Goal: Information Seeking & Learning: Learn about a topic

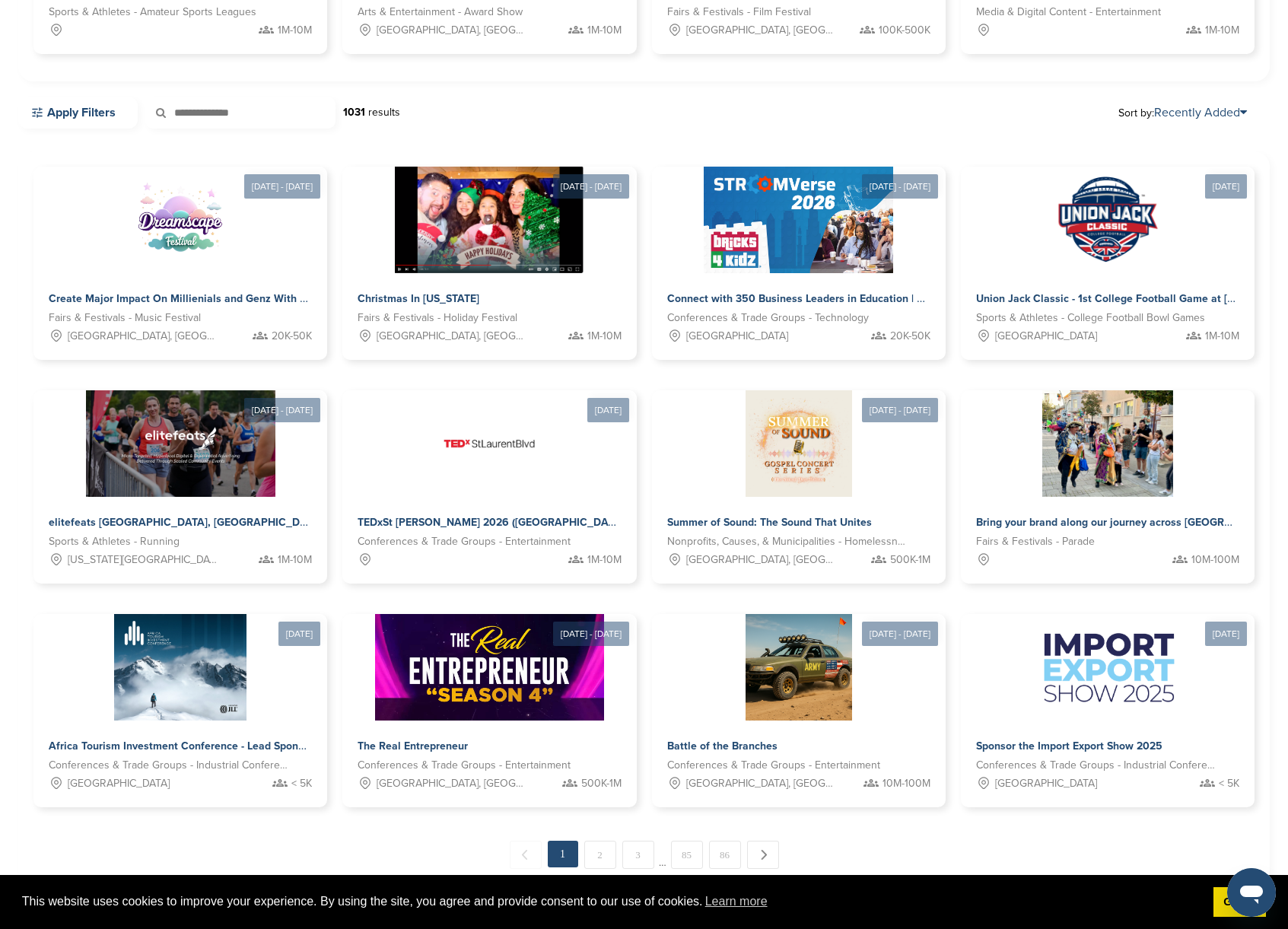
scroll to position [469, 0]
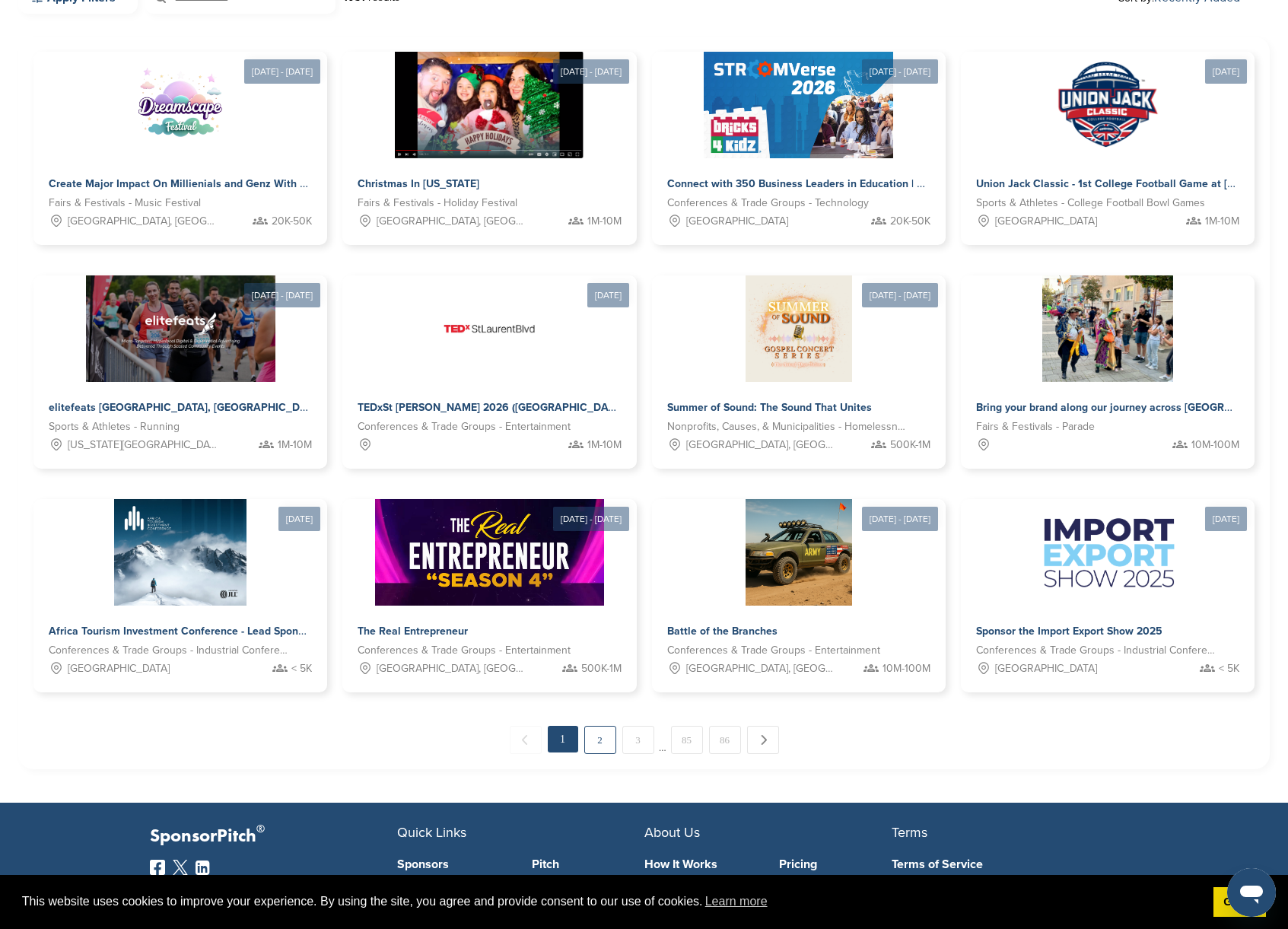
click at [605, 738] on link "2" at bounding box center [599, 739] width 32 height 28
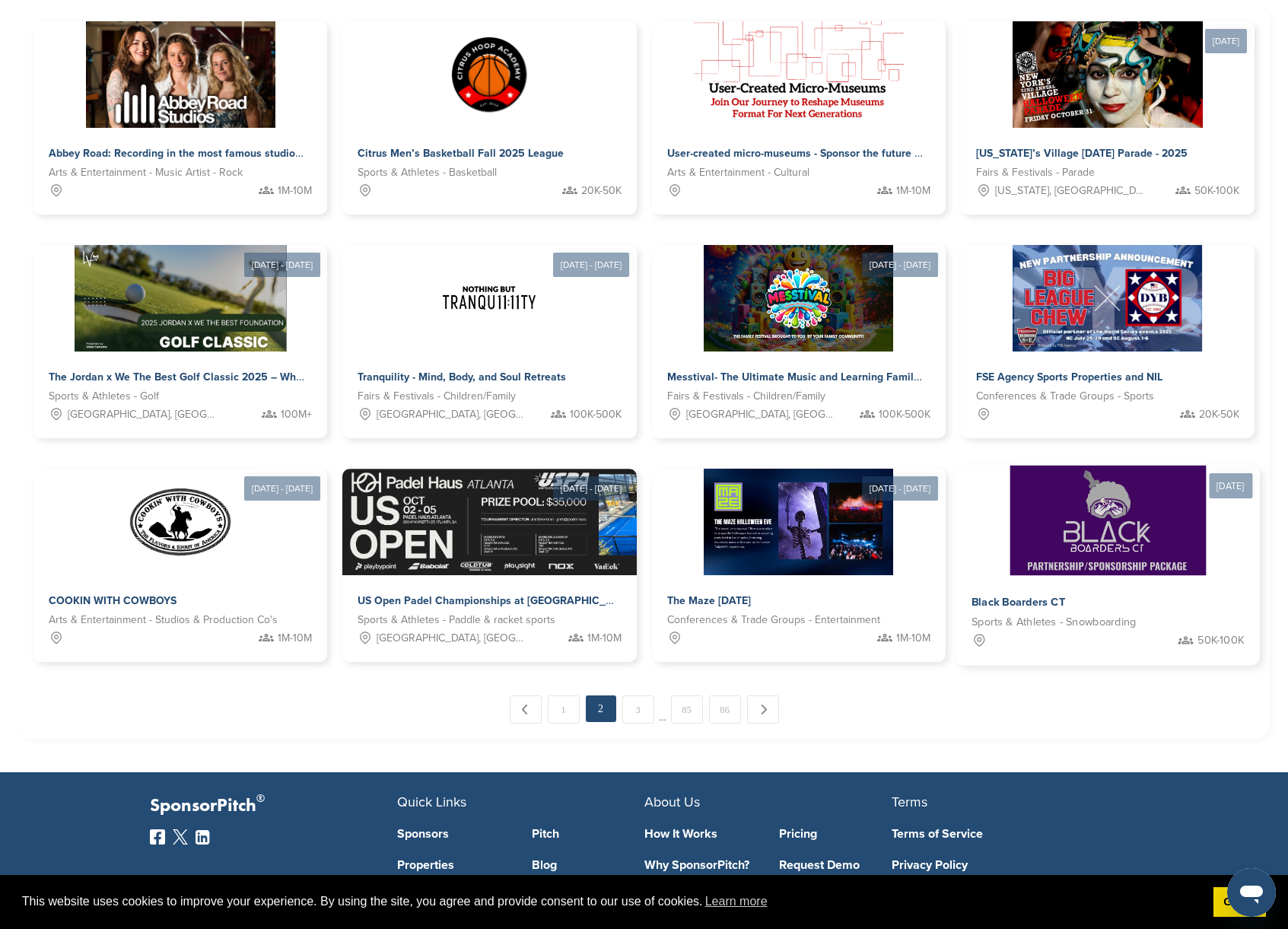
scroll to position [500, 0]
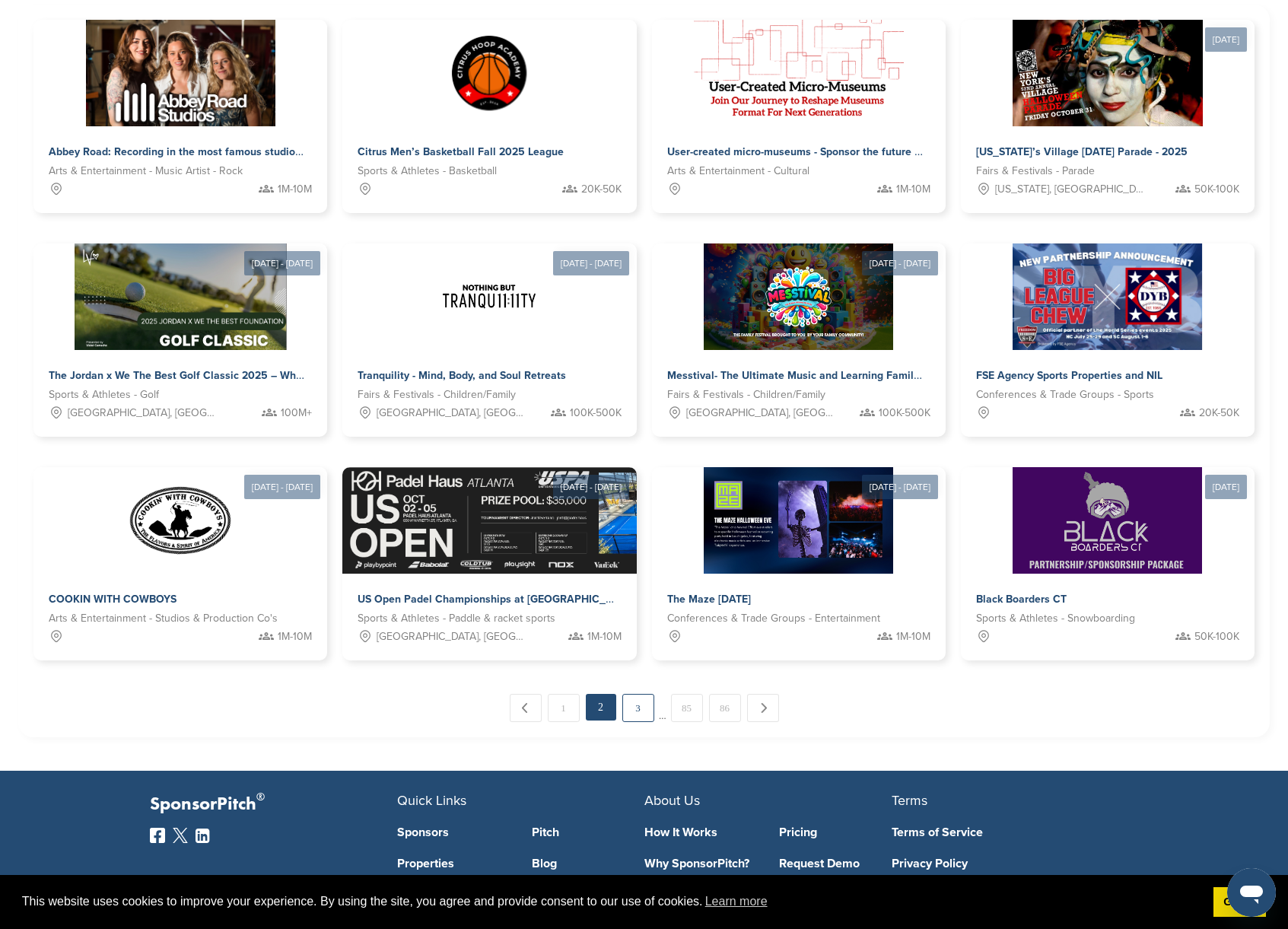
click at [636, 711] on link "3" at bounding box center [638, 707] width 32 height 28
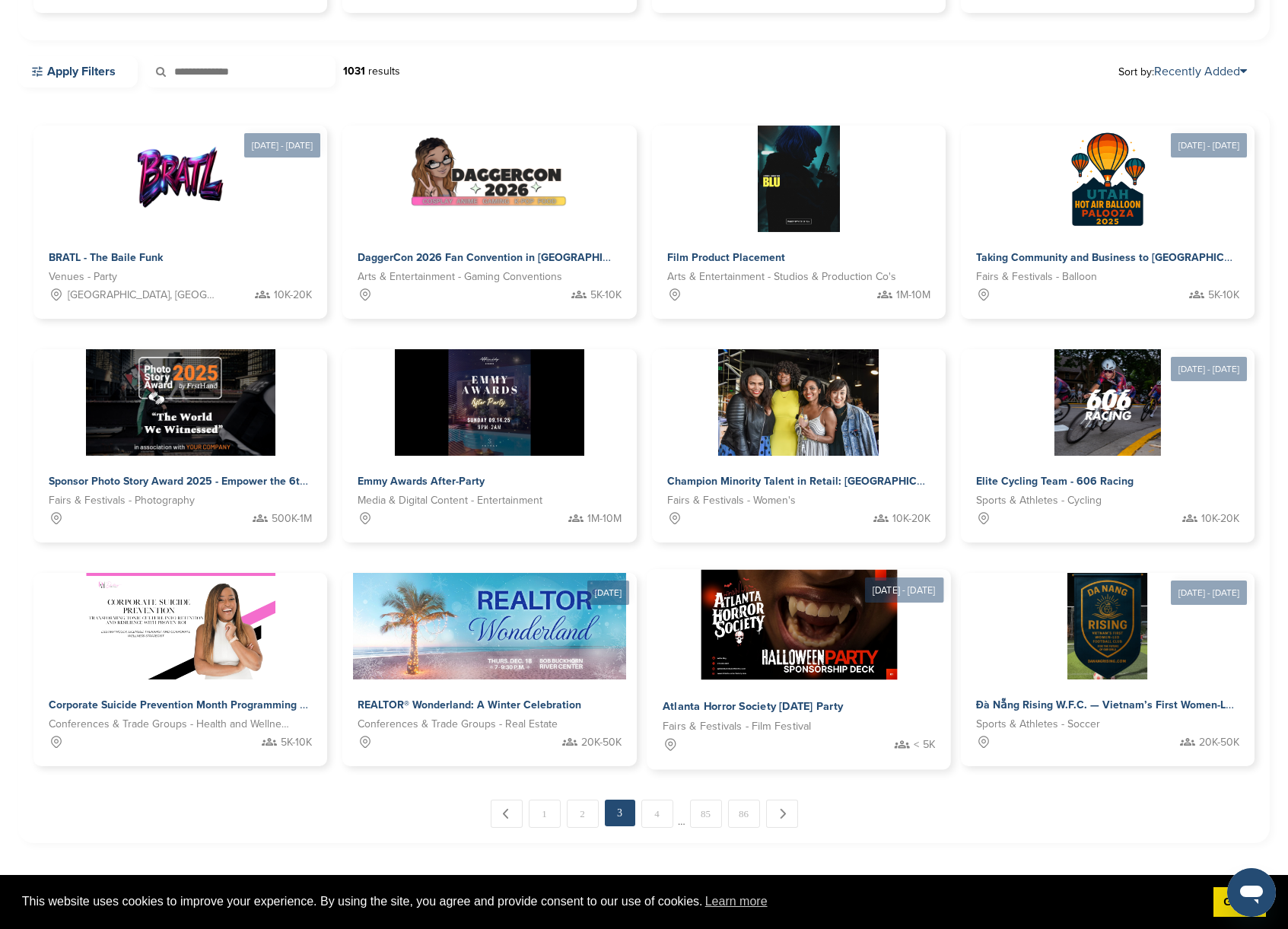
scroll to position [409, 0]
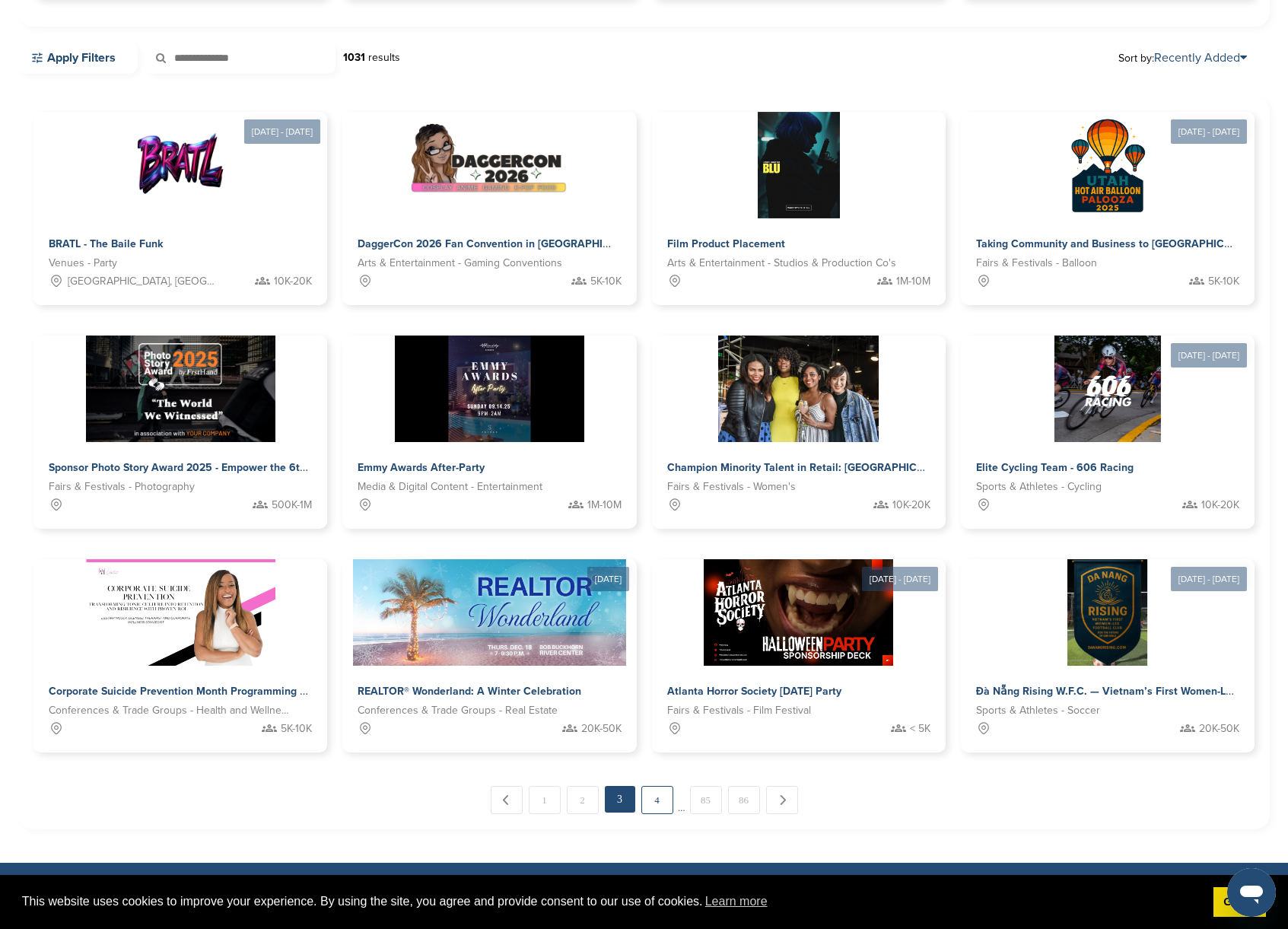
click at [657, 791] on link "4" at bounding box center [657, 799] width 32 height 28
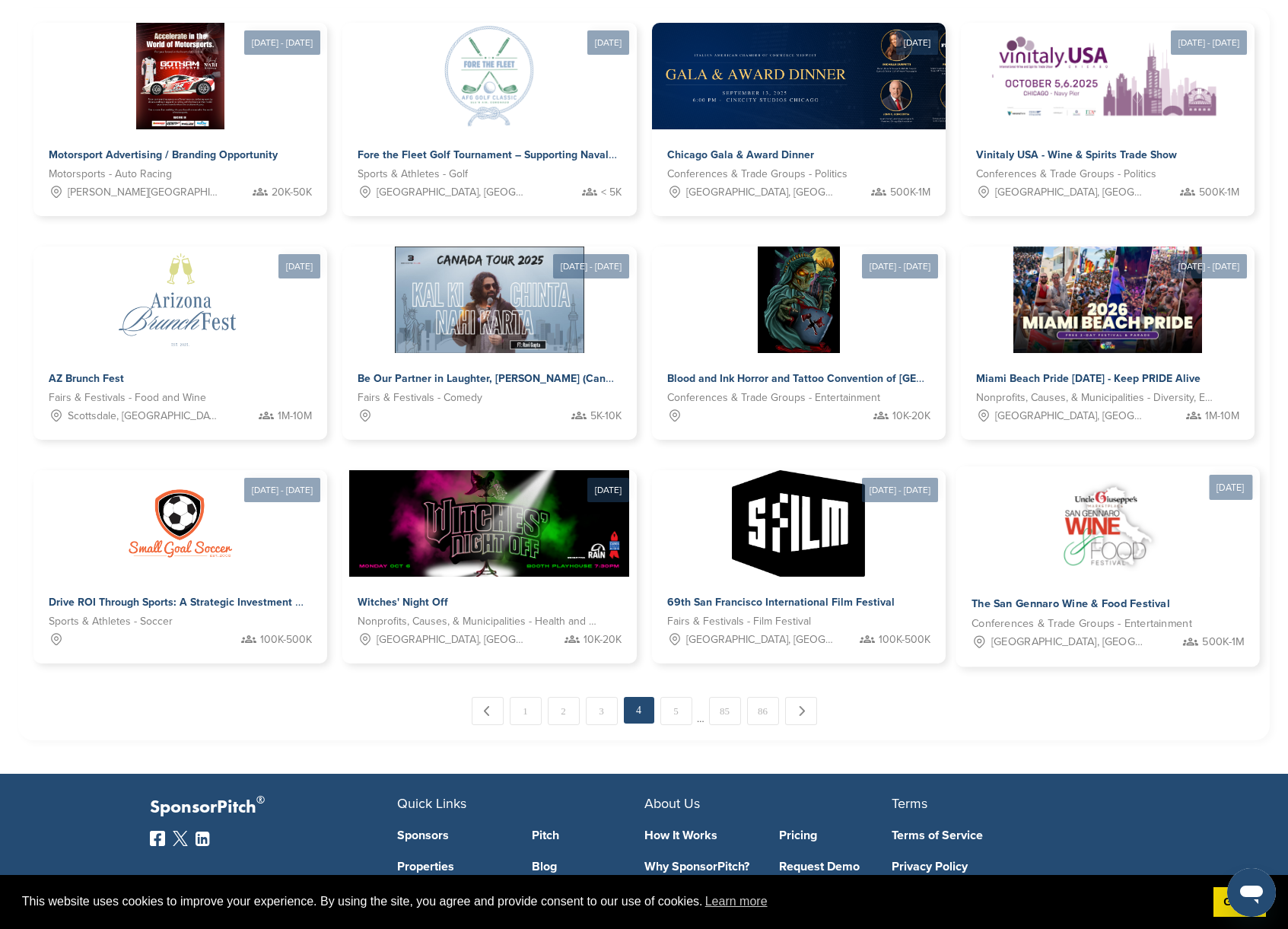
scroll to position [692, 0]
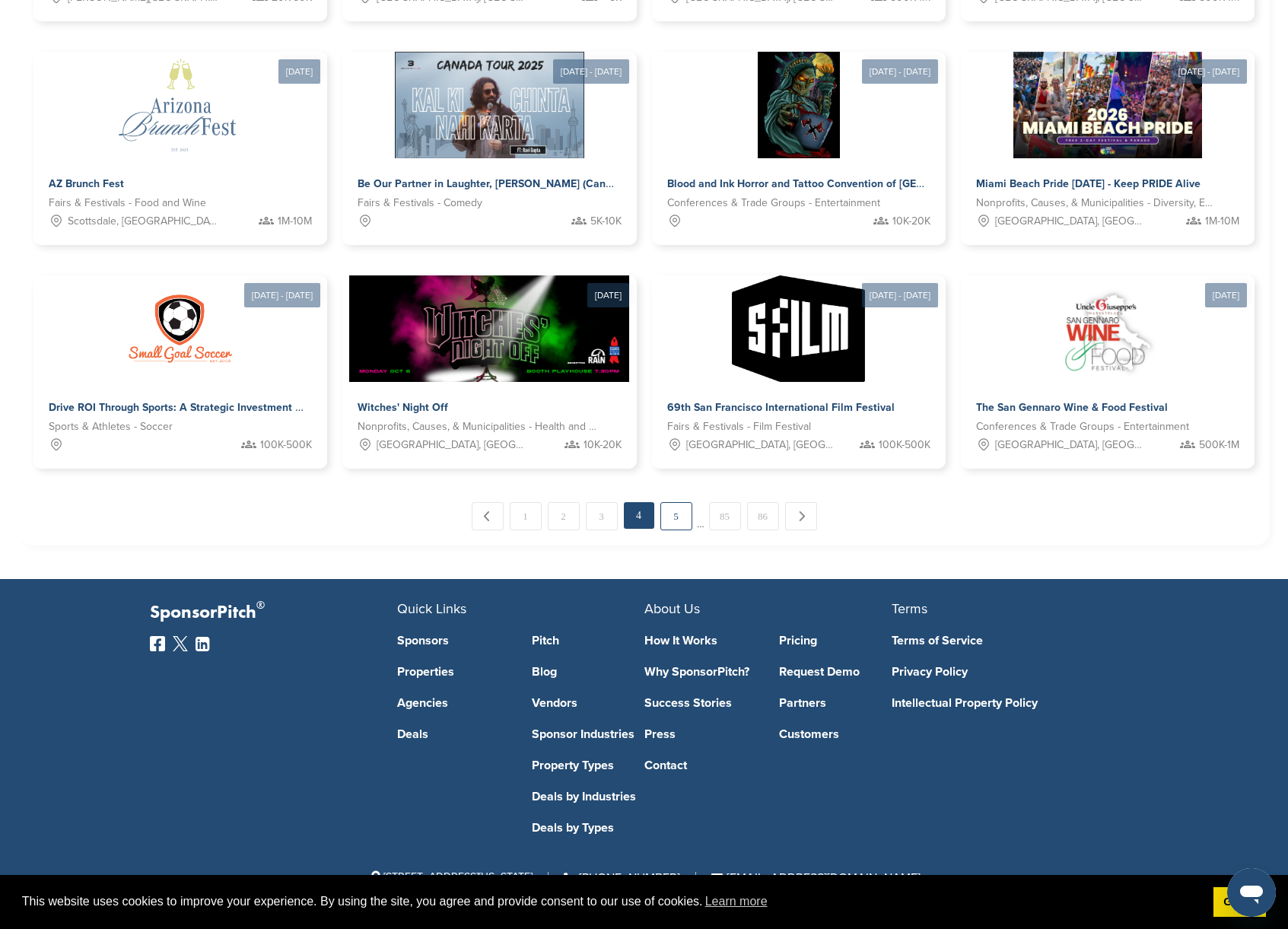
click at [670, 523] on link "5" at bounding box center [676, 516] width 32 height 28
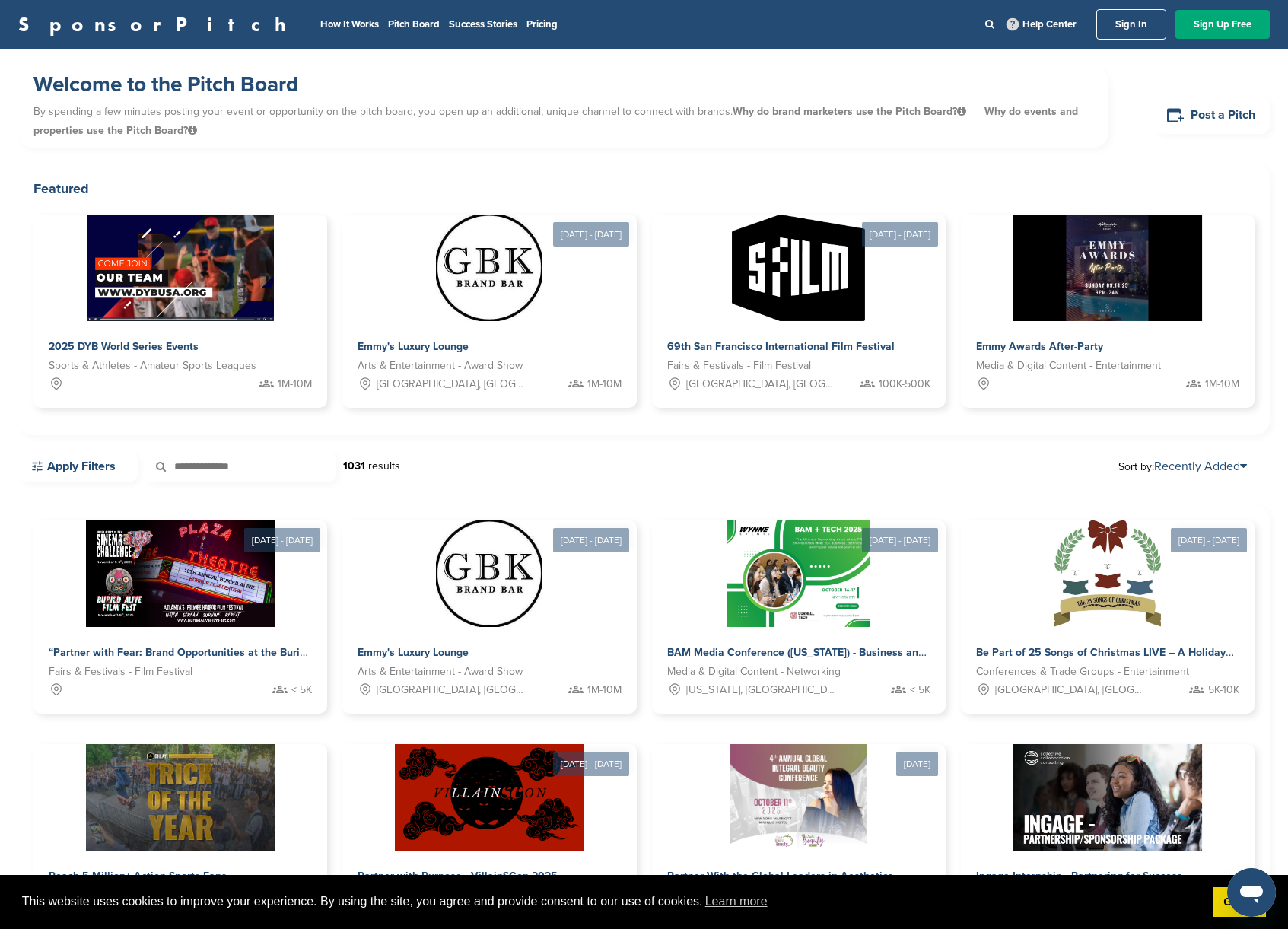
scroll to position [529, 0]
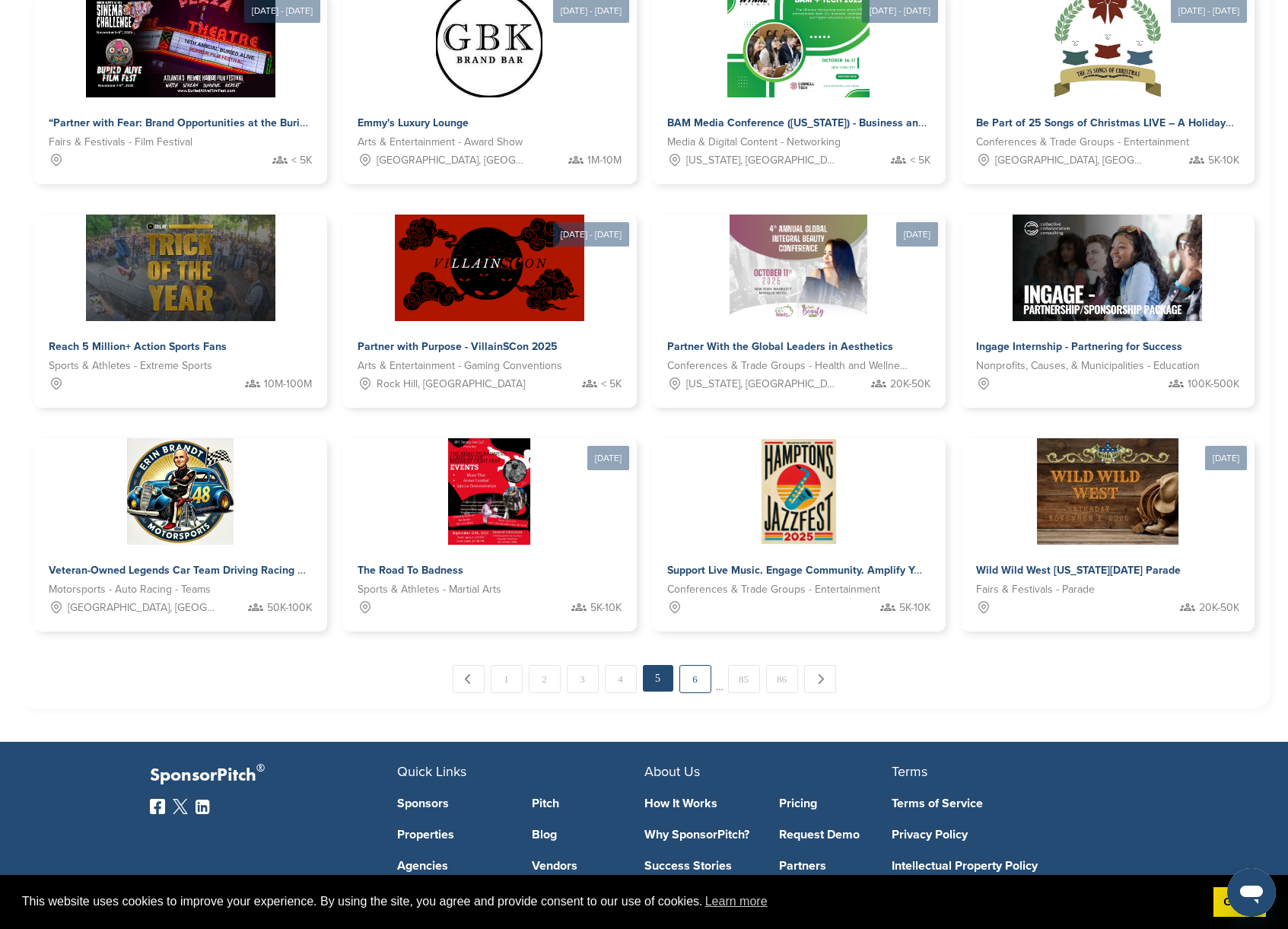
click at [691, 691] on link "6" at bounding box center [695, 678] width 32 height 28
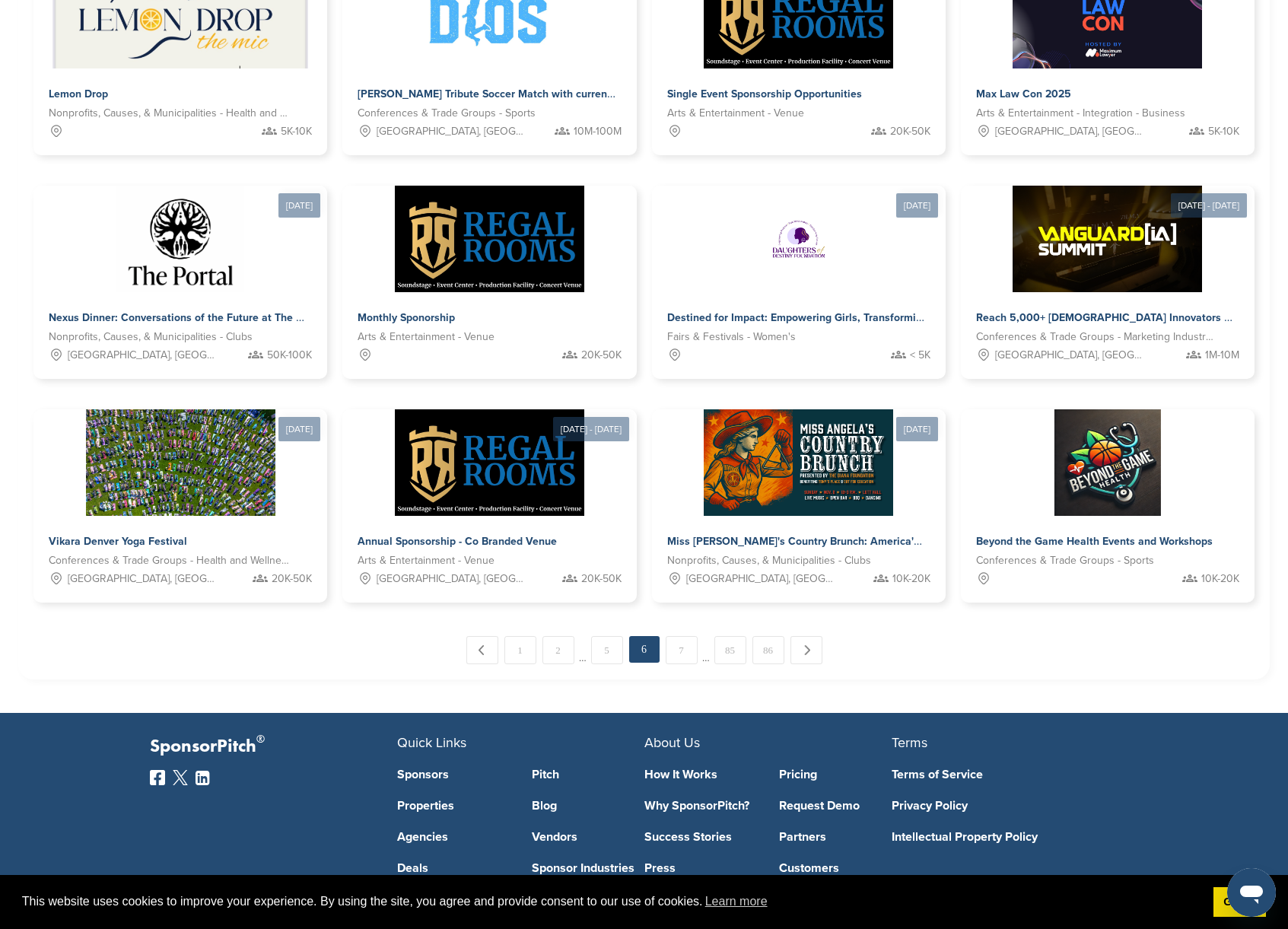
scroll to position [573, 0]
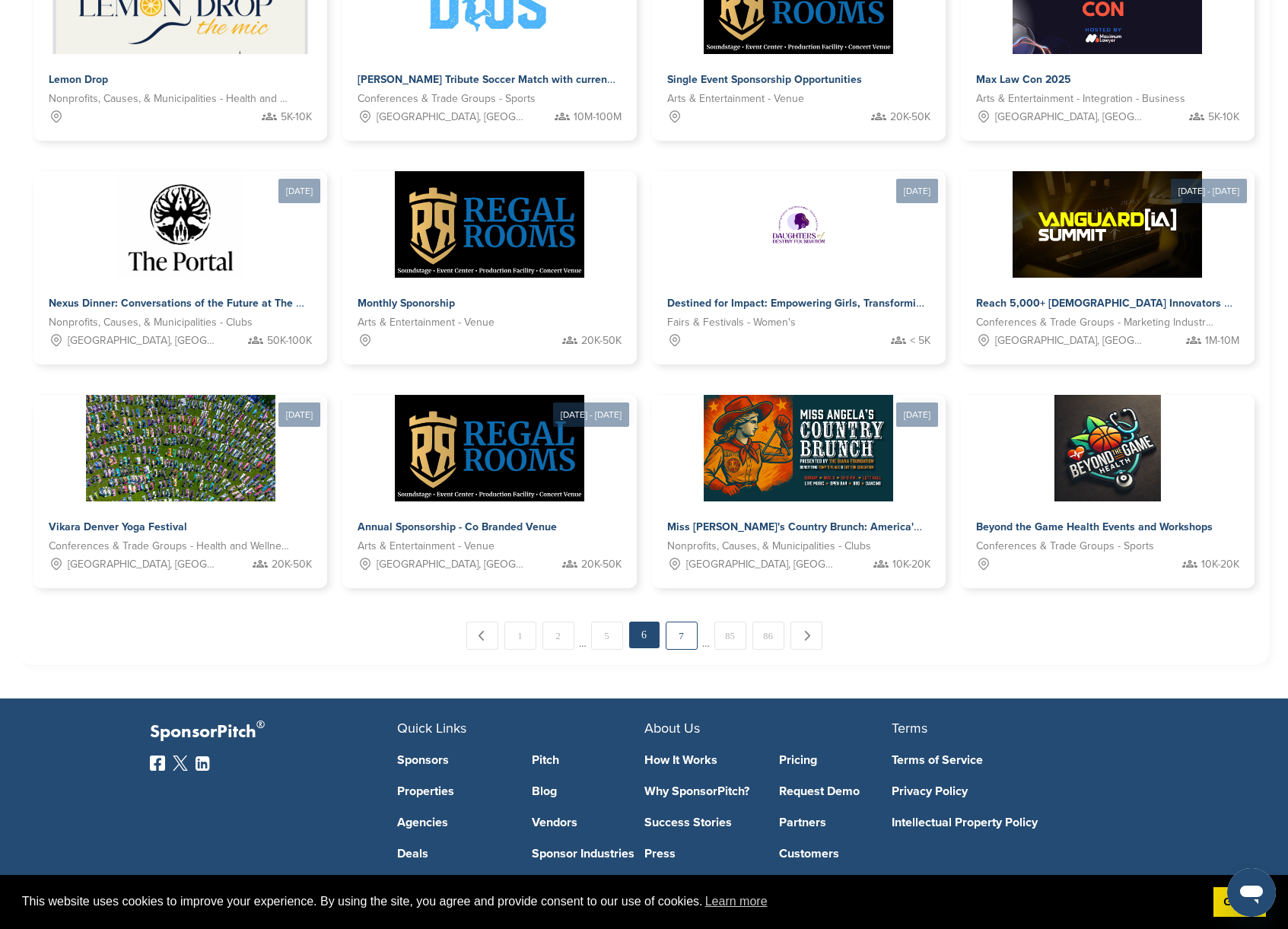
click at [669, 634] on link "7" at bounding box center [681, 635] width 32 height 28
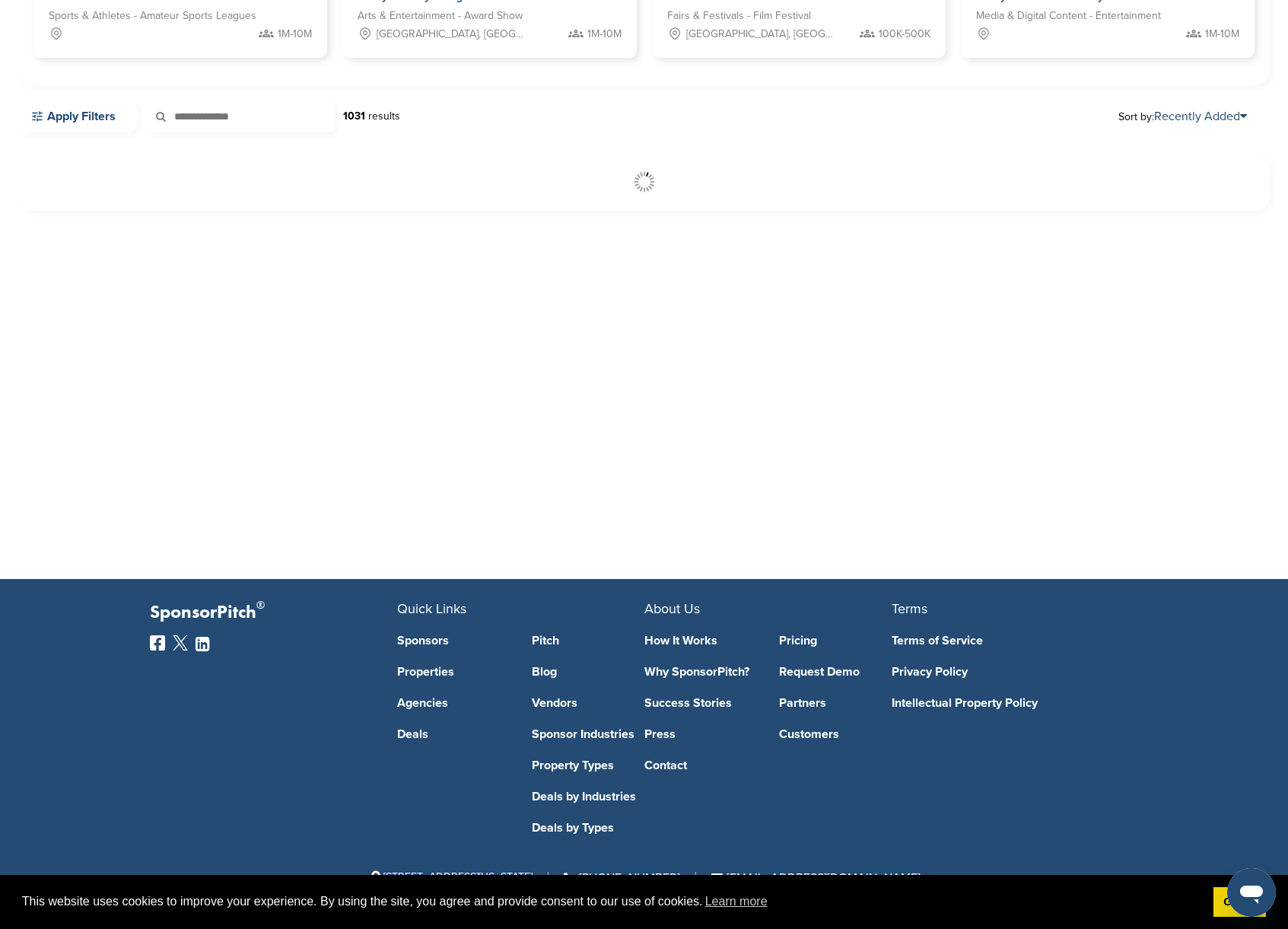
scroll to position [350, 0]
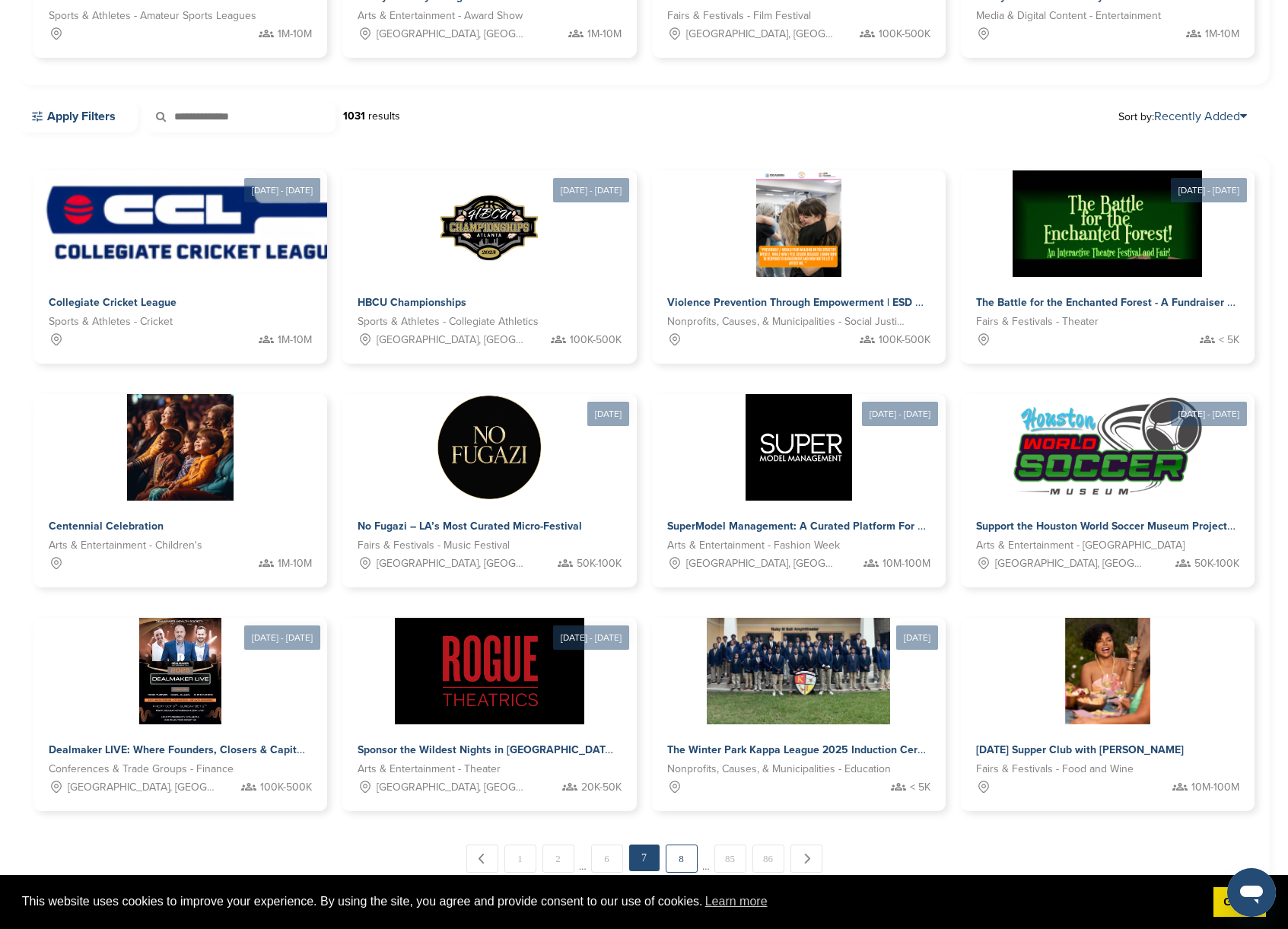
click at [683, 866] on link "8" at bounding box center [681, 858] width 32 height 28
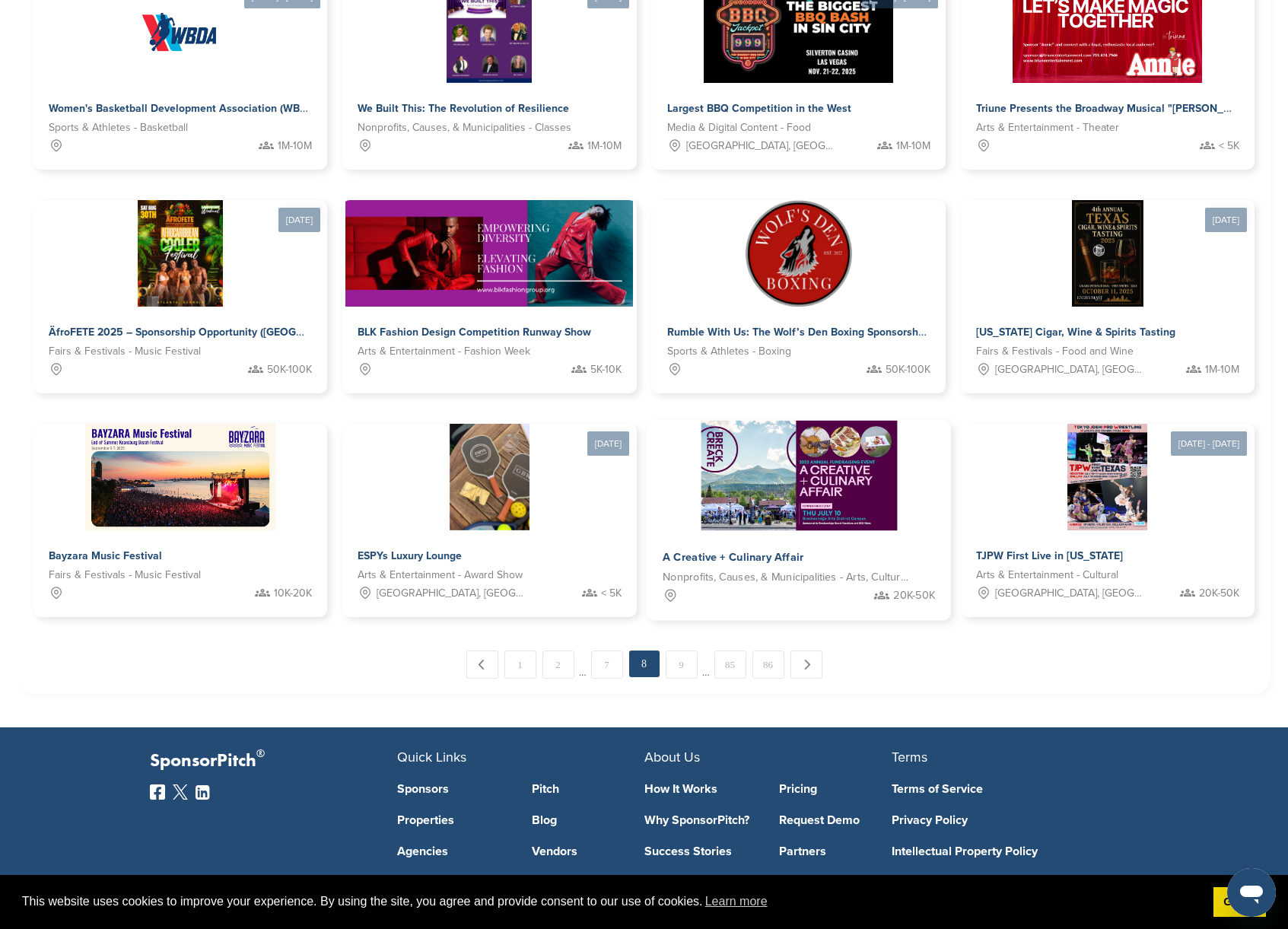
scroll to position [679, 0]
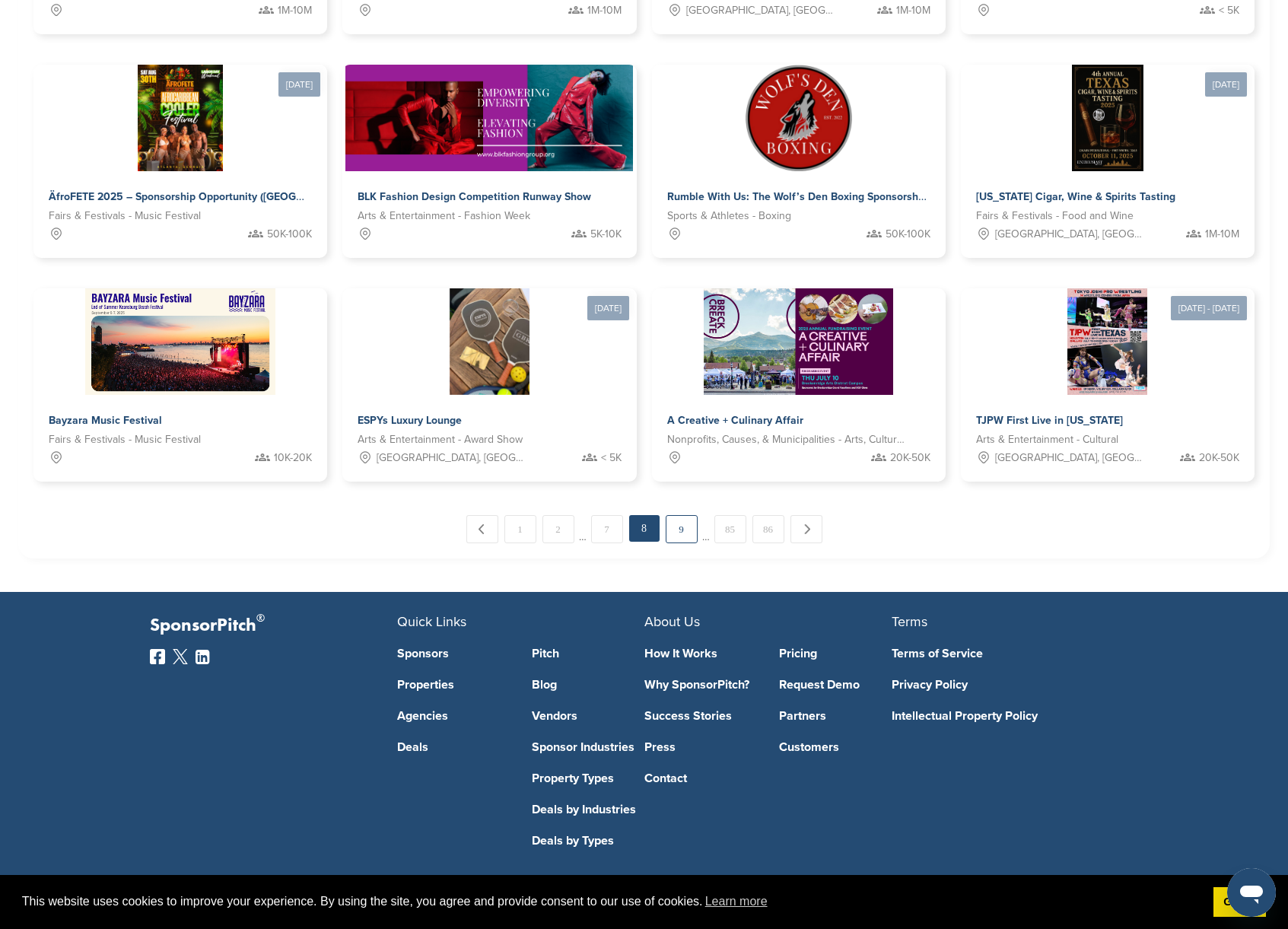
click at [672, 532] on link "9" at bounding box center [681, 529] width 32 height 28
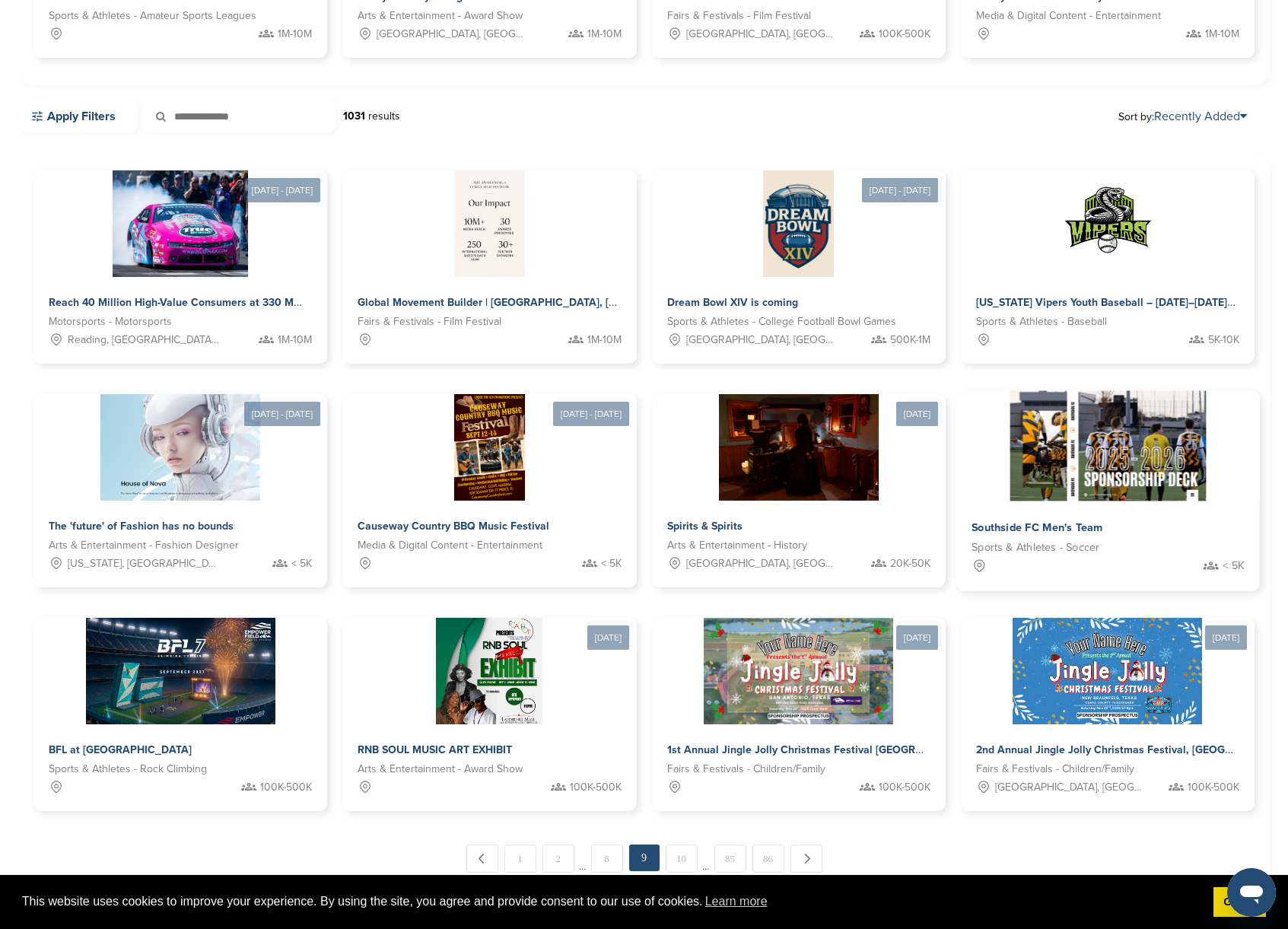
scroll to position [692, 0]
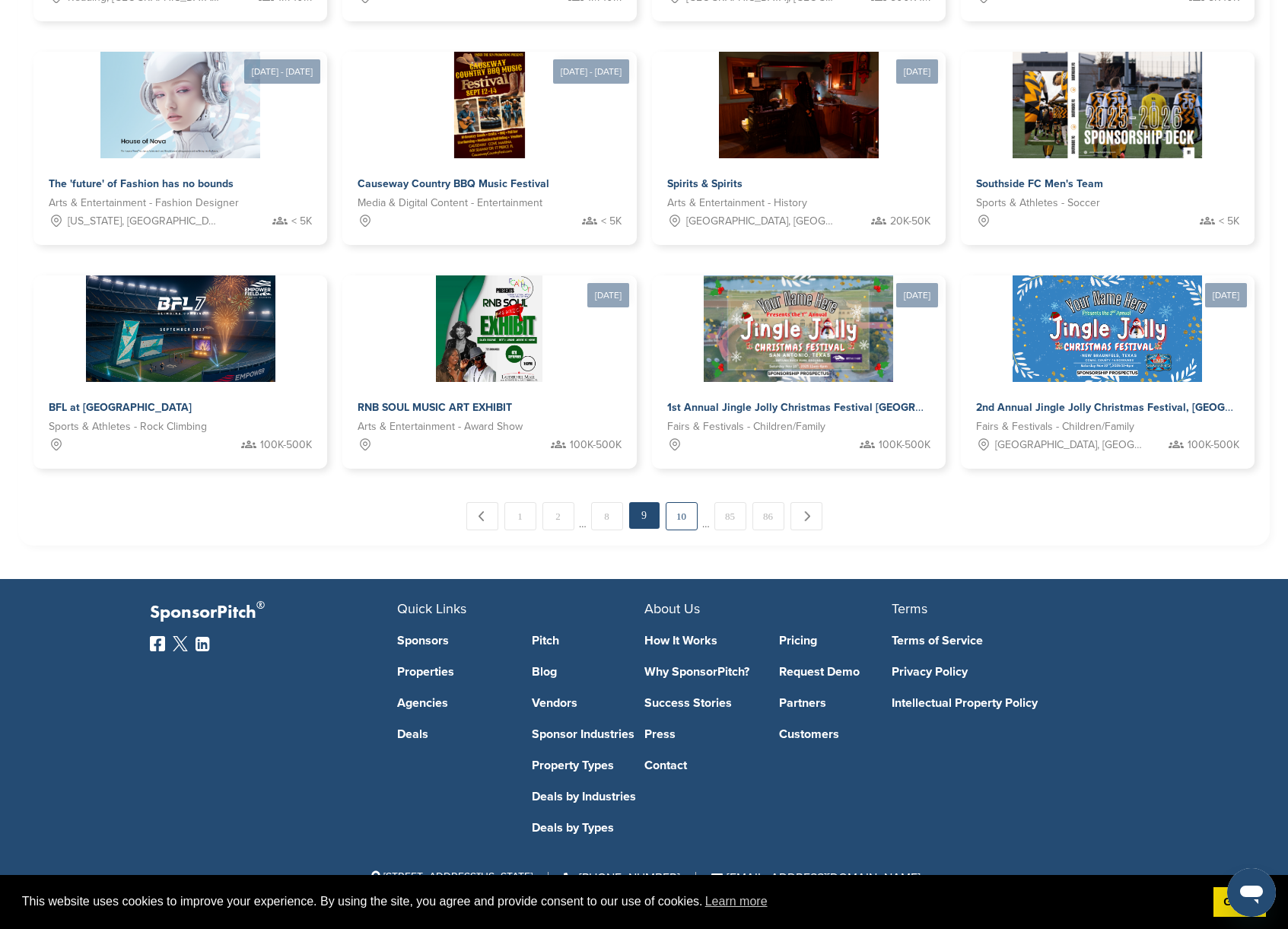
click at [679, 512] on link "10" at bounding box center [681, 516] width 32 height 28
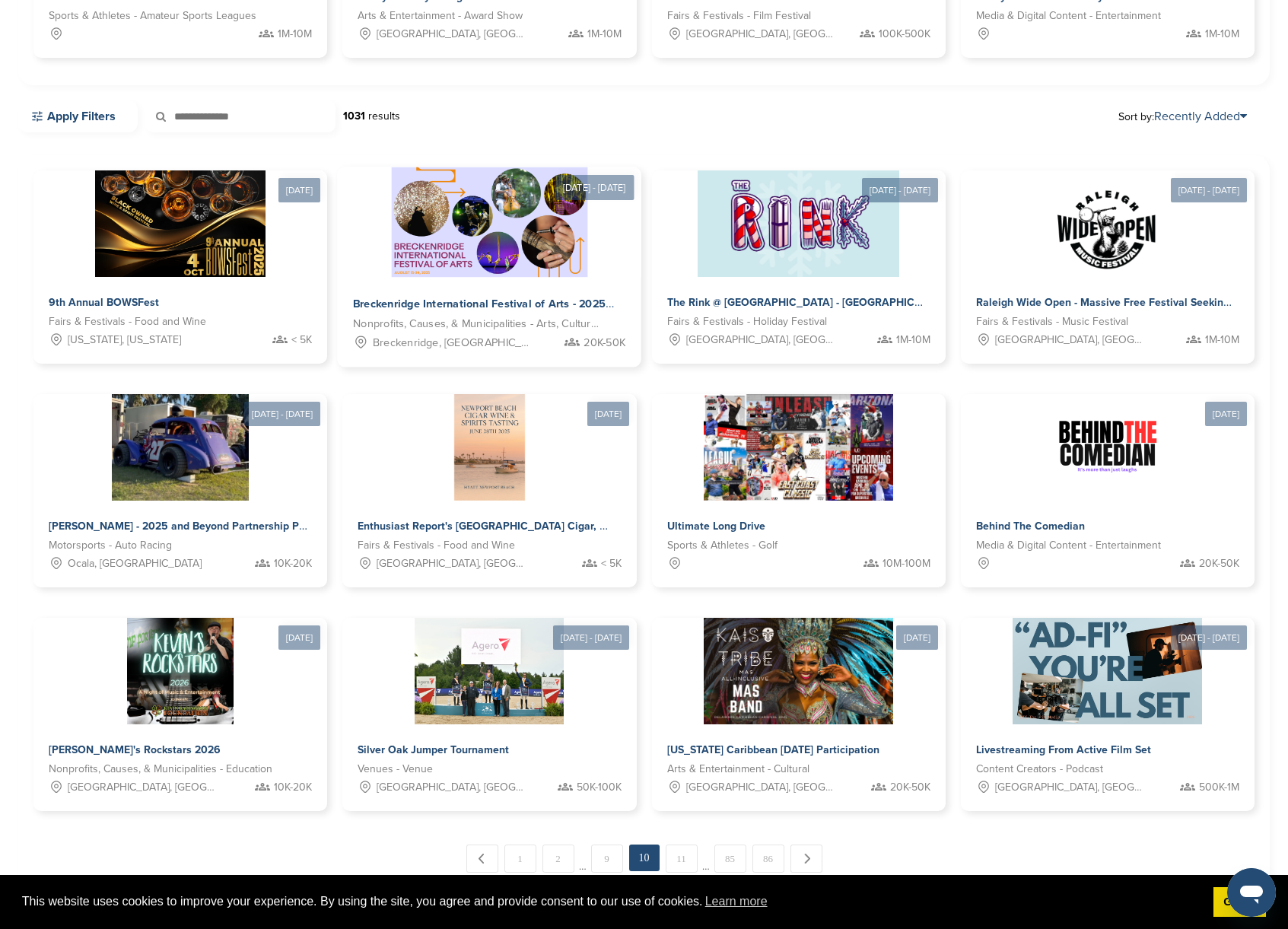
click at [393, 321] on span "Nonprofits, Causes, & Municipalities - Arts, Culture and Humanities" at bounding box center [478, 324] width 249 height 17
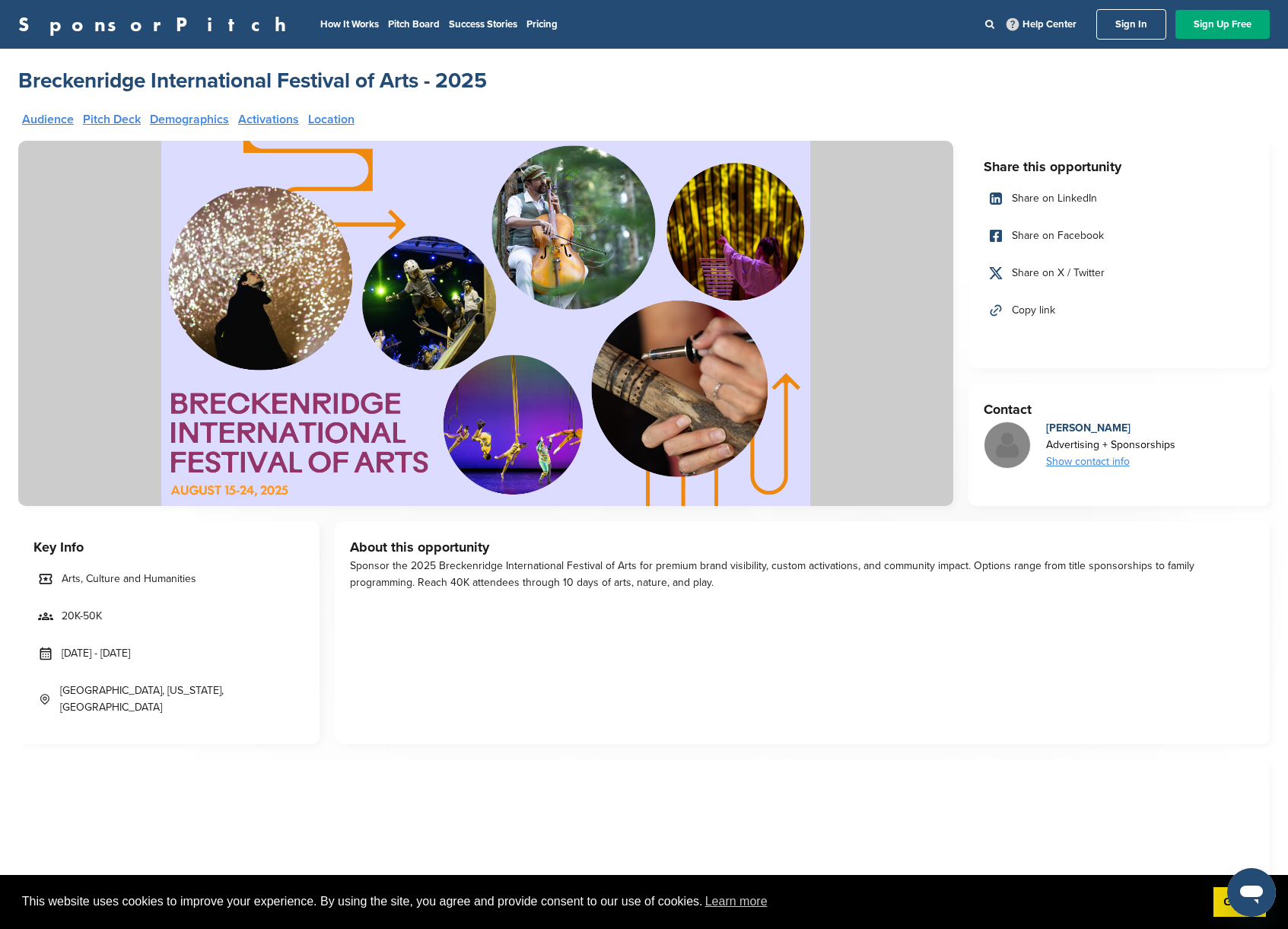
click at [106, 123] on link "Pitch Deck" at bounding box center [112, 119] width 58 height 12
click at [244, 114] on link "Activations" at bounding box center [268, 119] width 61 height 12
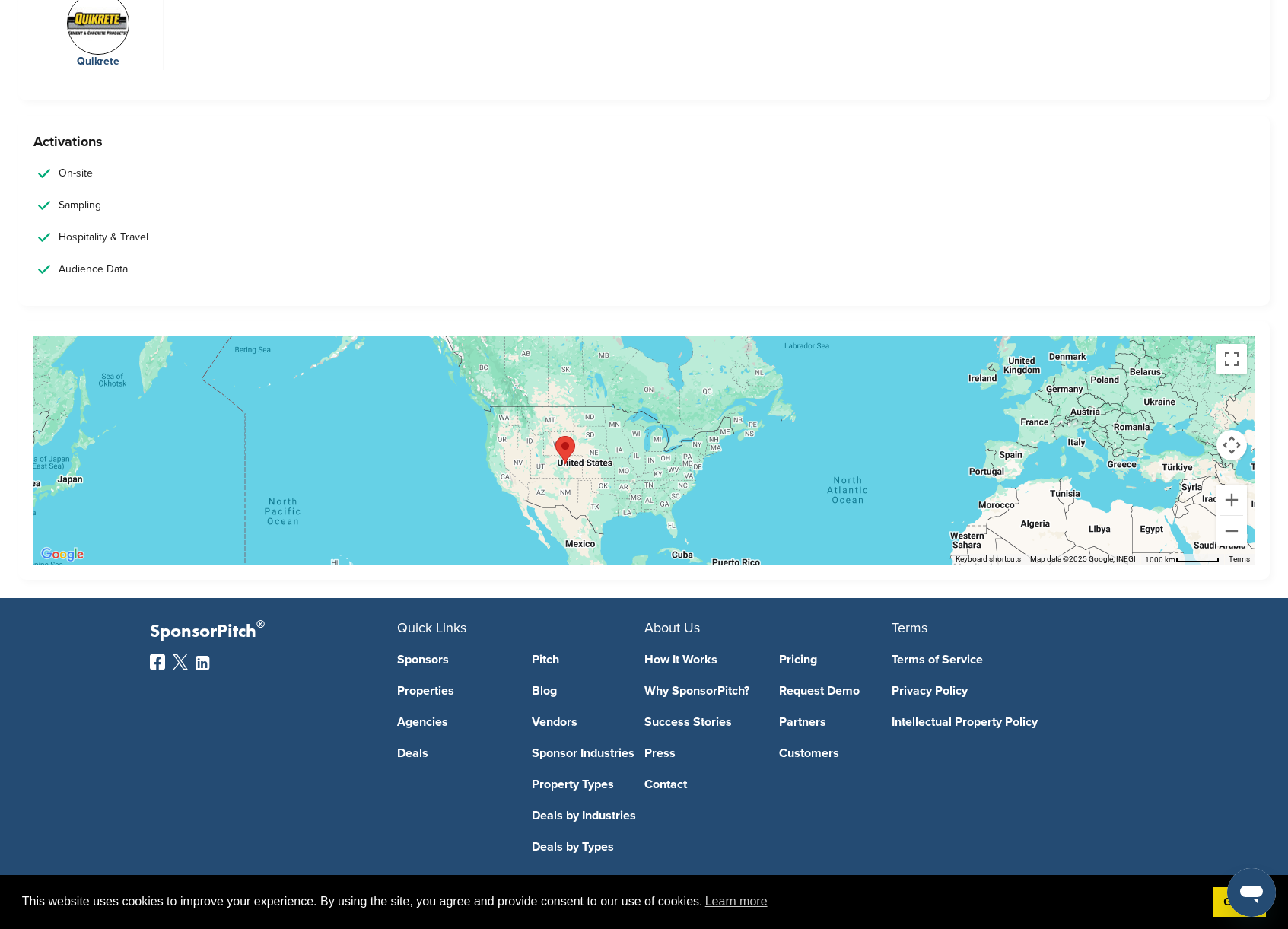
scroll to position [2765, 0]
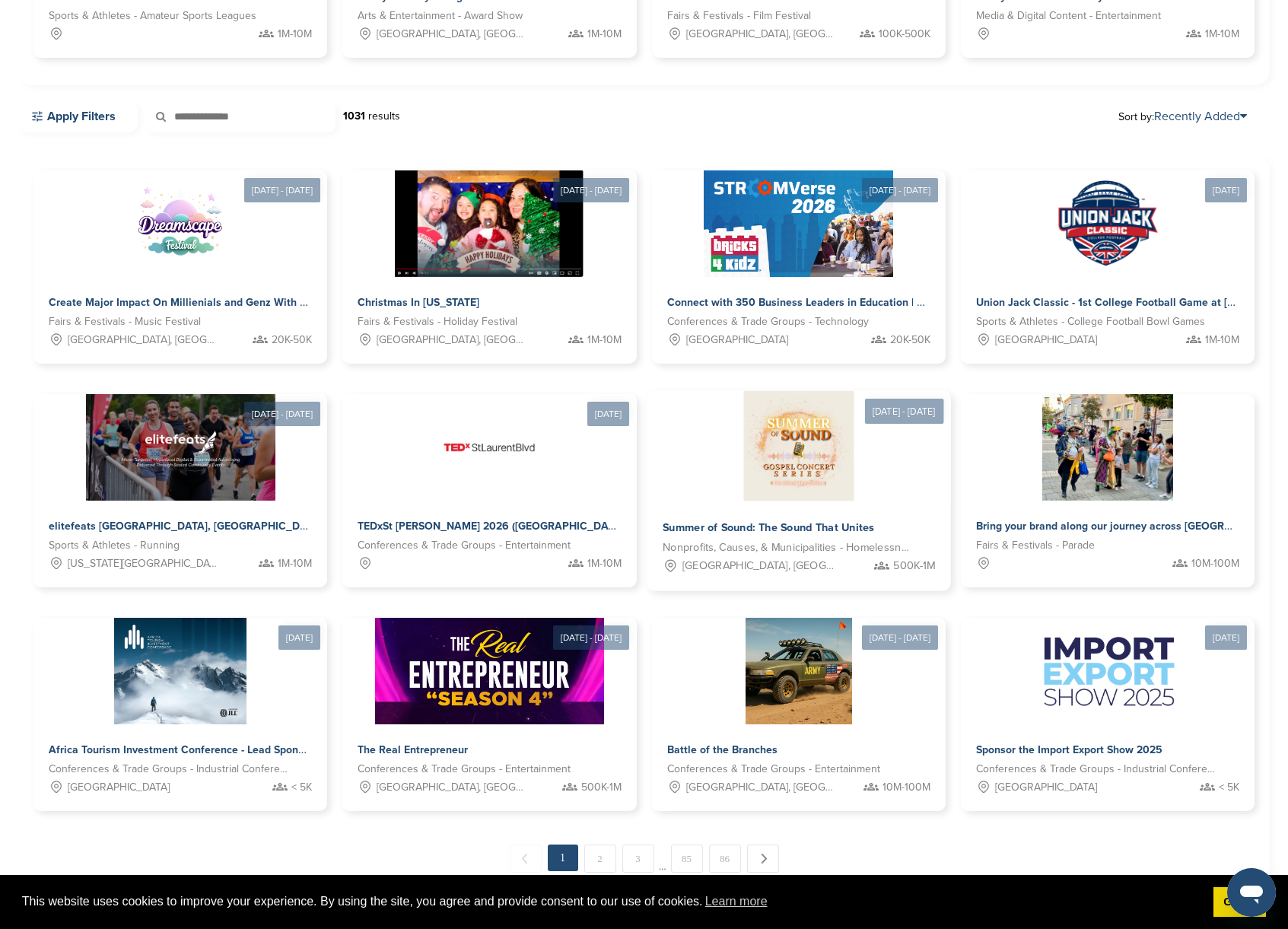
click at [834, 528] on span "Summer of Sound: The Sound That Unites" at bounding box center [768, 528] width 212 height 14
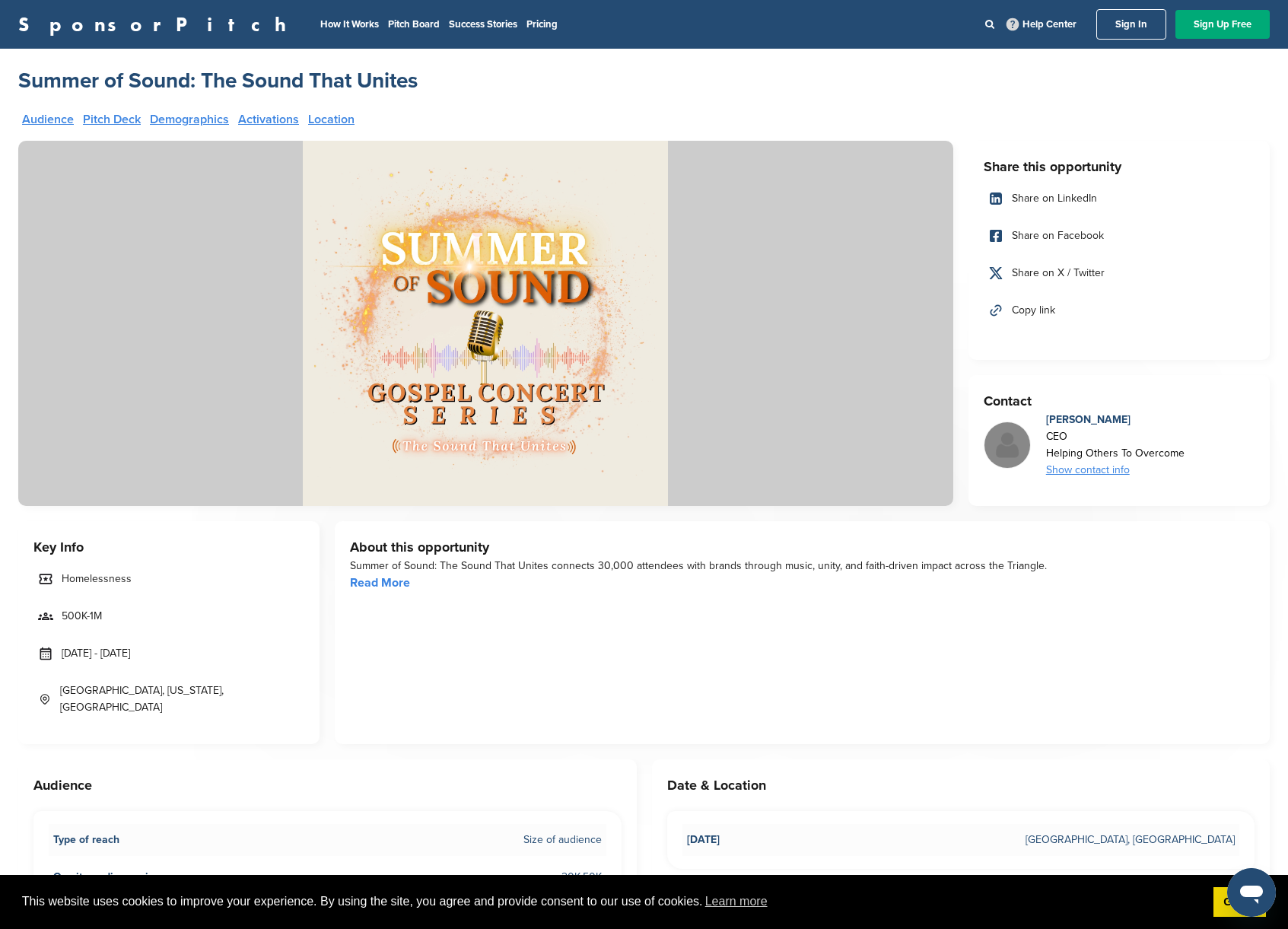
click at [106, 115] on link "Pitch Deck" at bounding box center [112, 119] width 58 height 12
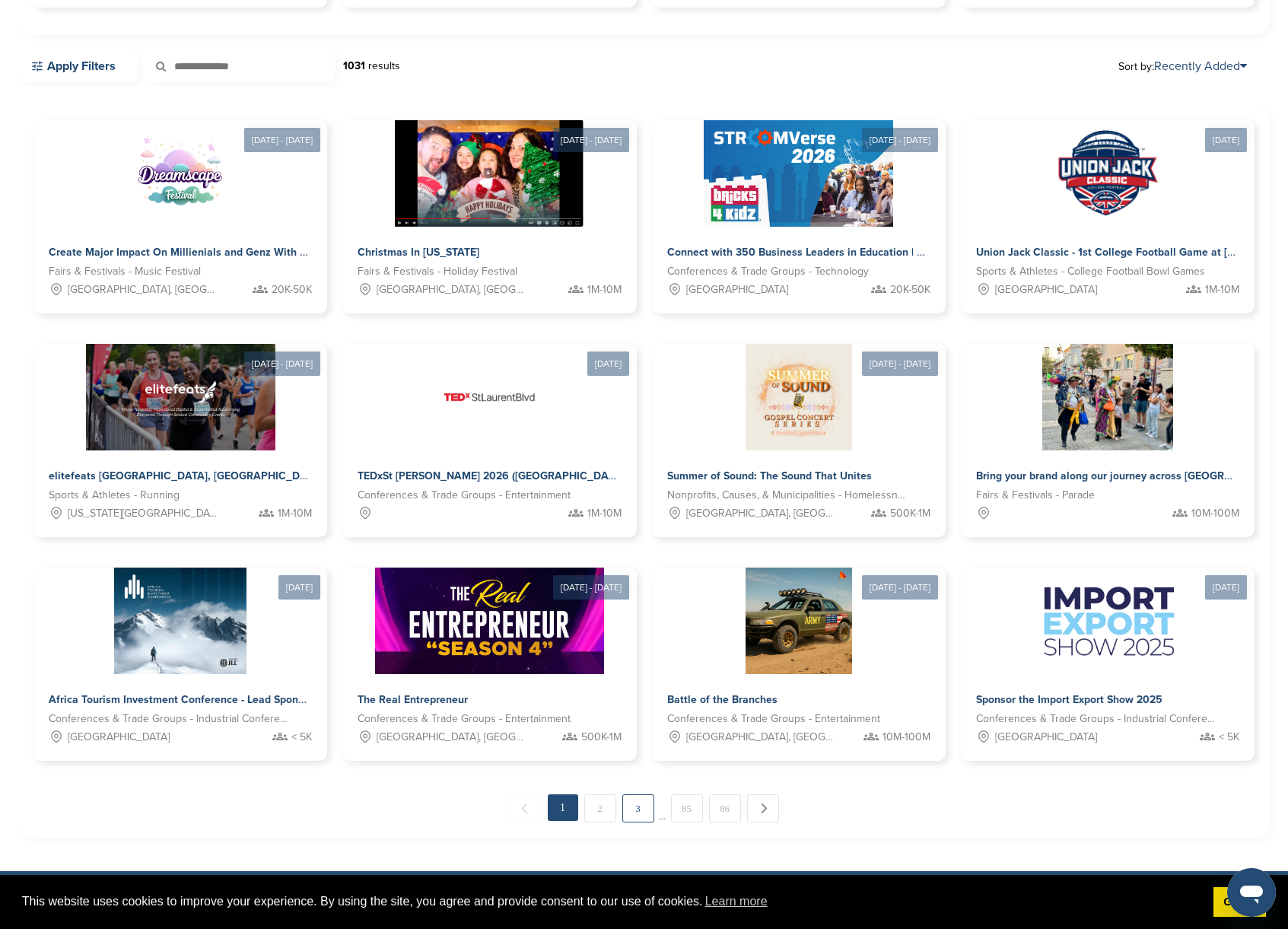
scroll to position [400, 0]
click at [604, 808] on link "2" at bounding box center [599, 807] width 32 height 28
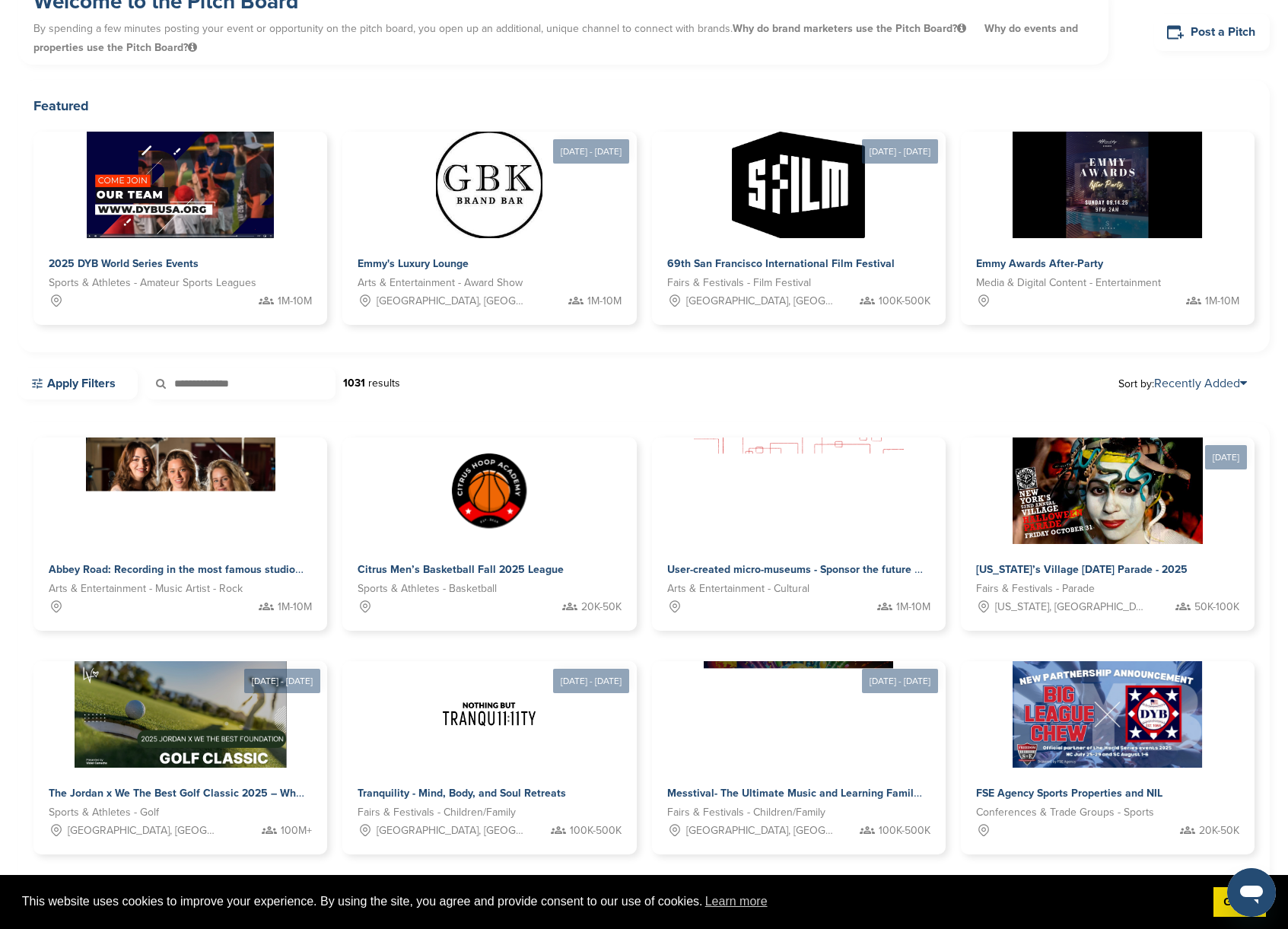
scroll to position [0, 0]
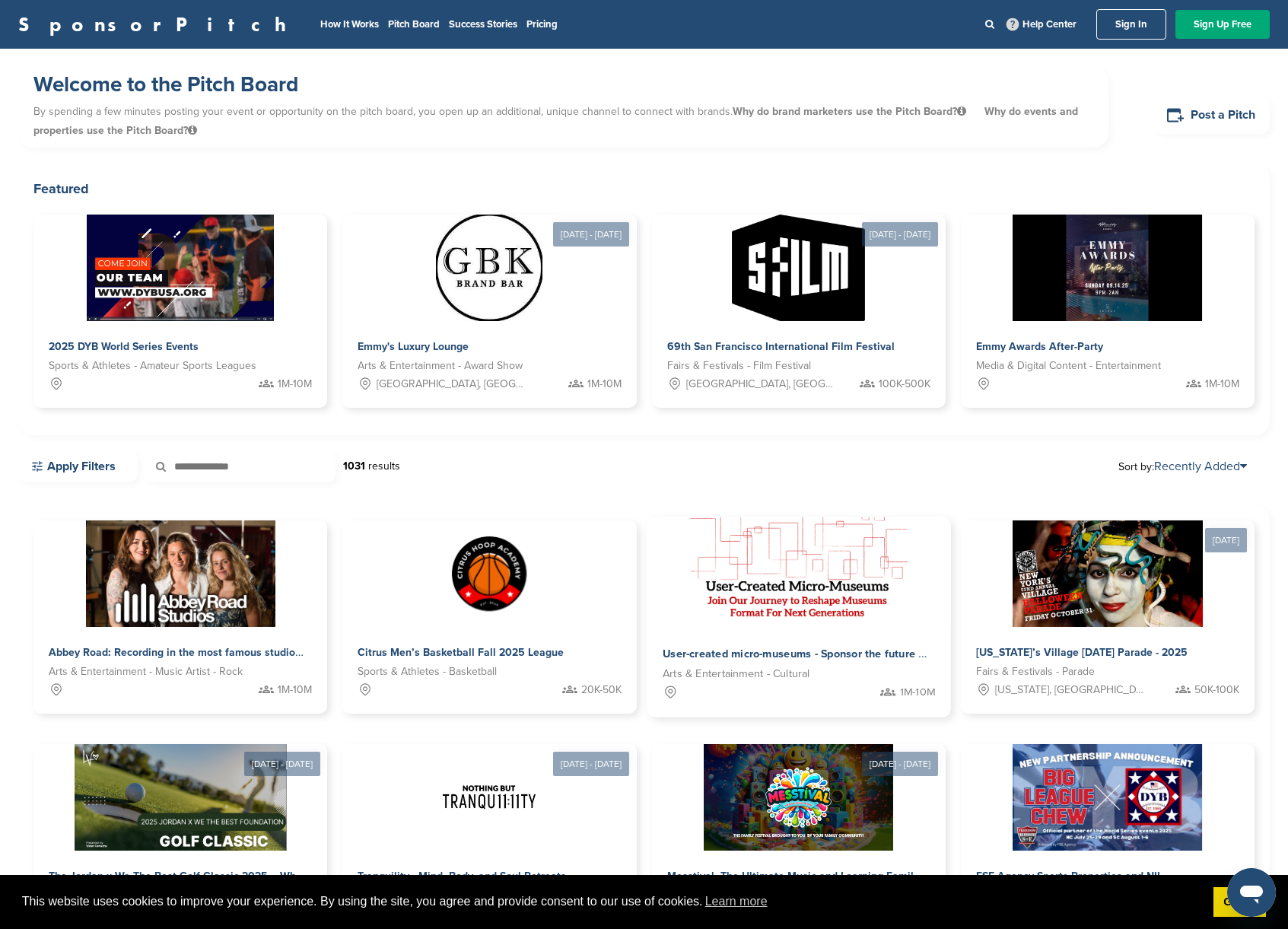
click at [750, 649] on span "User-created micro-museums - Sponsor the future of cultural storytelling" at bounding box center [846, 654] width 368 height 14
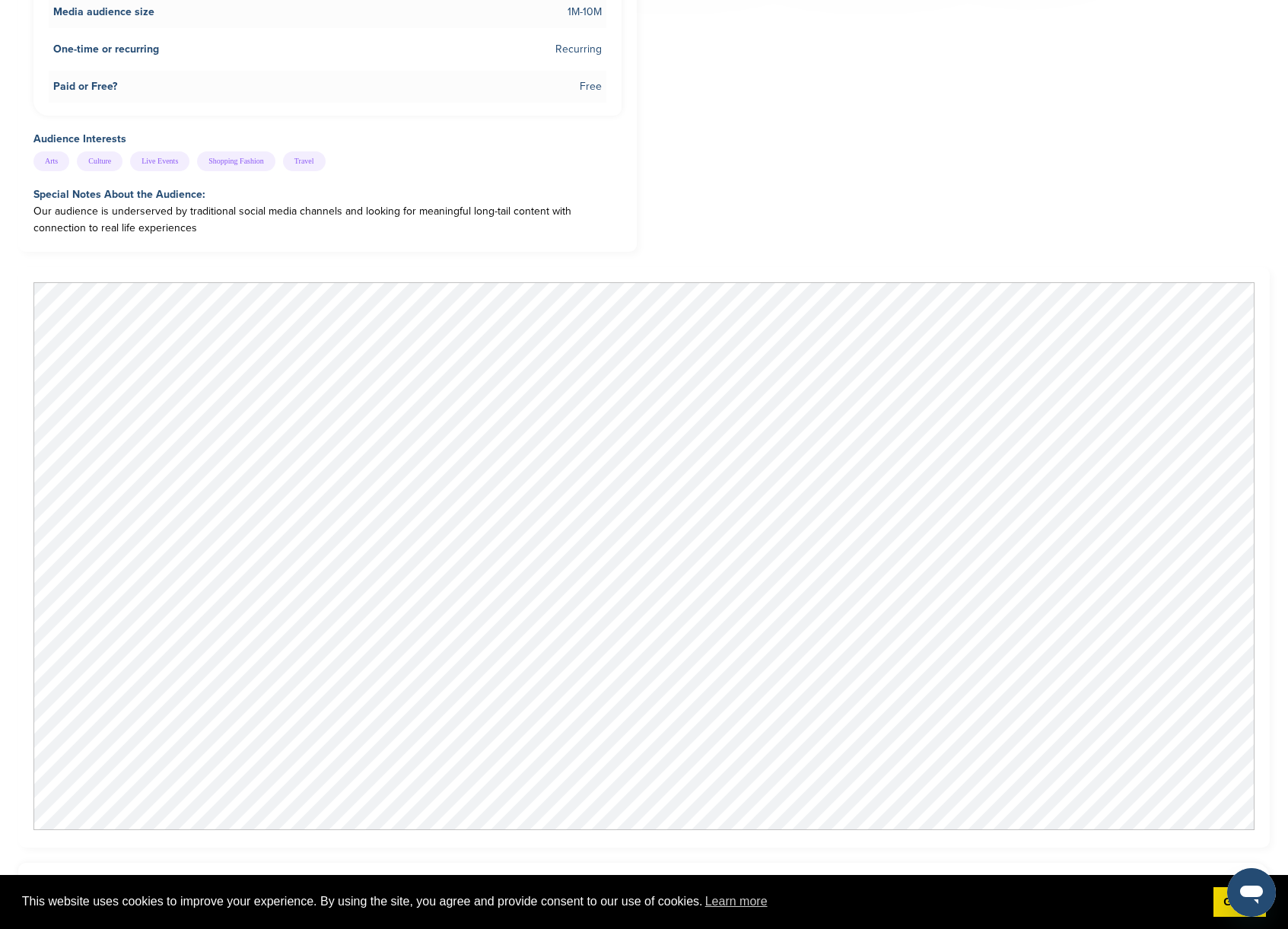
scroll to position [1014, 0]
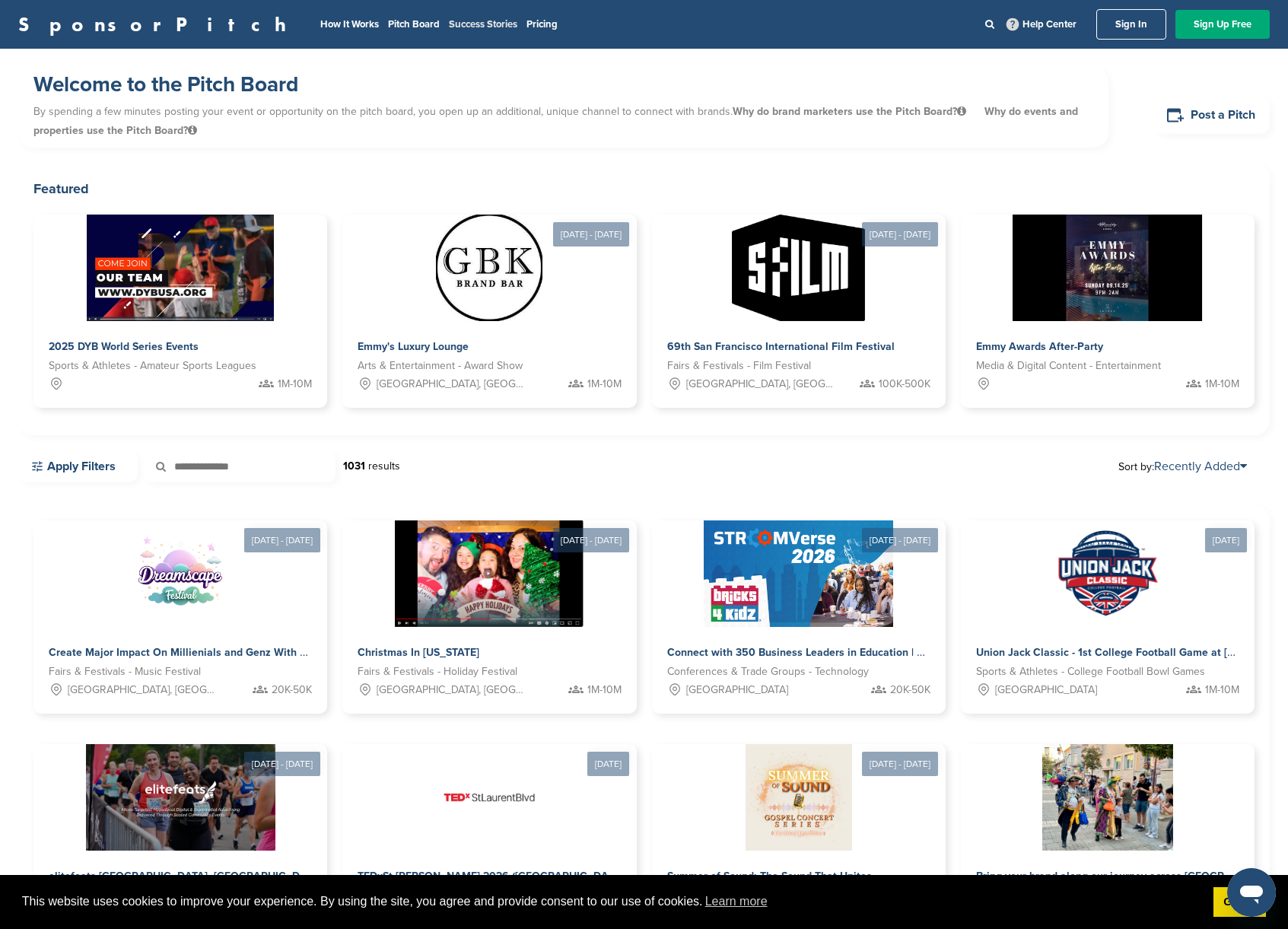
click at [449, 22] on link "Success Stories" at bounding box center [482, 24] width 68 height 12
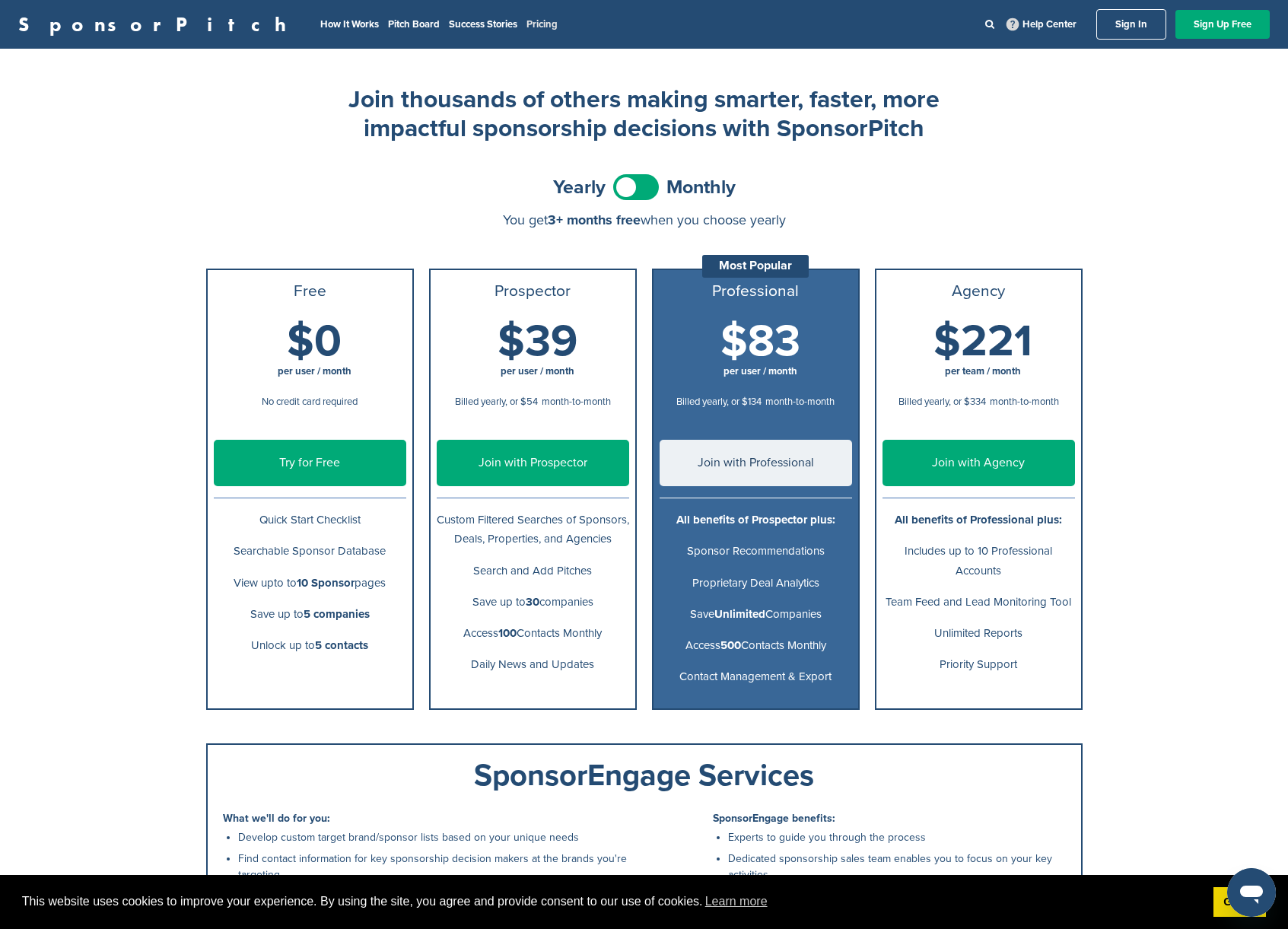
click at [527, 25] on link "Pricing" at bounding box center [542, 24] width 31 height 12
click at [449, 25] on link "Success Stories" at bounding box center [482, 24] width 68 height 12
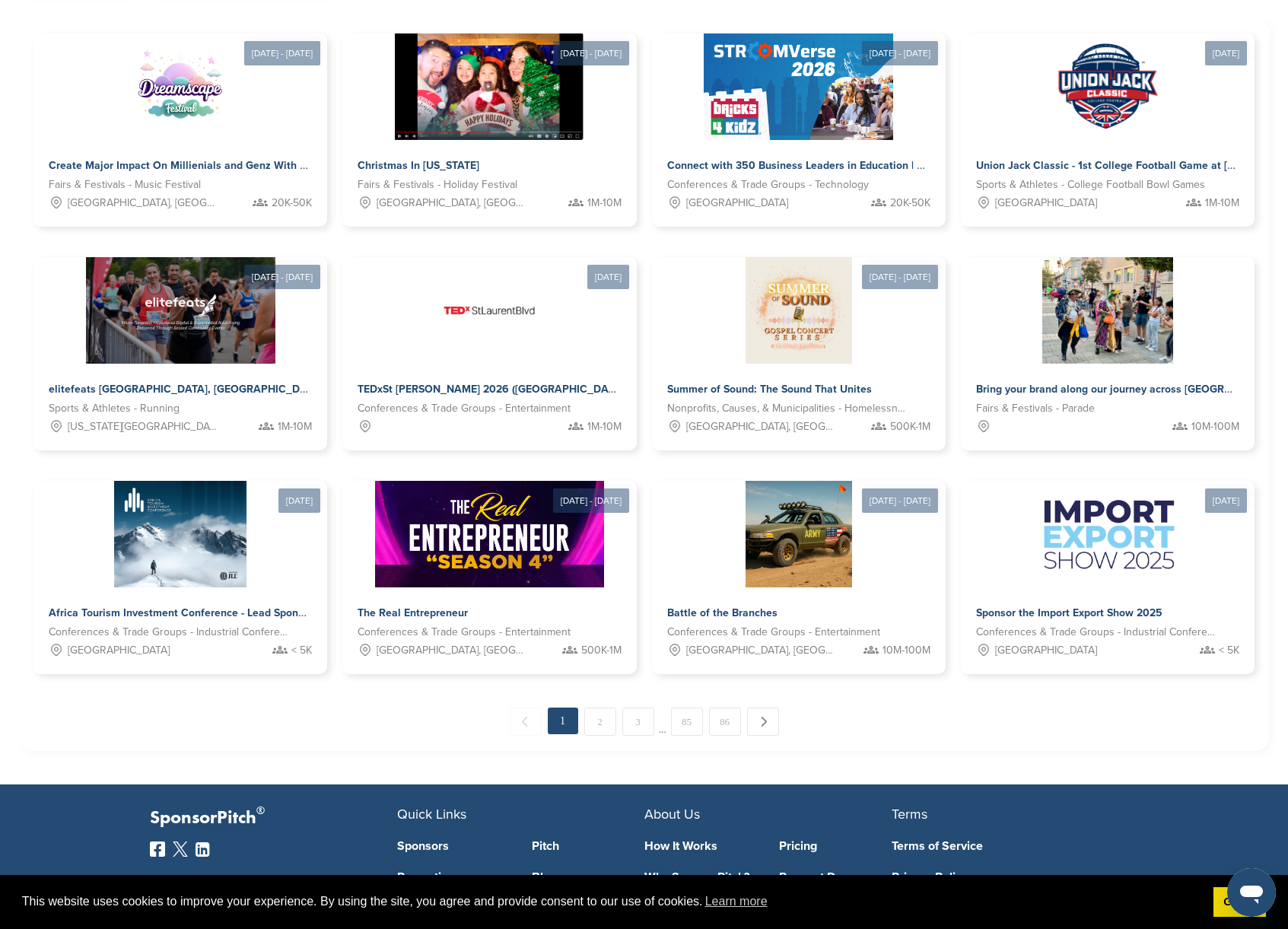
scroll to position [692, 0]
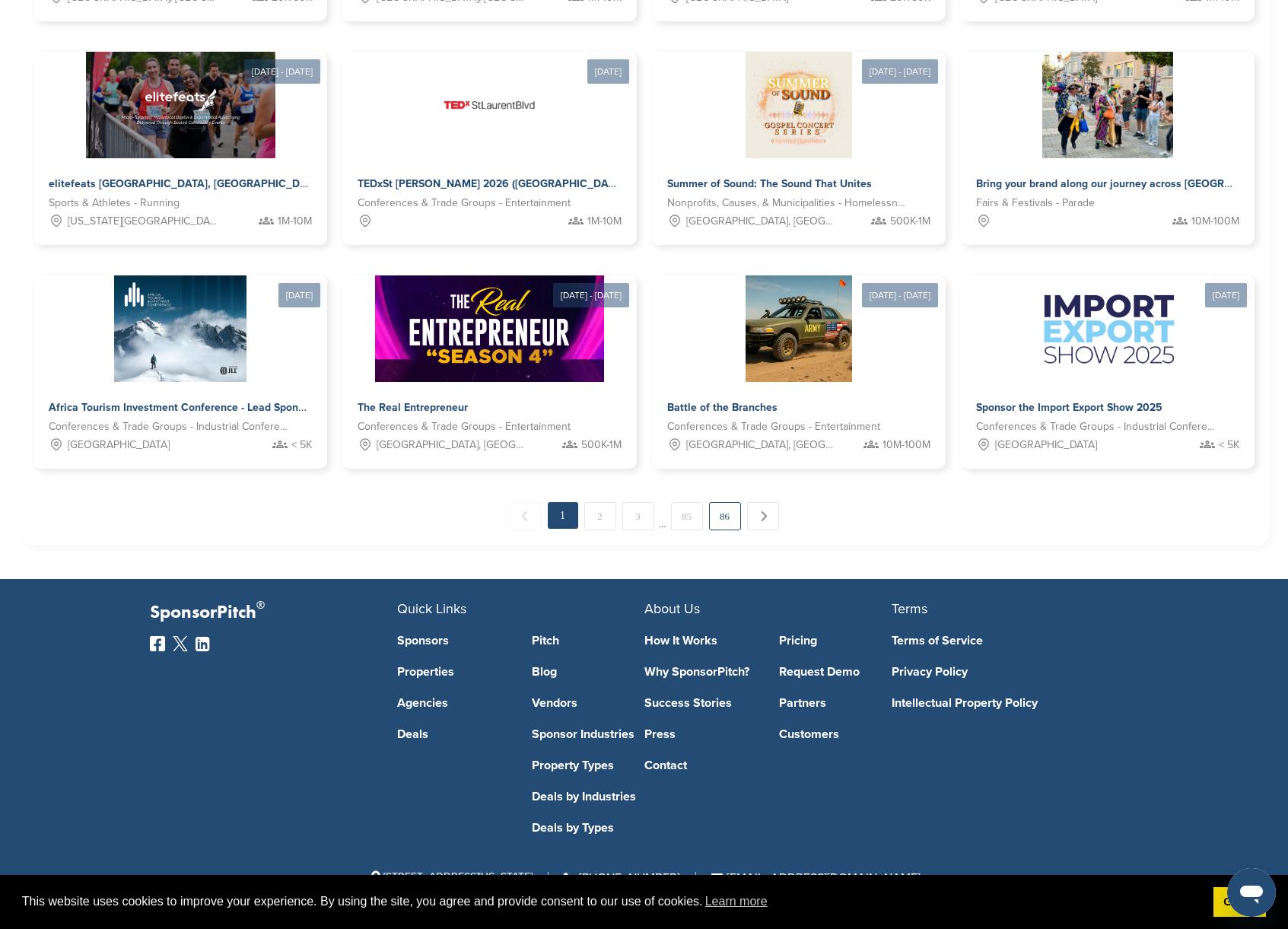
click at [725, 520] on link "86" at bounding box center [725, 516] width 32 height 28
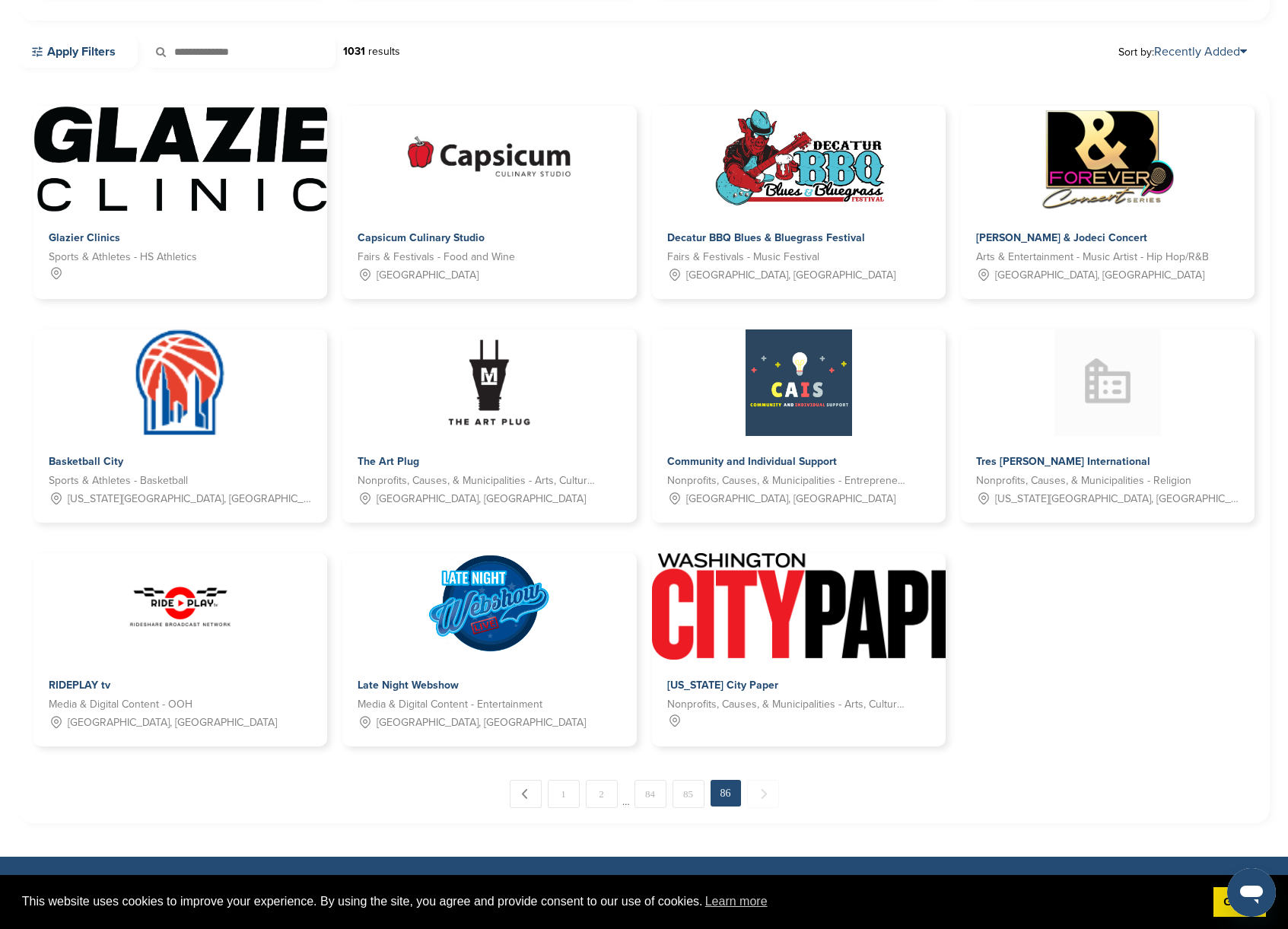
scroll to position [415, 0]
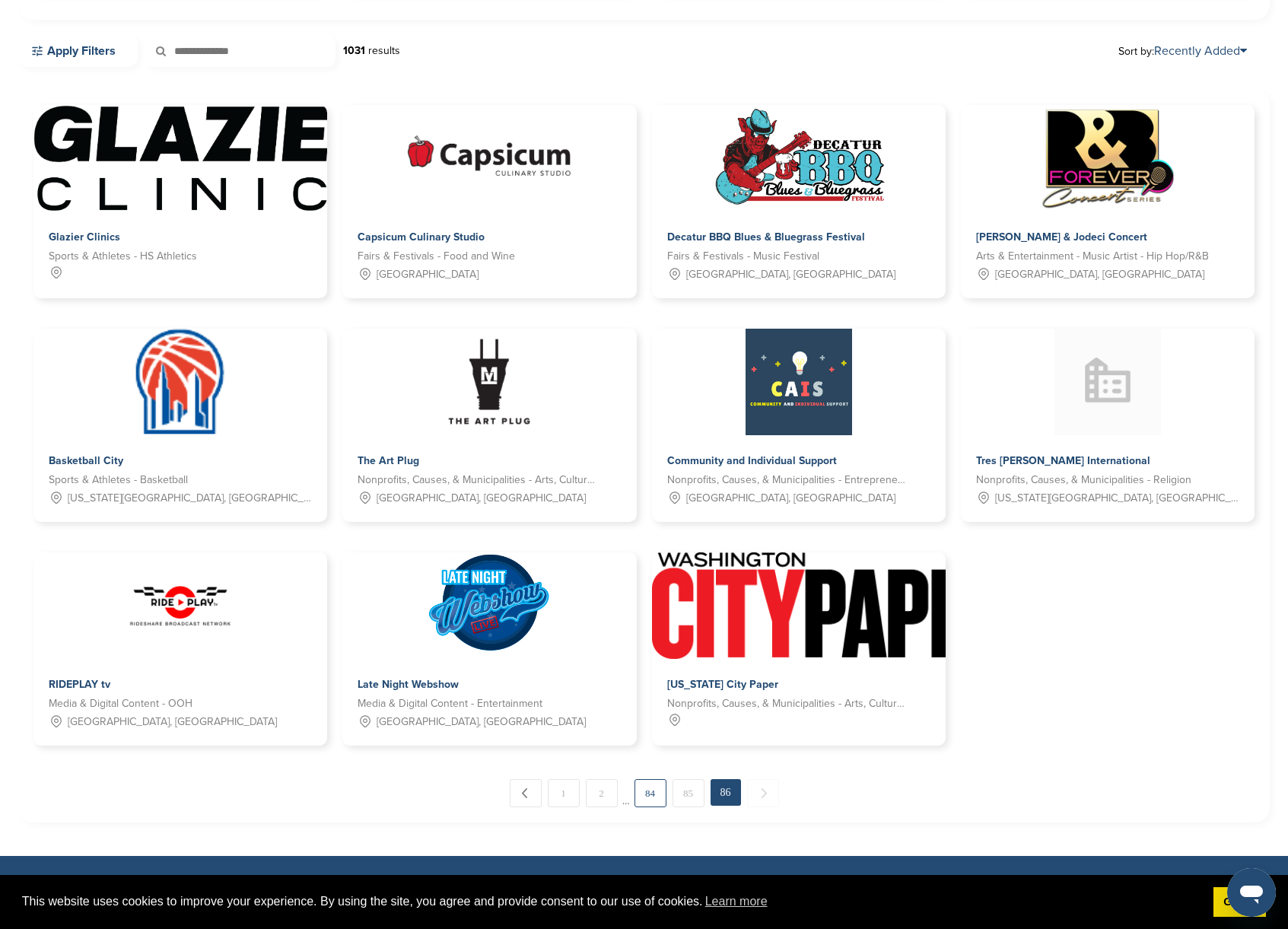
click at [640, 792] on link "84" at bounding box center [650, 793] width 32 height 28
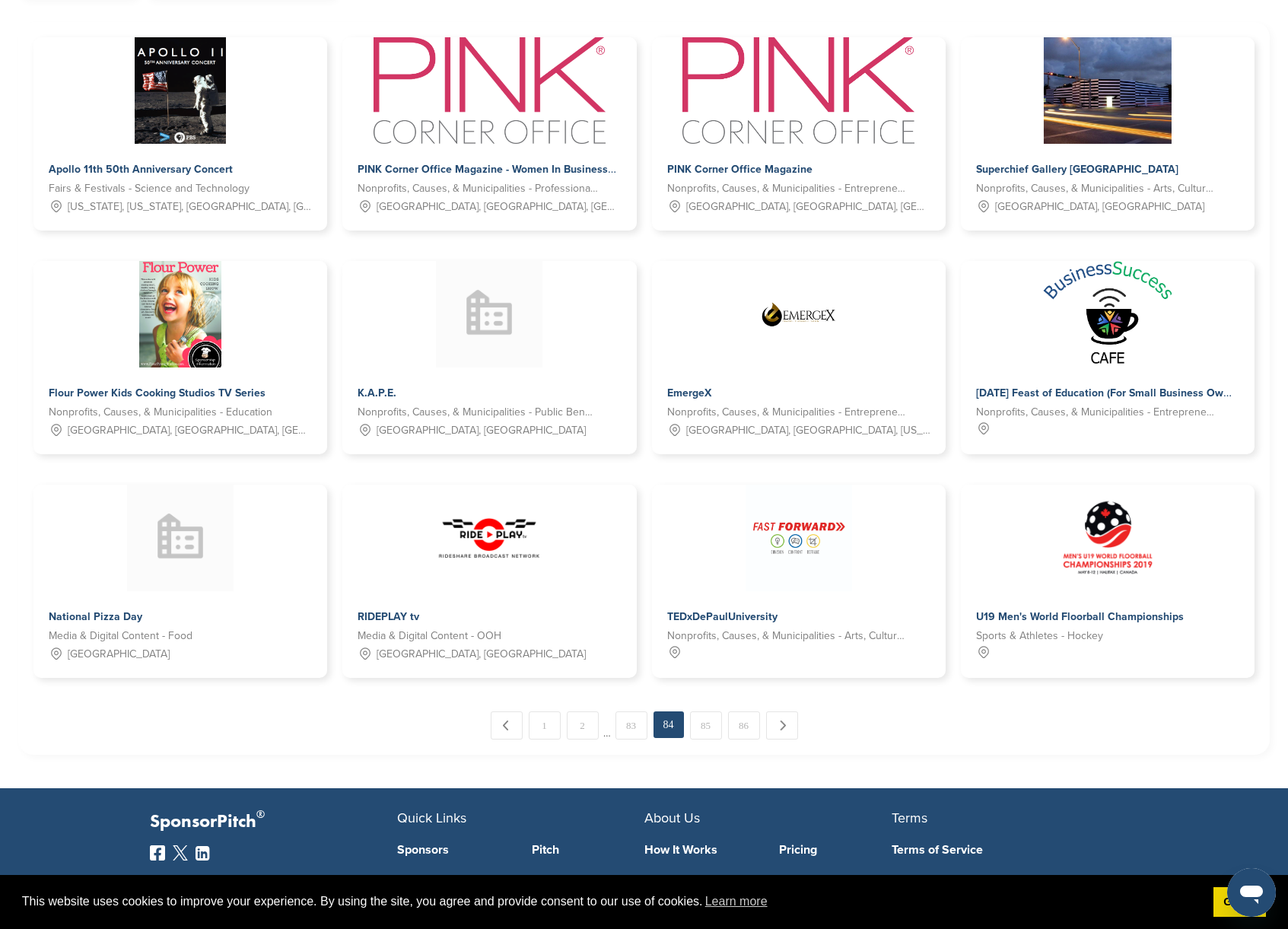
scroll to position [481, 0]
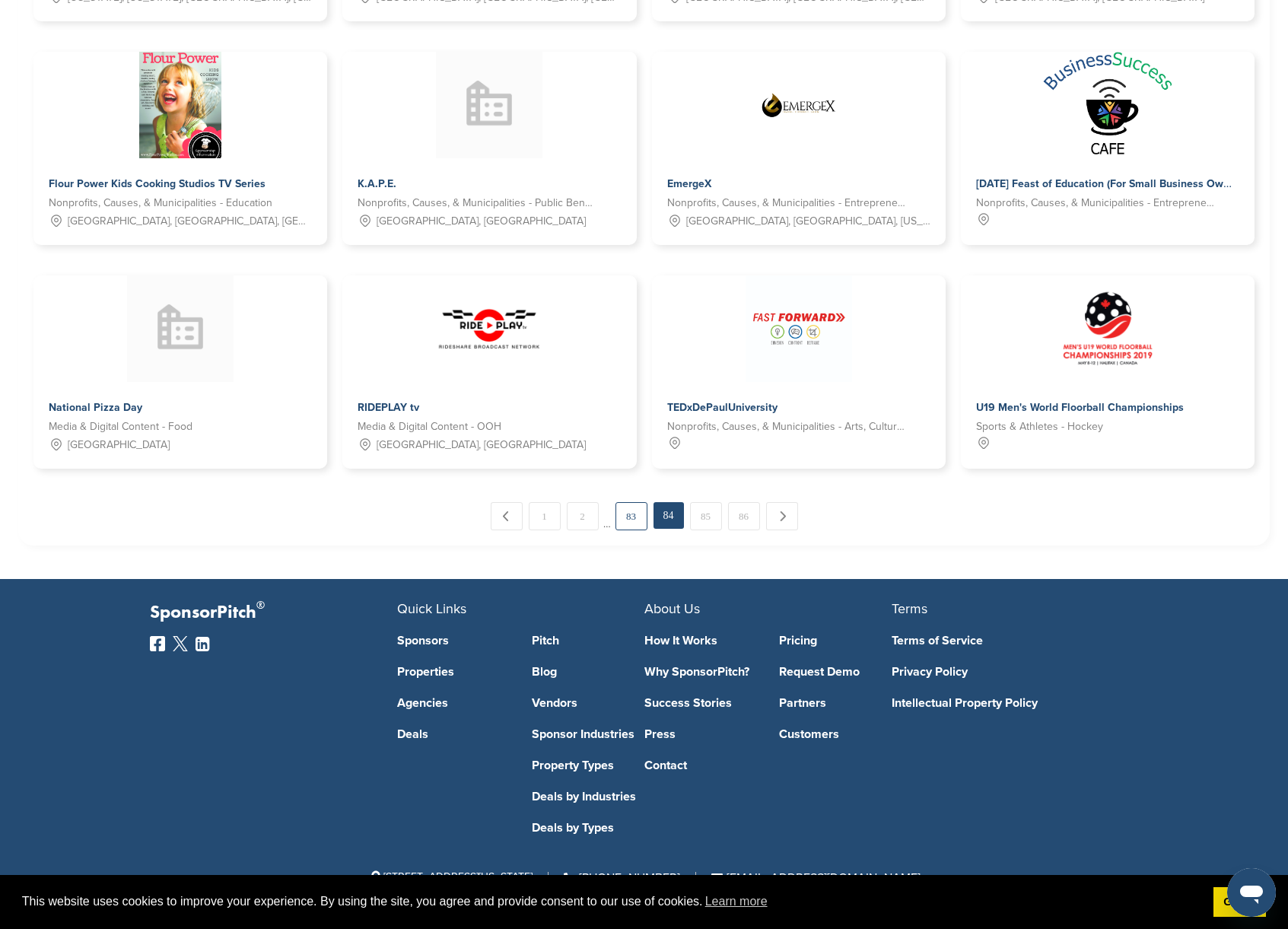
click at [620, 511] on link "83" at bounding box center [631, 516] width 32 height 28
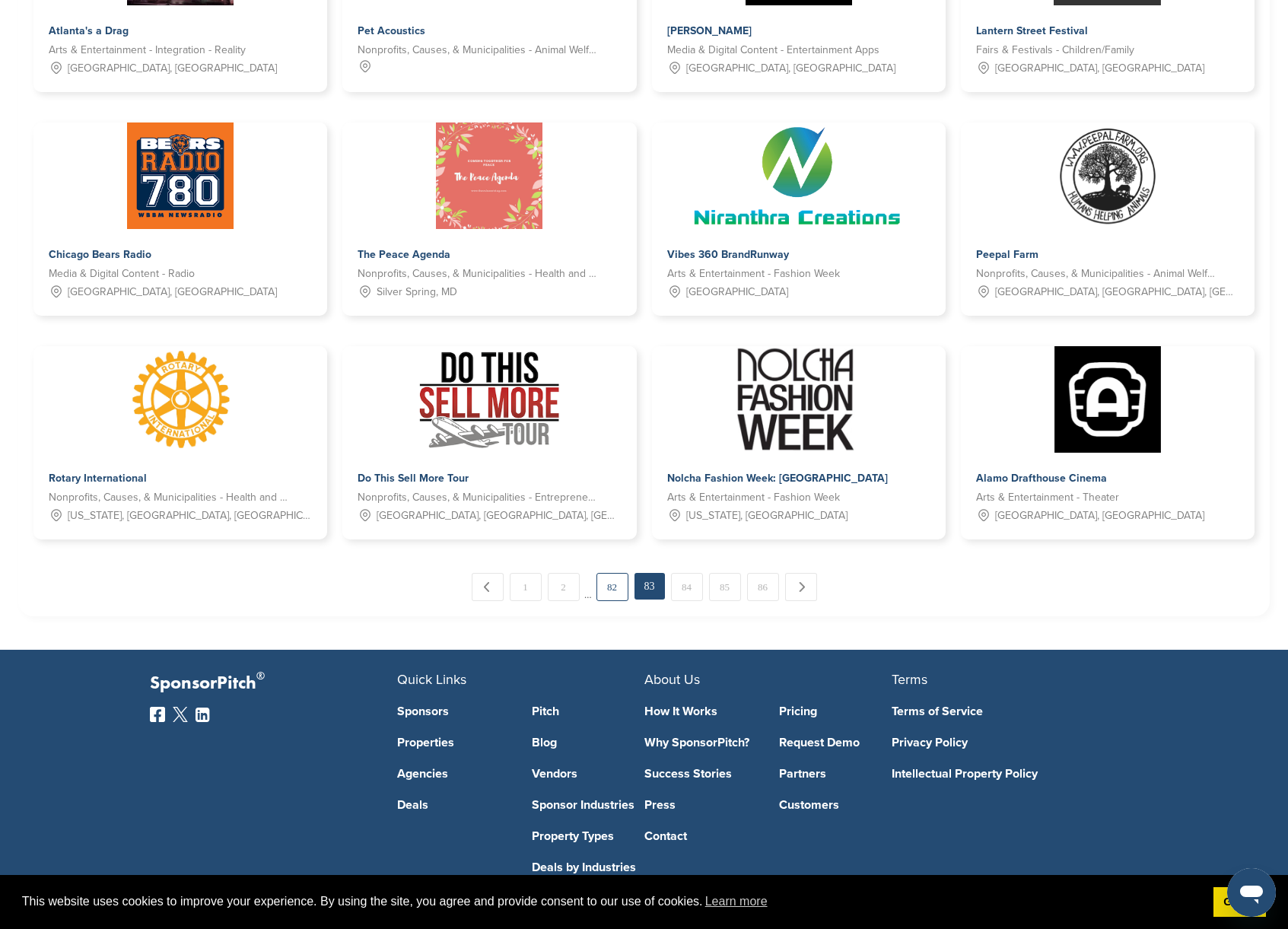
scroll to position [627, 0]
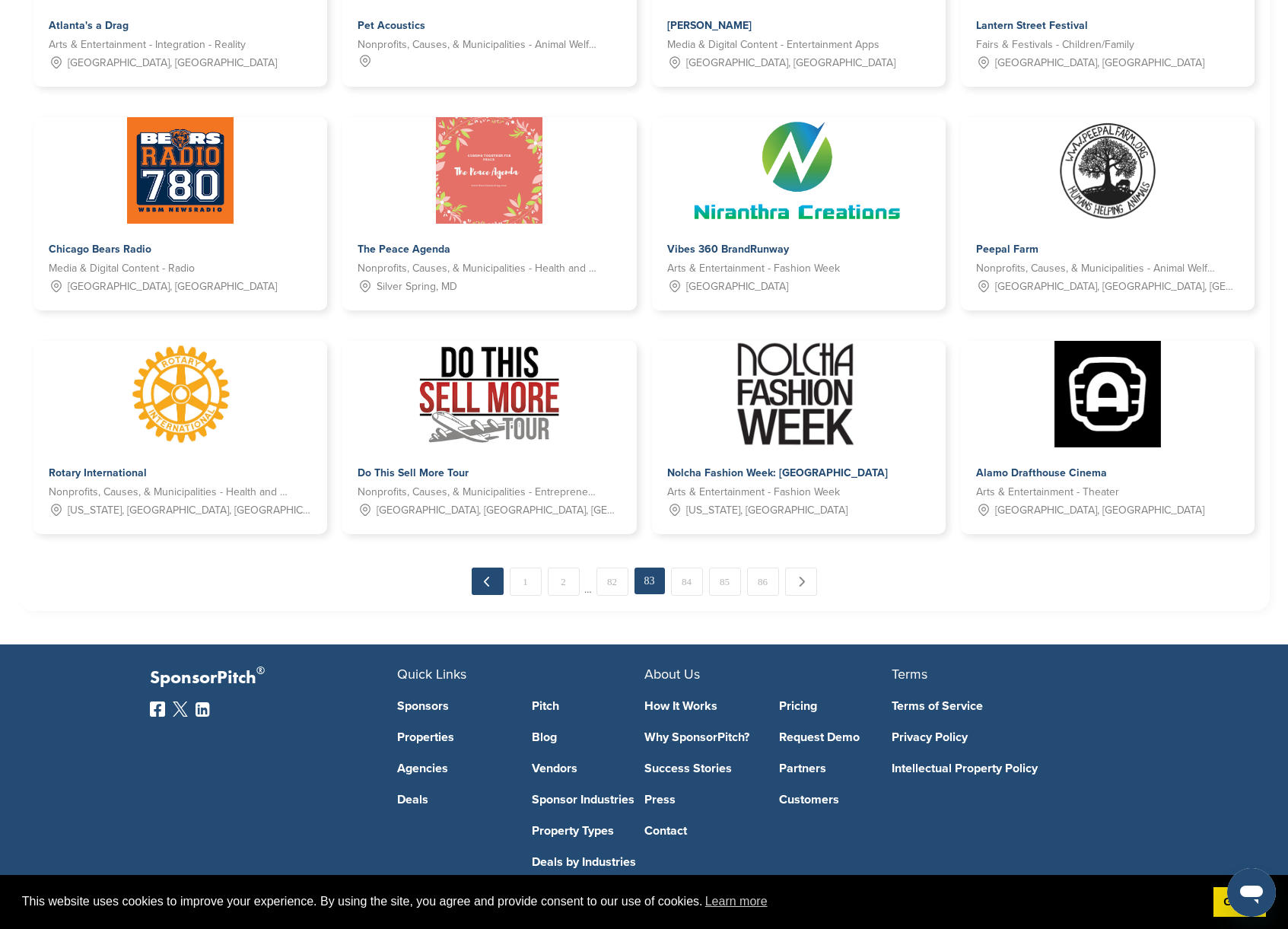
click at [486, 582] on link "← Previous" at bounding box center [487, 581] width 32 height 27
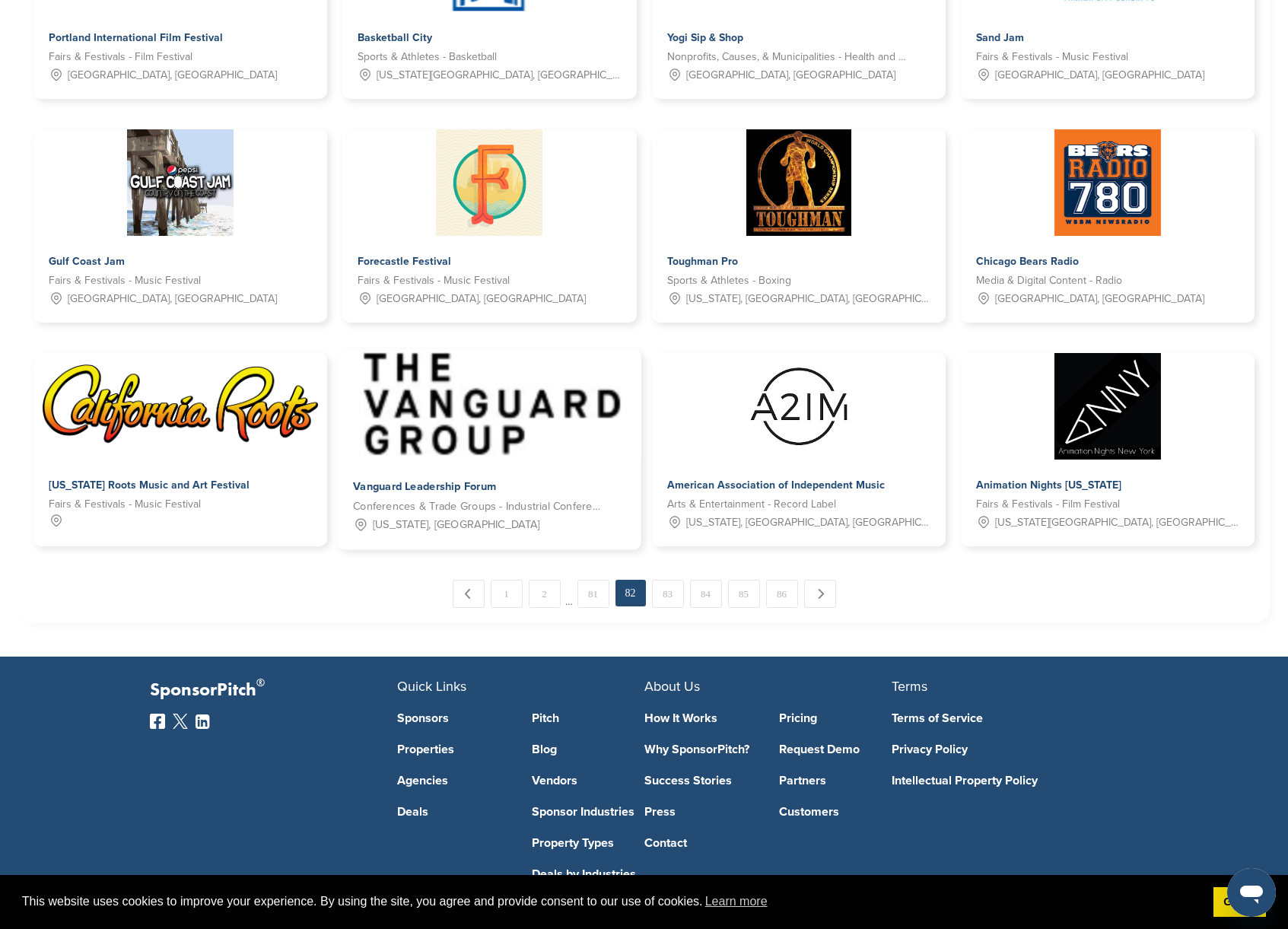
scroll to position [626, 0]
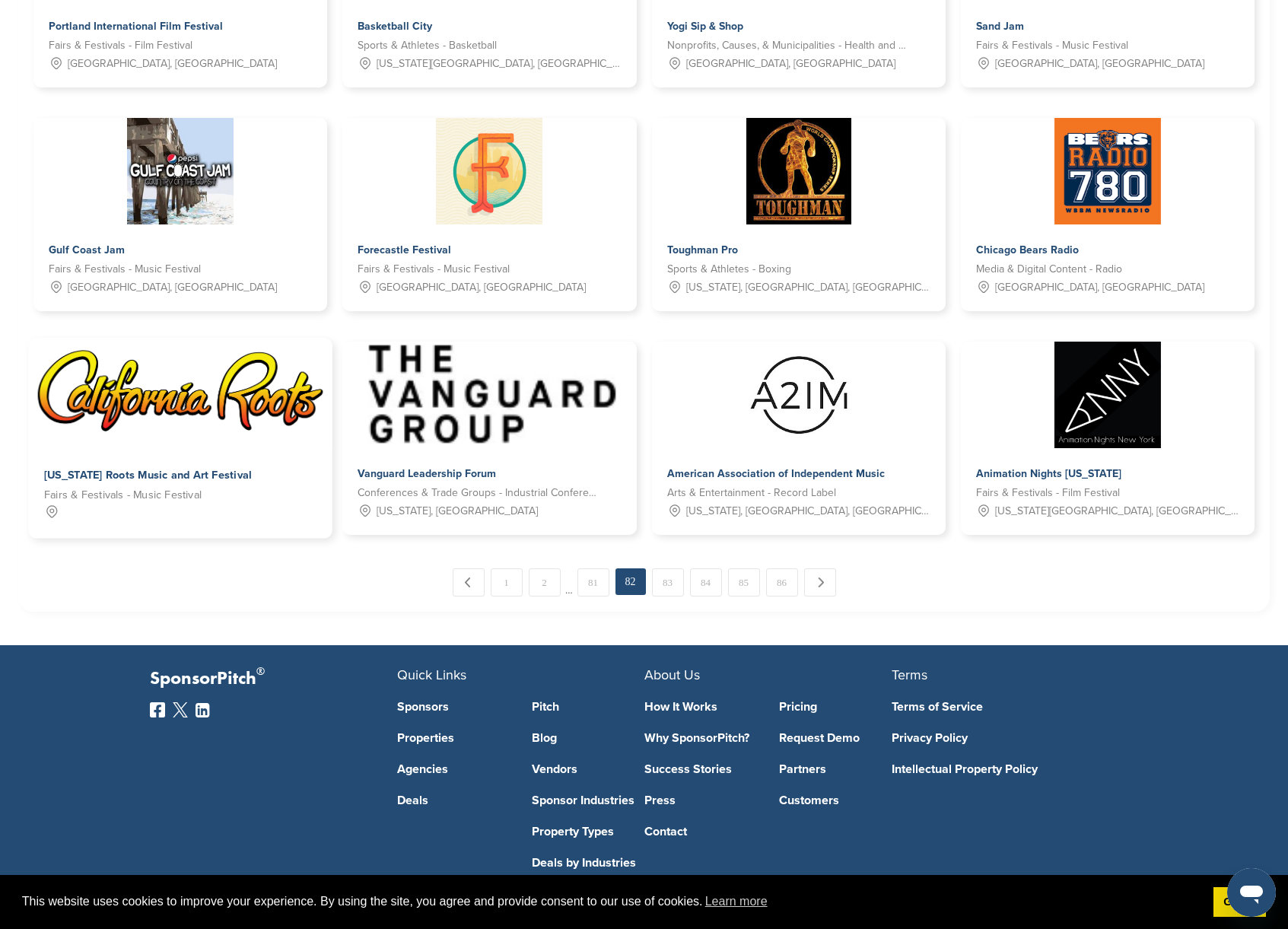
click at [227, 478] on span "[US_STATE] Roots Music and Art Festival" at bounding box center [148, 475] width 208 height 14
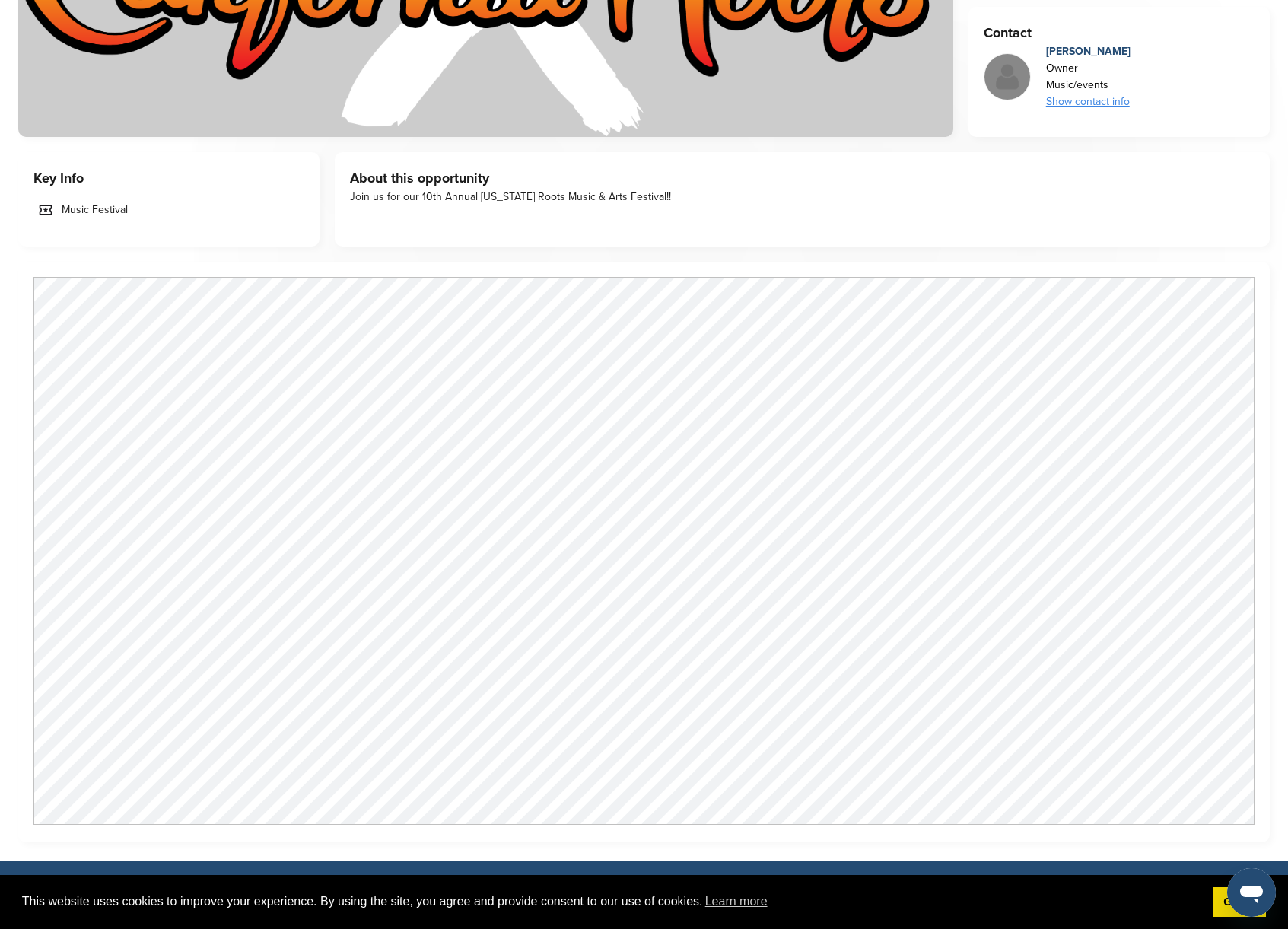
scroll to position [482, 0]
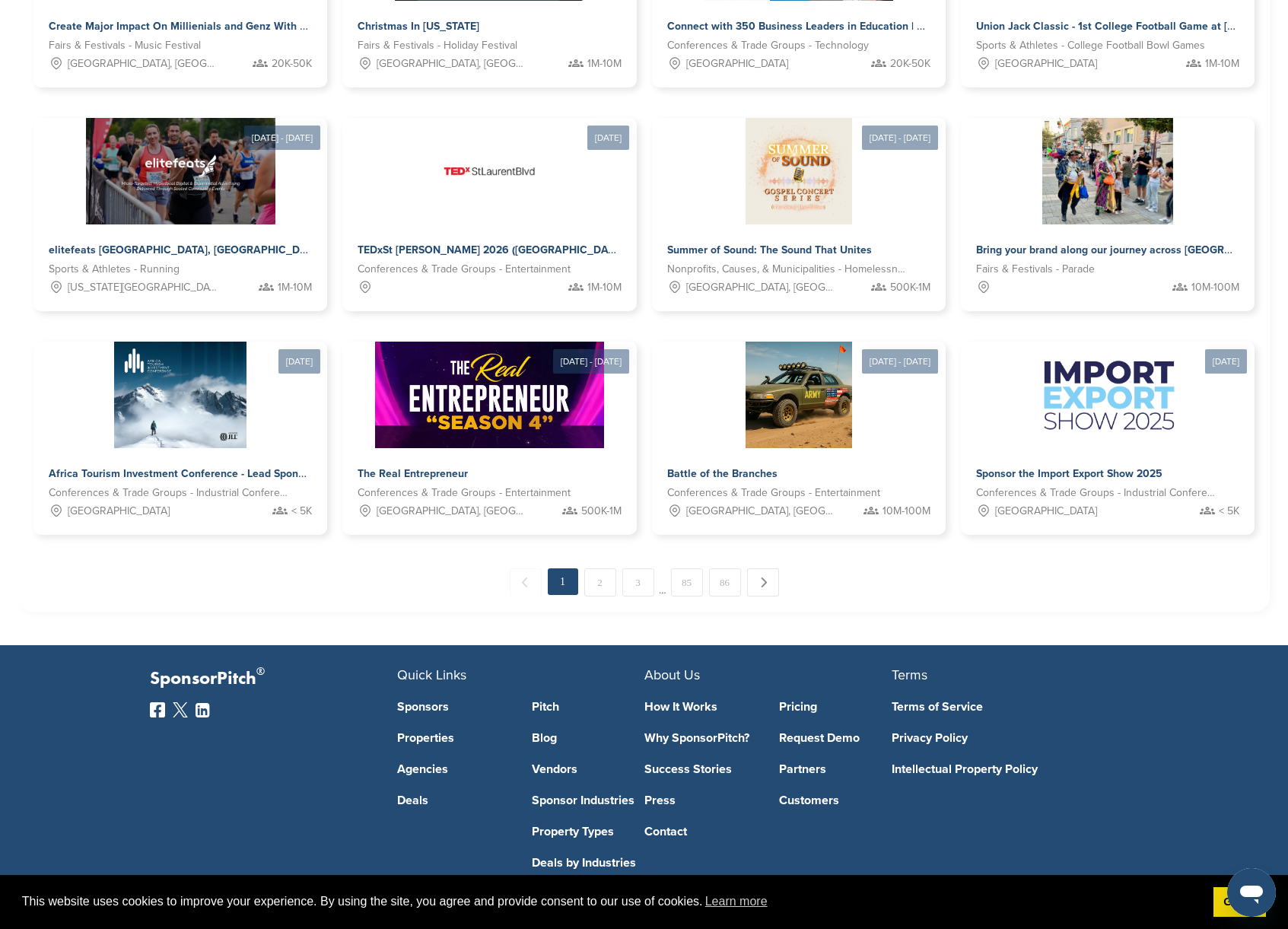
click at [532, 585] on span "← Previous" at bounding box center [525, 582] width 32 height 27
click at [530, 585] on span "← Previous" at bounding box center [525, 582] width 32 height 27
click at [676, 590] on link "85" at bounding box center [687, 582] width 32 height 28
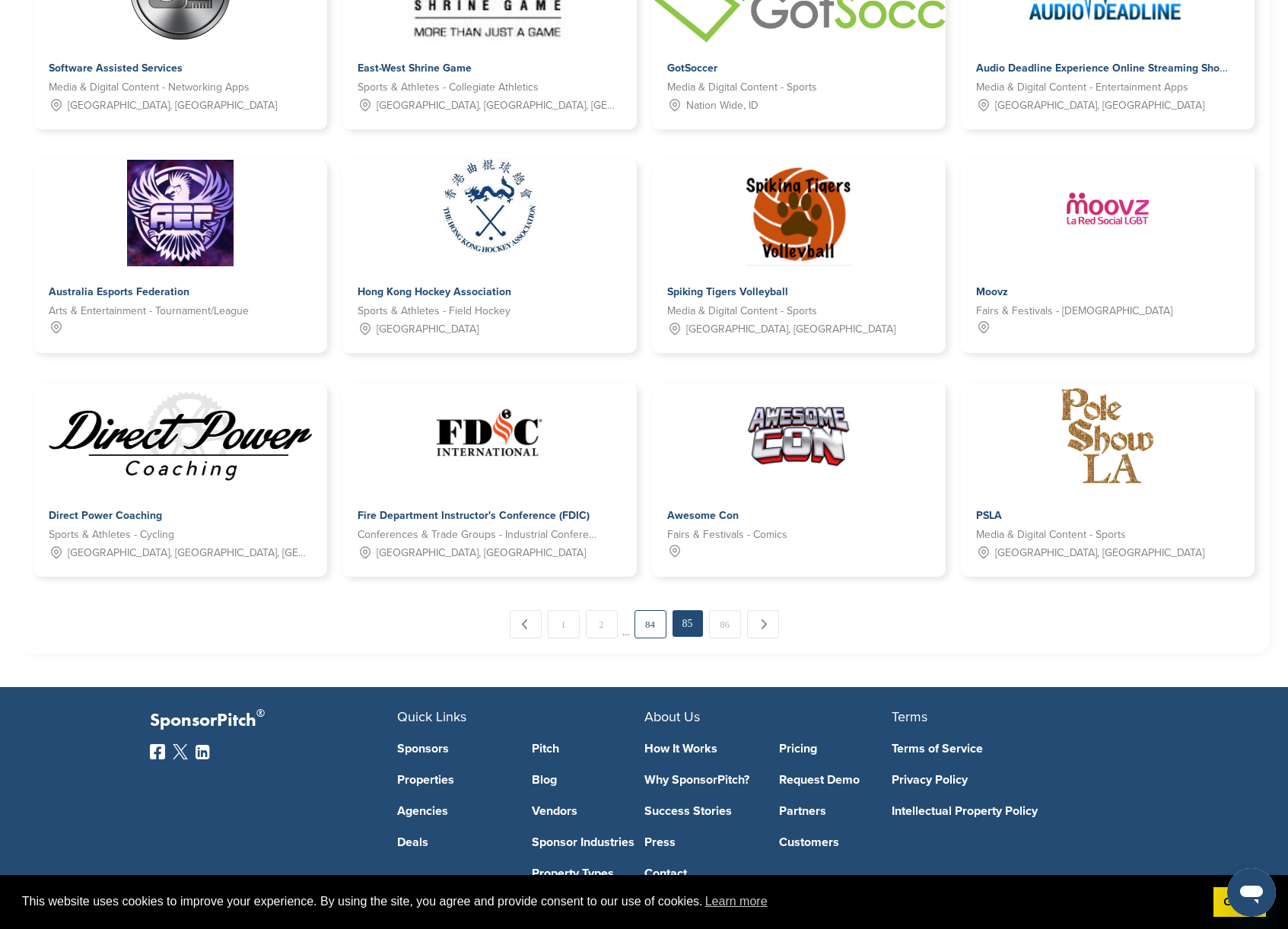
click at [652, 626] on link "84" at bounding box center [650, 624] width 32 height 28
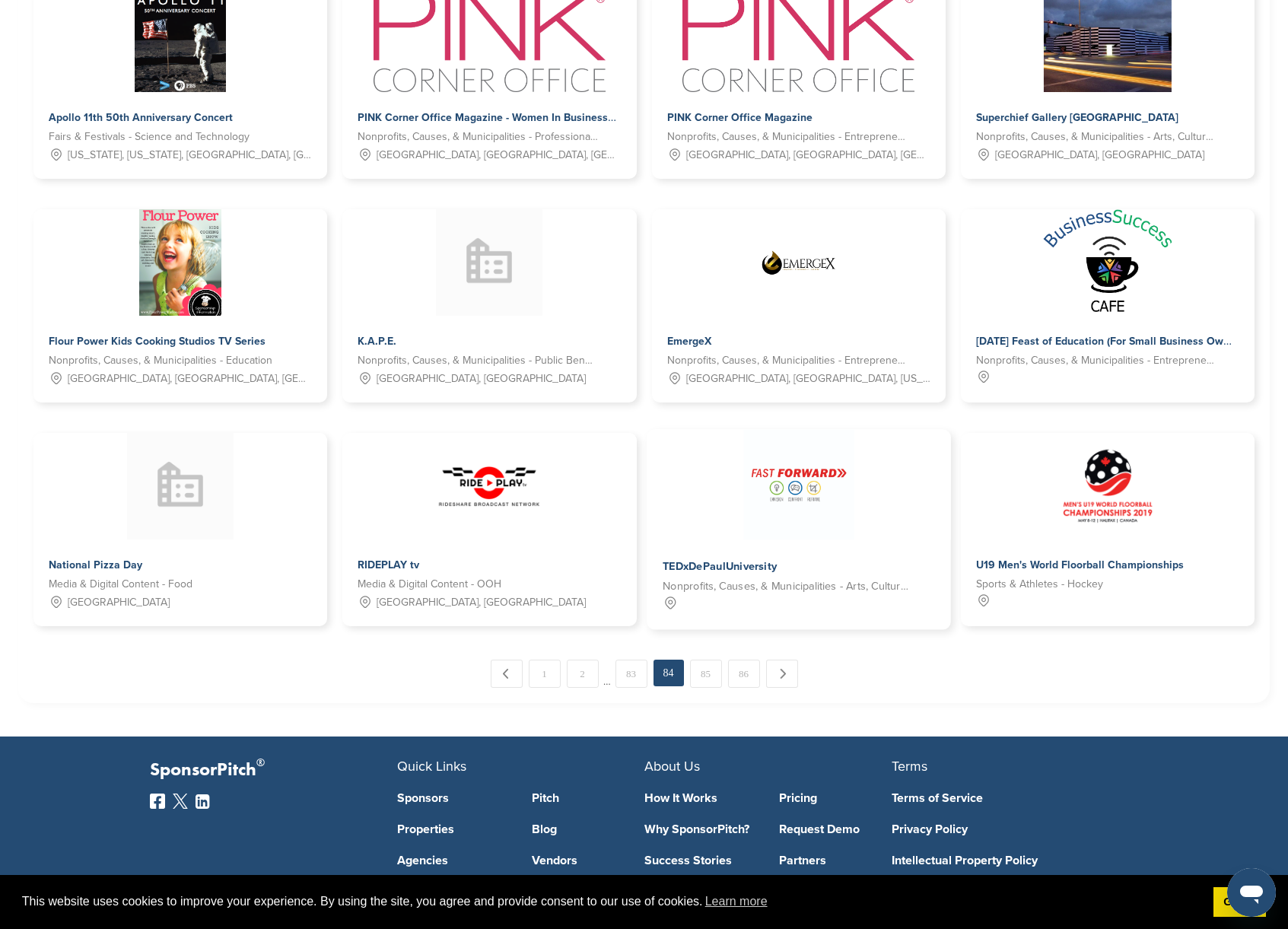
scroll to position [616, 0]
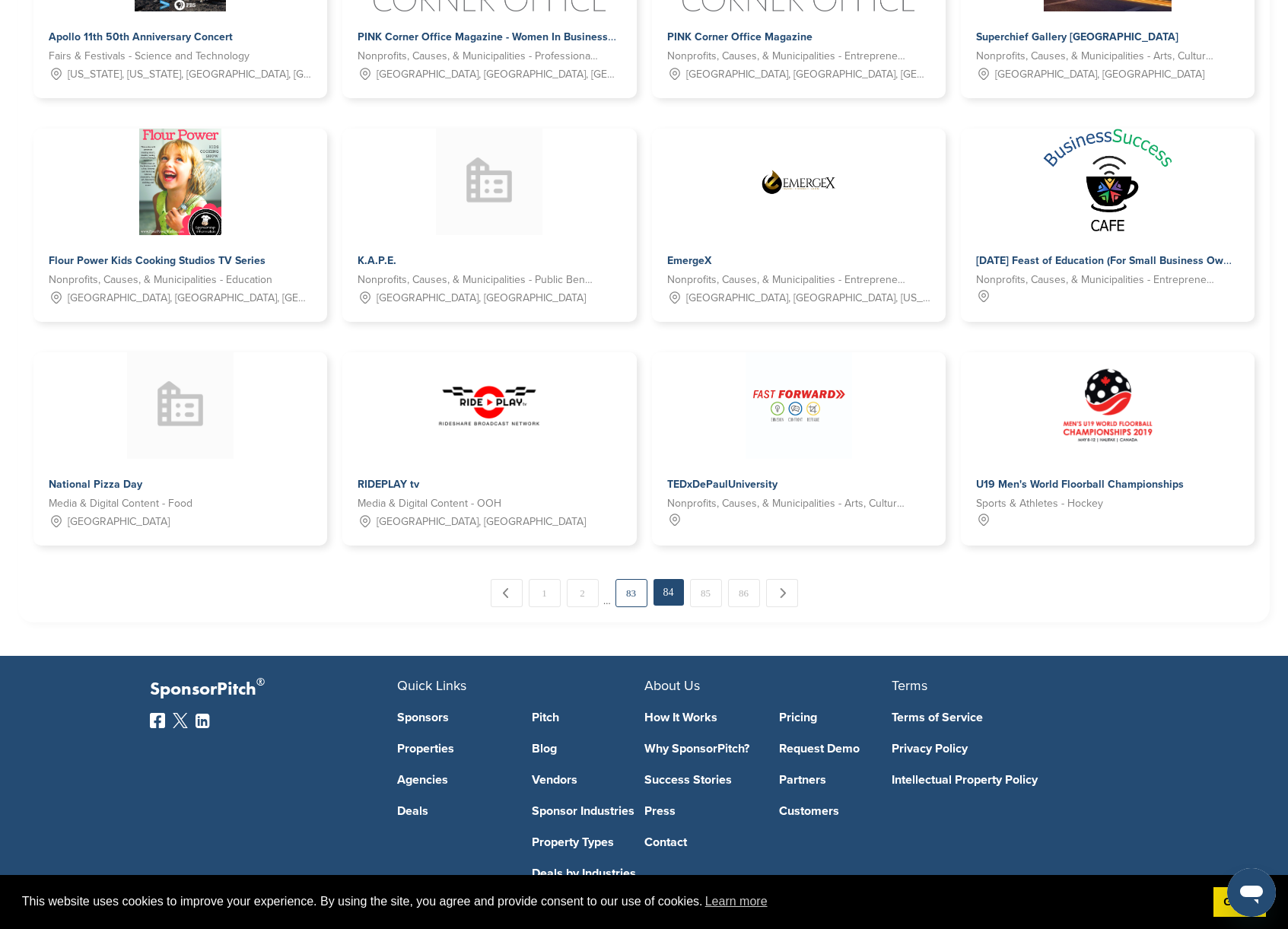
click at [637, 588] on link "83" at bounding box center [631, 592] width 32 height 28
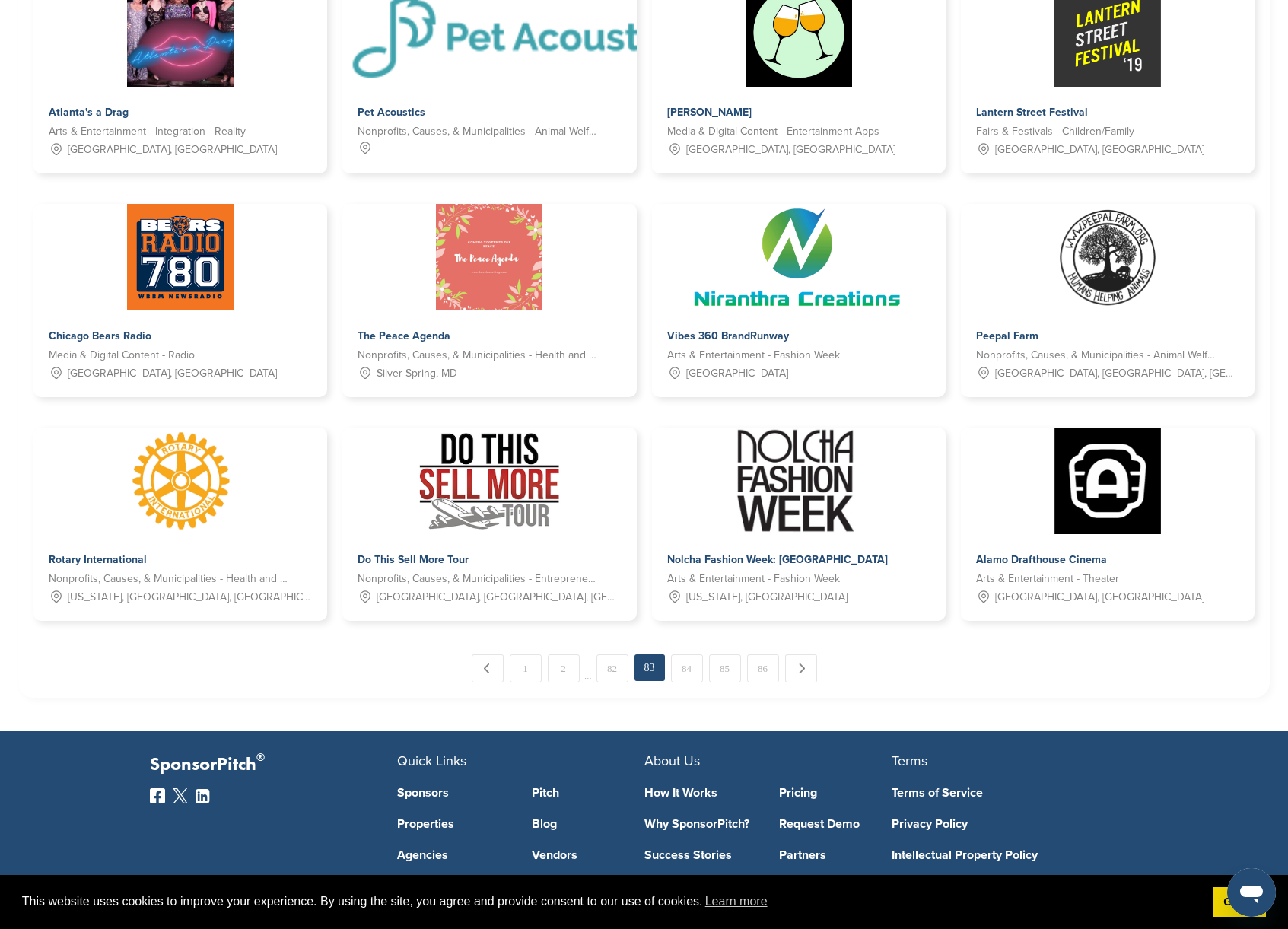
scroll to position [552, 0]
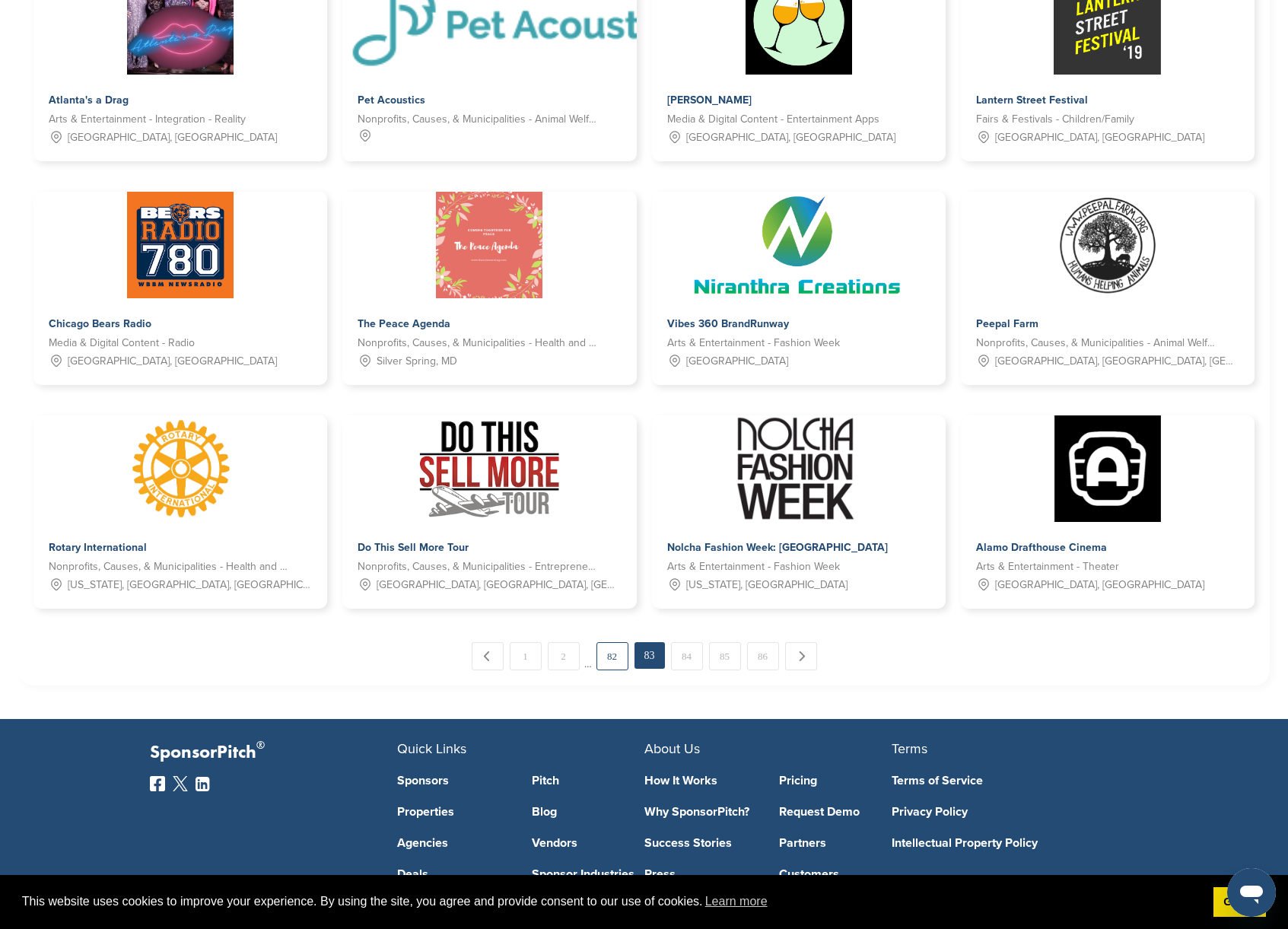
click at [612, 657] on link "82" at bounding box center [612, 656] width 32 height 28
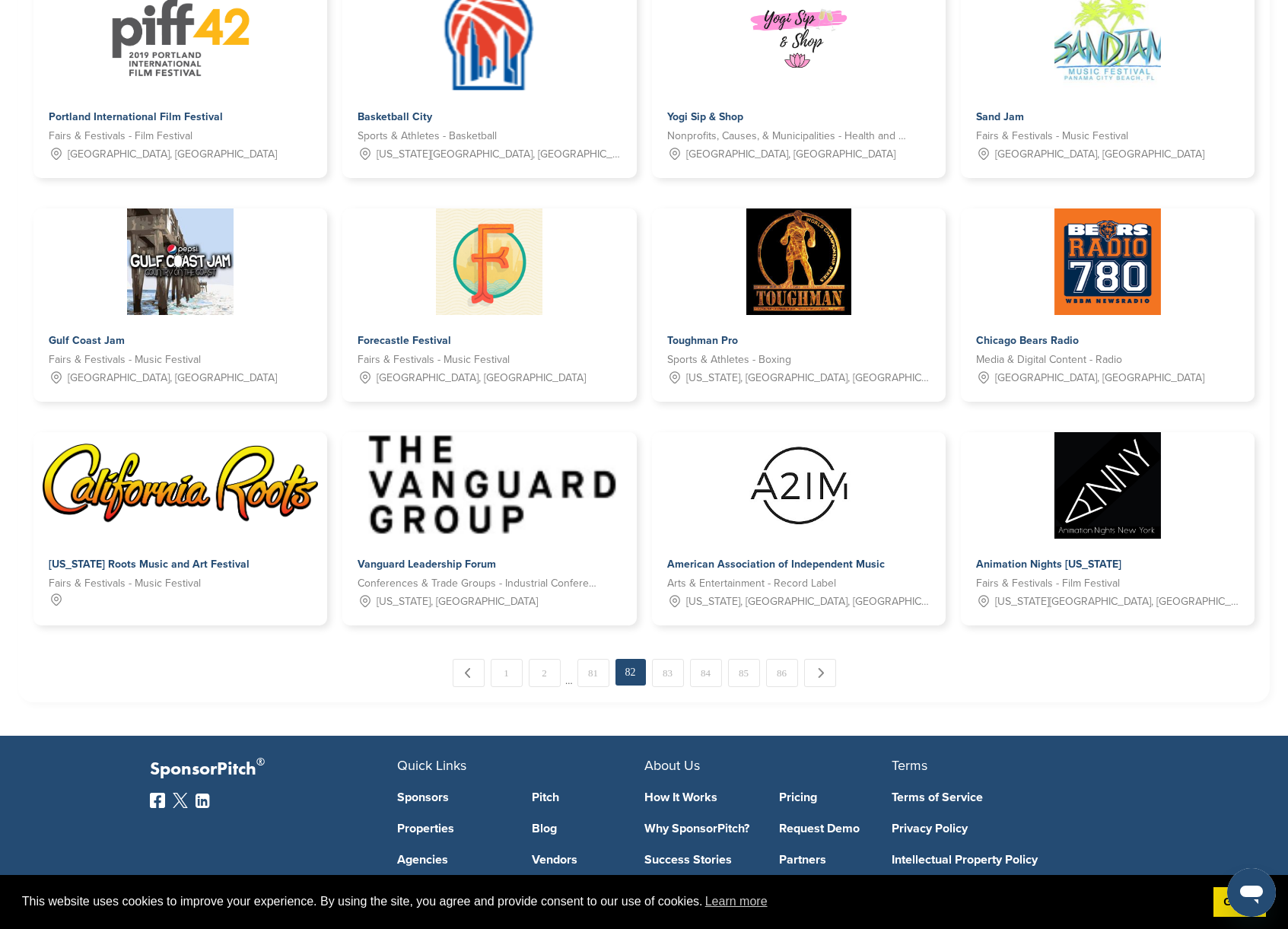
scroll to position [556, 0]
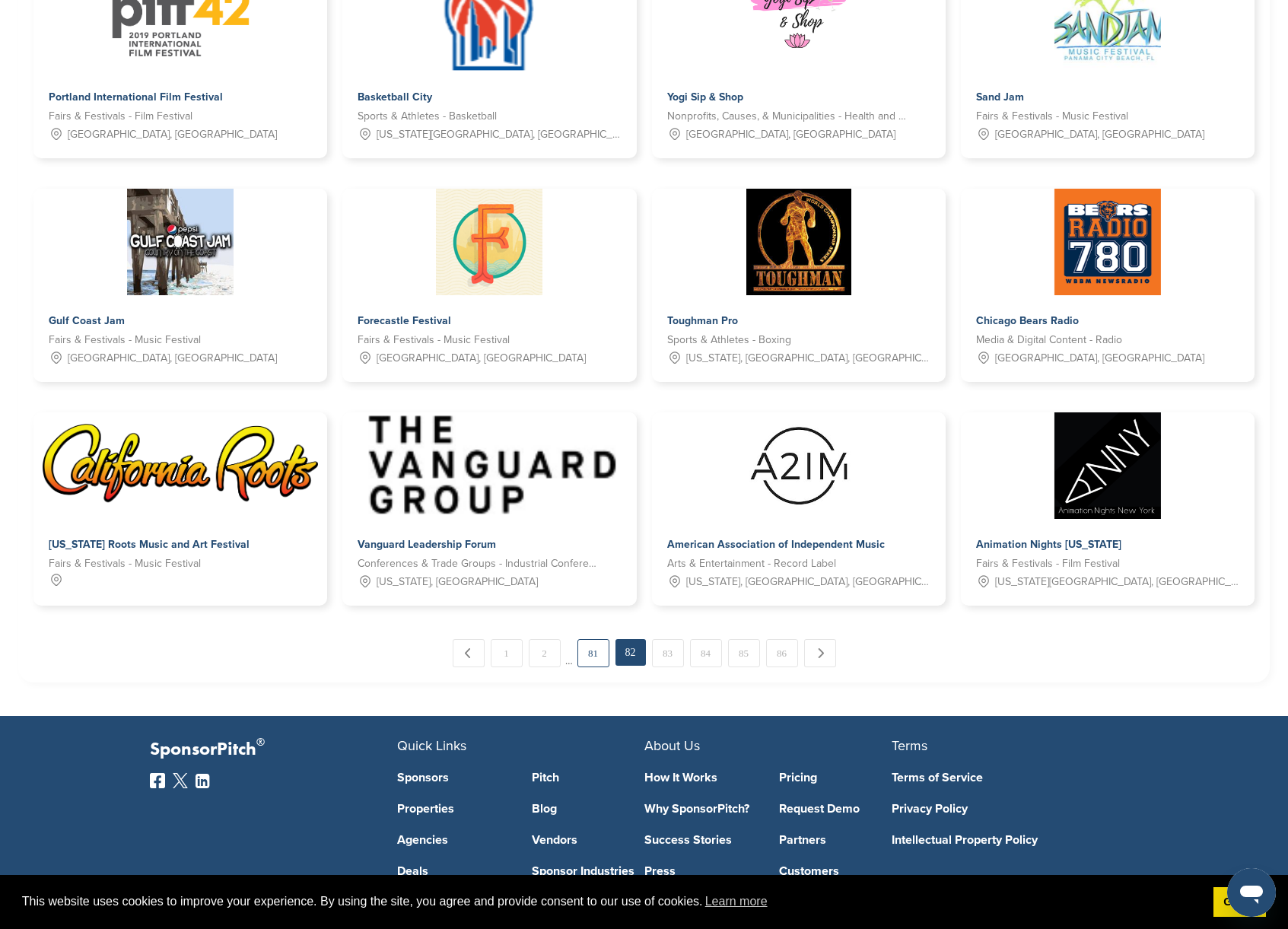
click at [598, 648] on link "81" at bounding box center [593, 653] width 32 height 28
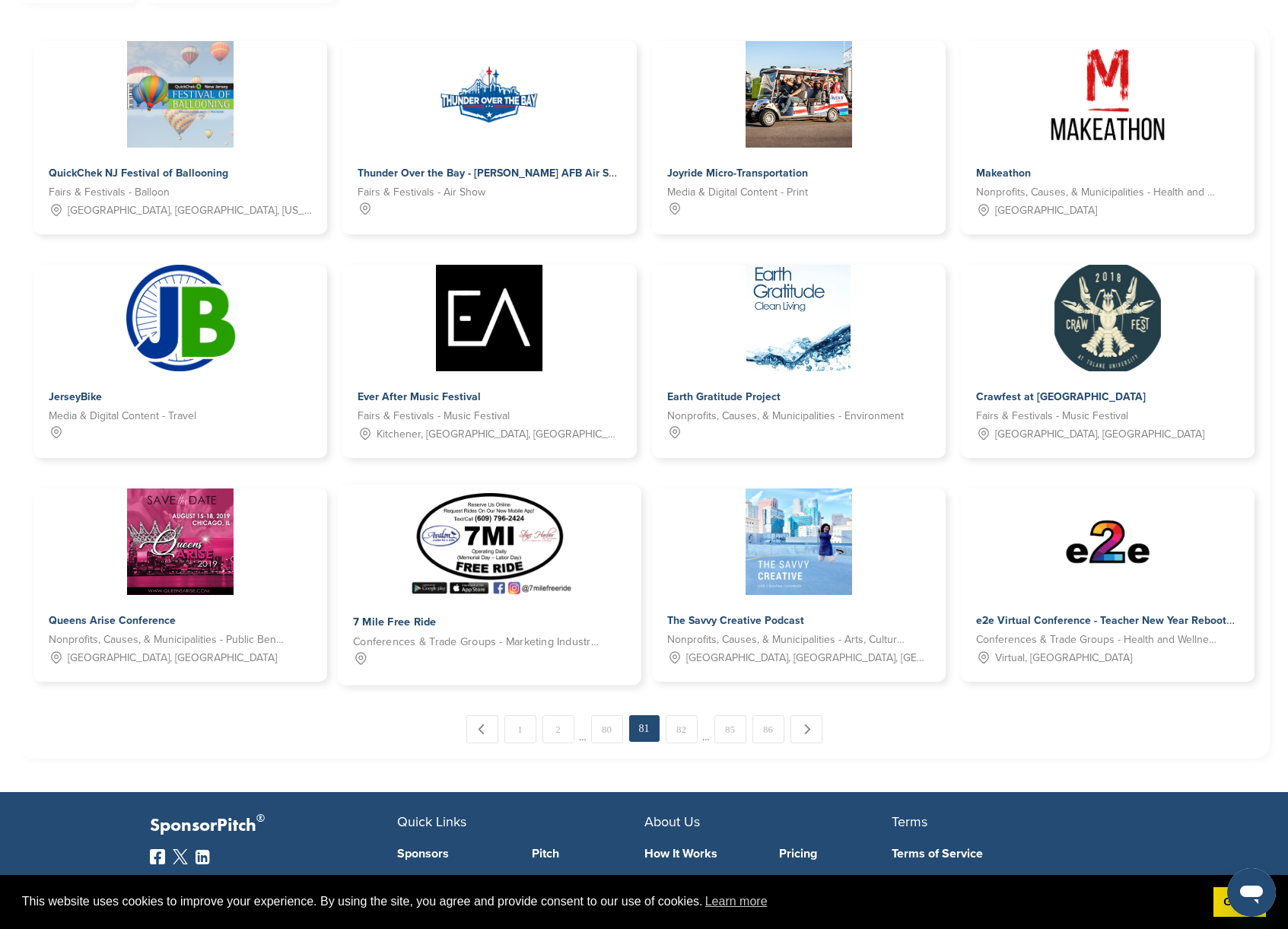
scroll to position [480, 0]
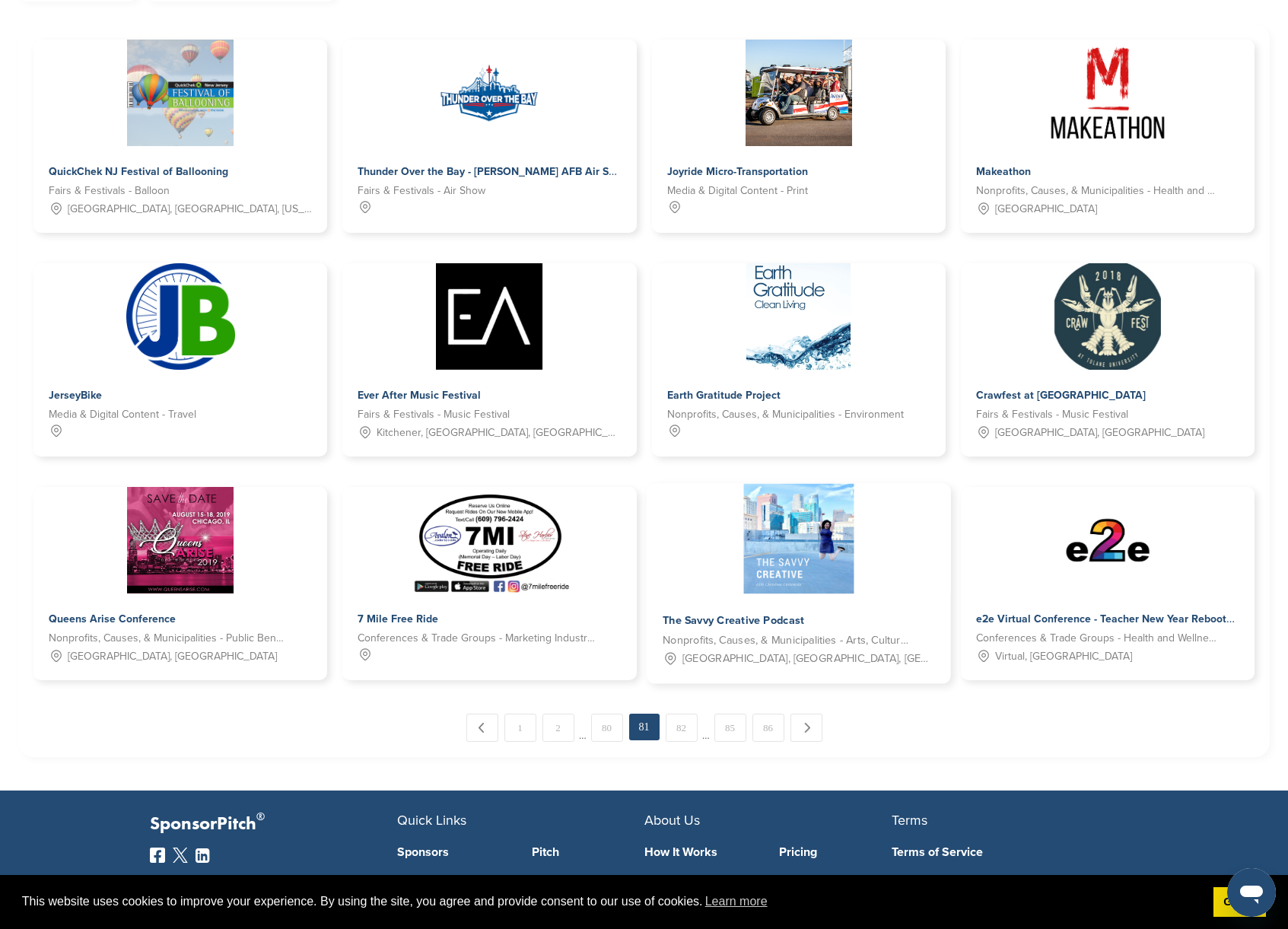
click at [682, 621] on span "The Savvy Creative Podcast" at bounding box center [733, 620] width 142 height 14
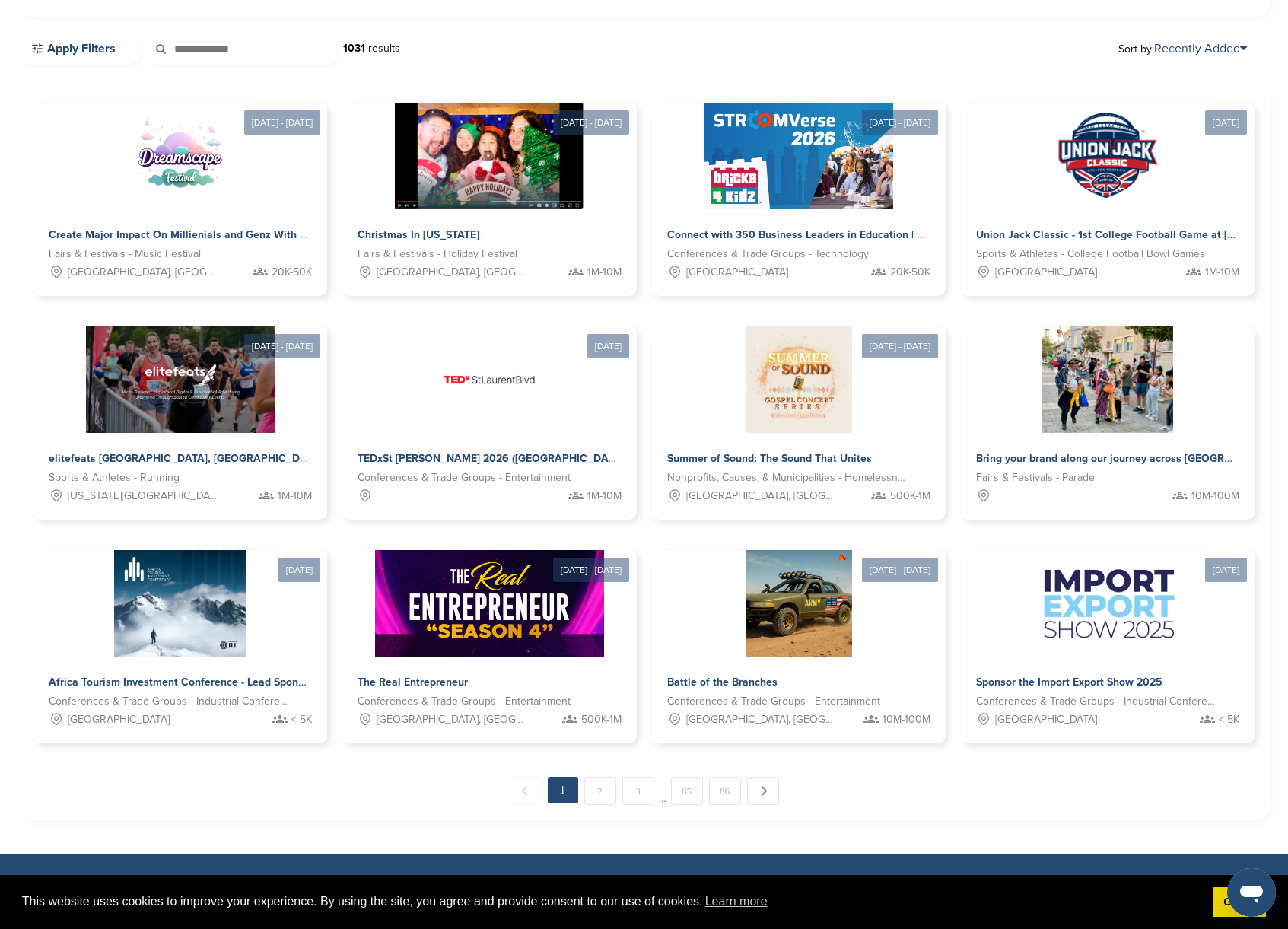
scroll to position [692, 0]
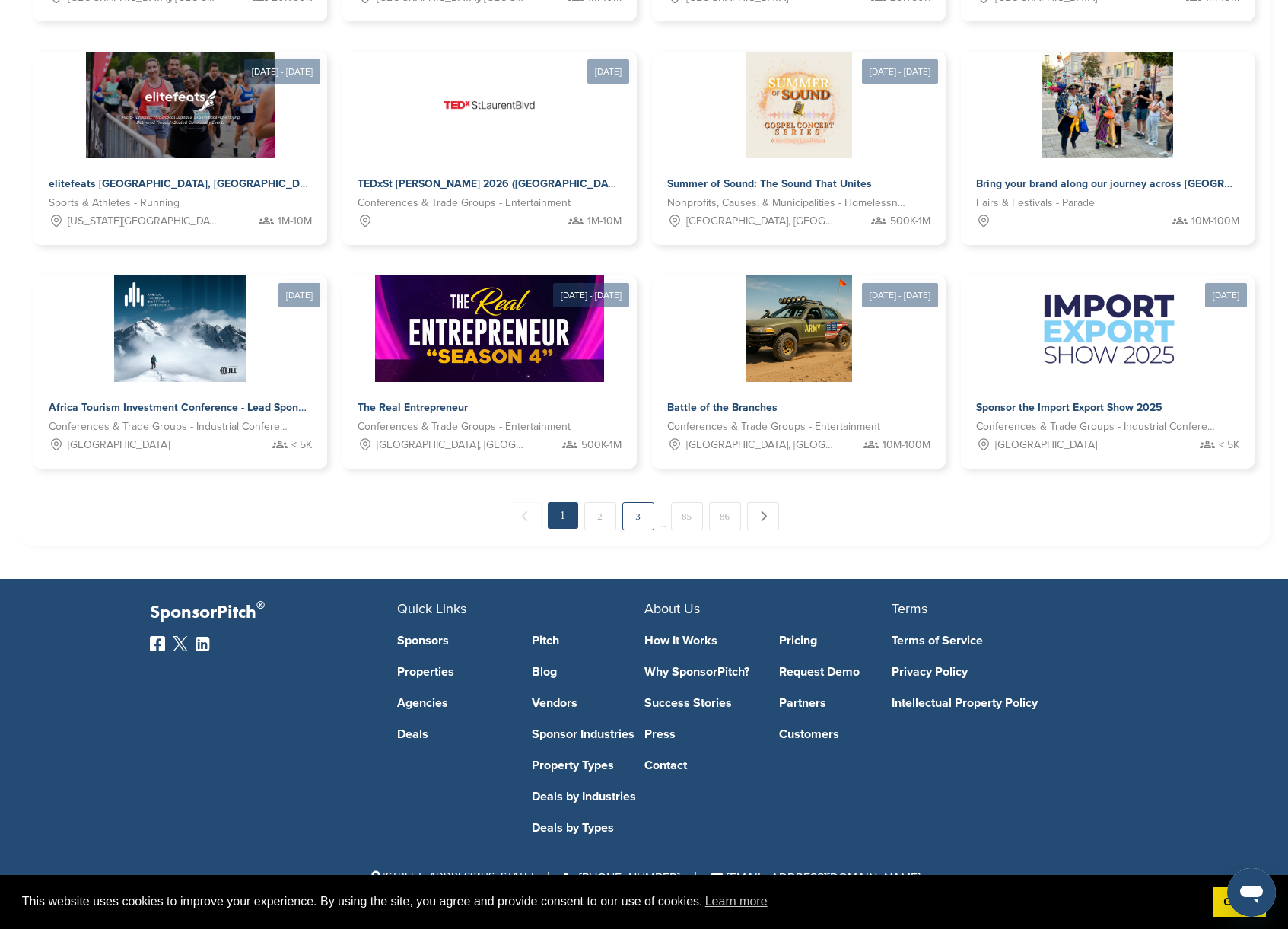
click at [630, 518] on link "3" at bounding box center [638, 516] width 32 height 28
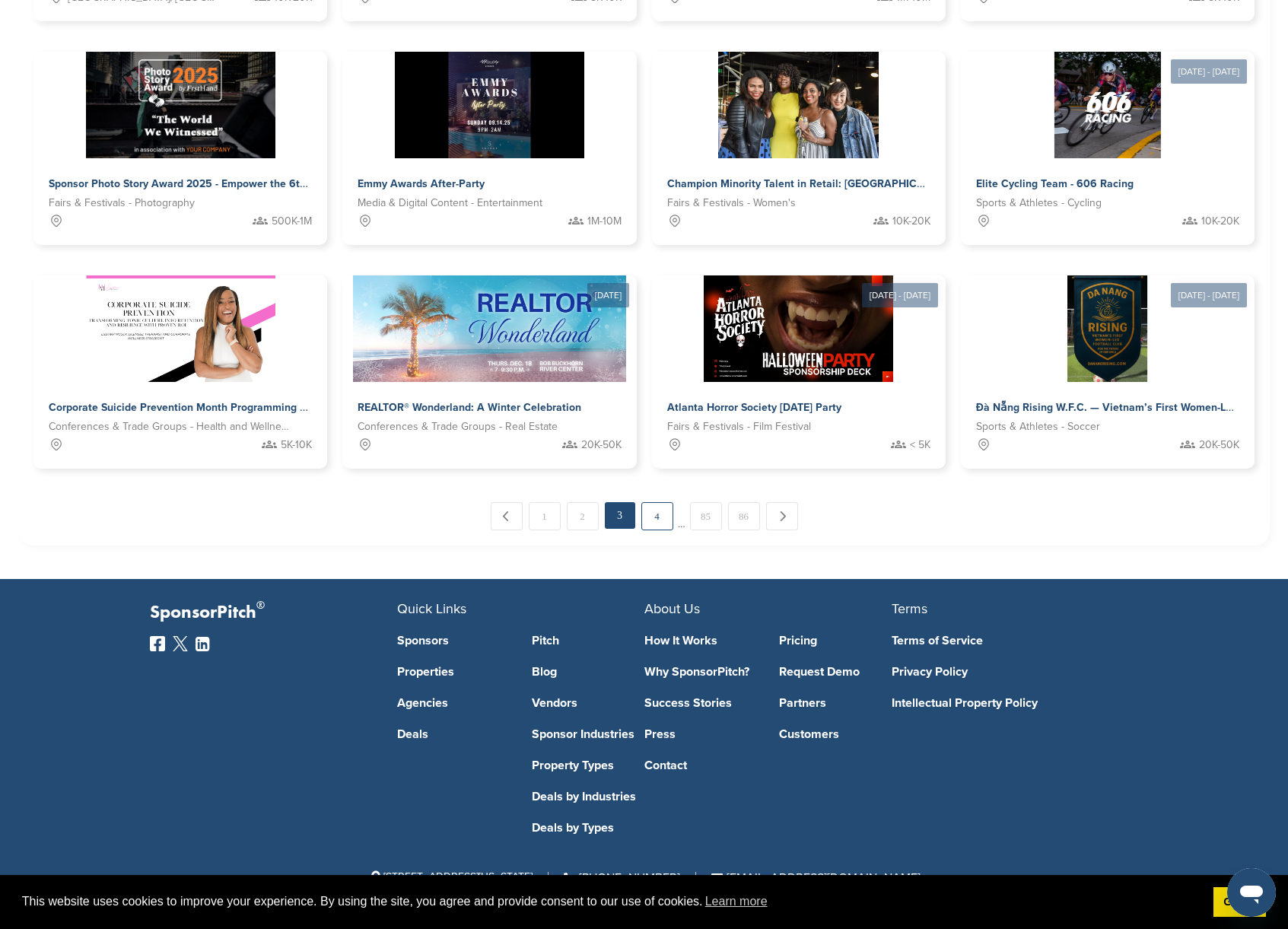
click at [663, 525] on link "4" at bounding box center [657, 516] width 32 height 28
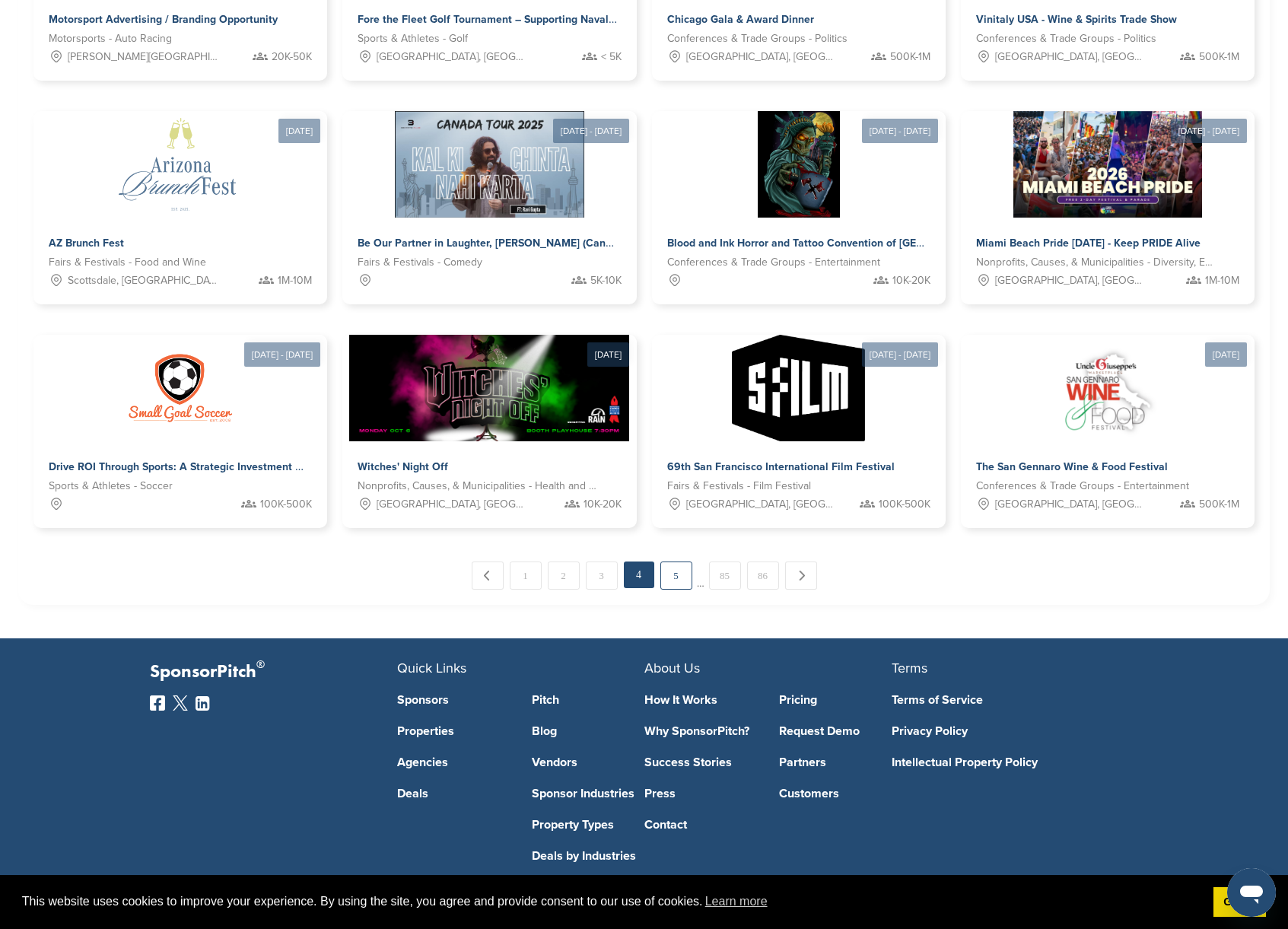
click at [675, 578] on link "5" at bounding box center [676, 575] width 32 height 28
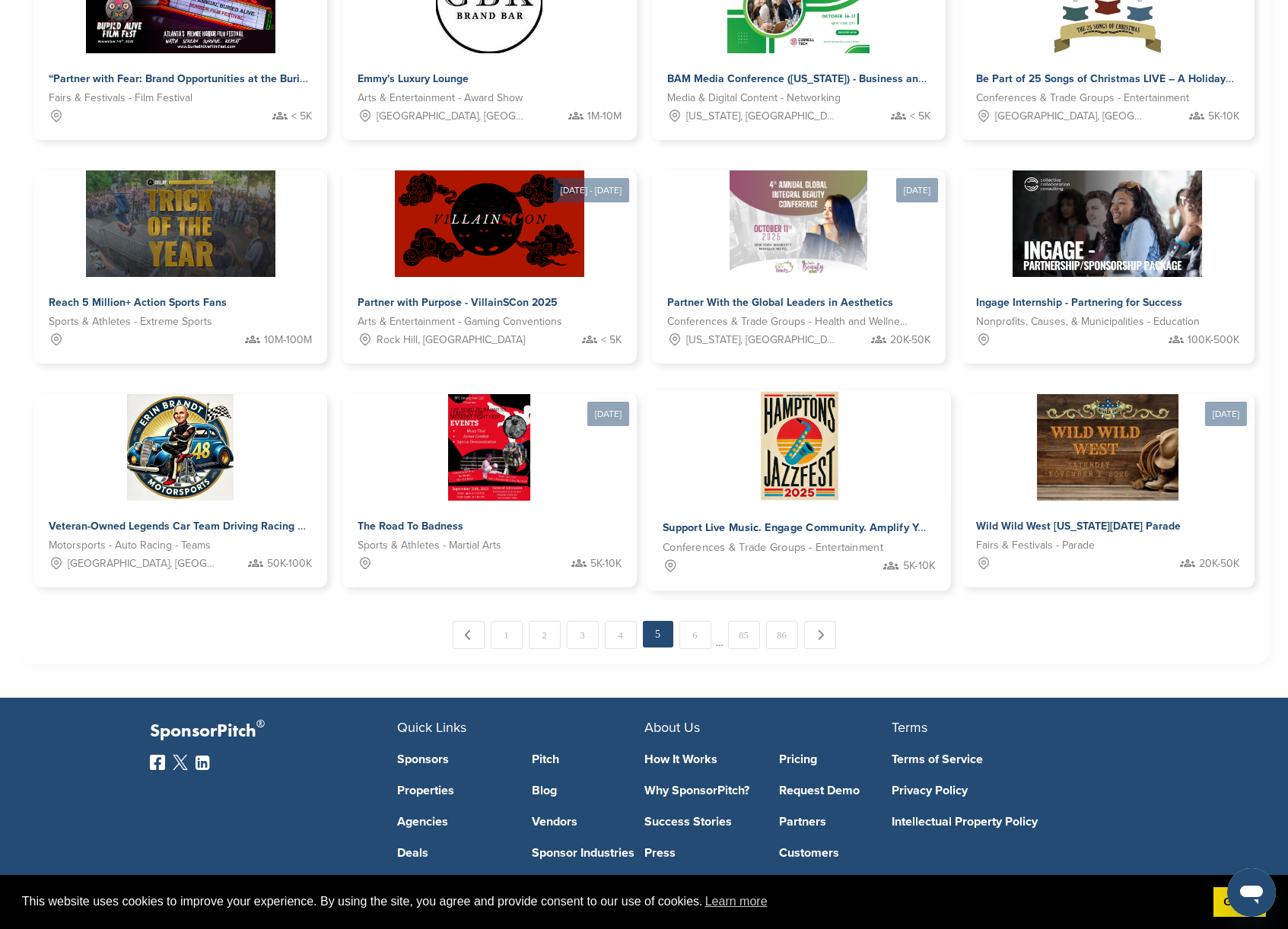
scroll to position [617, 0]
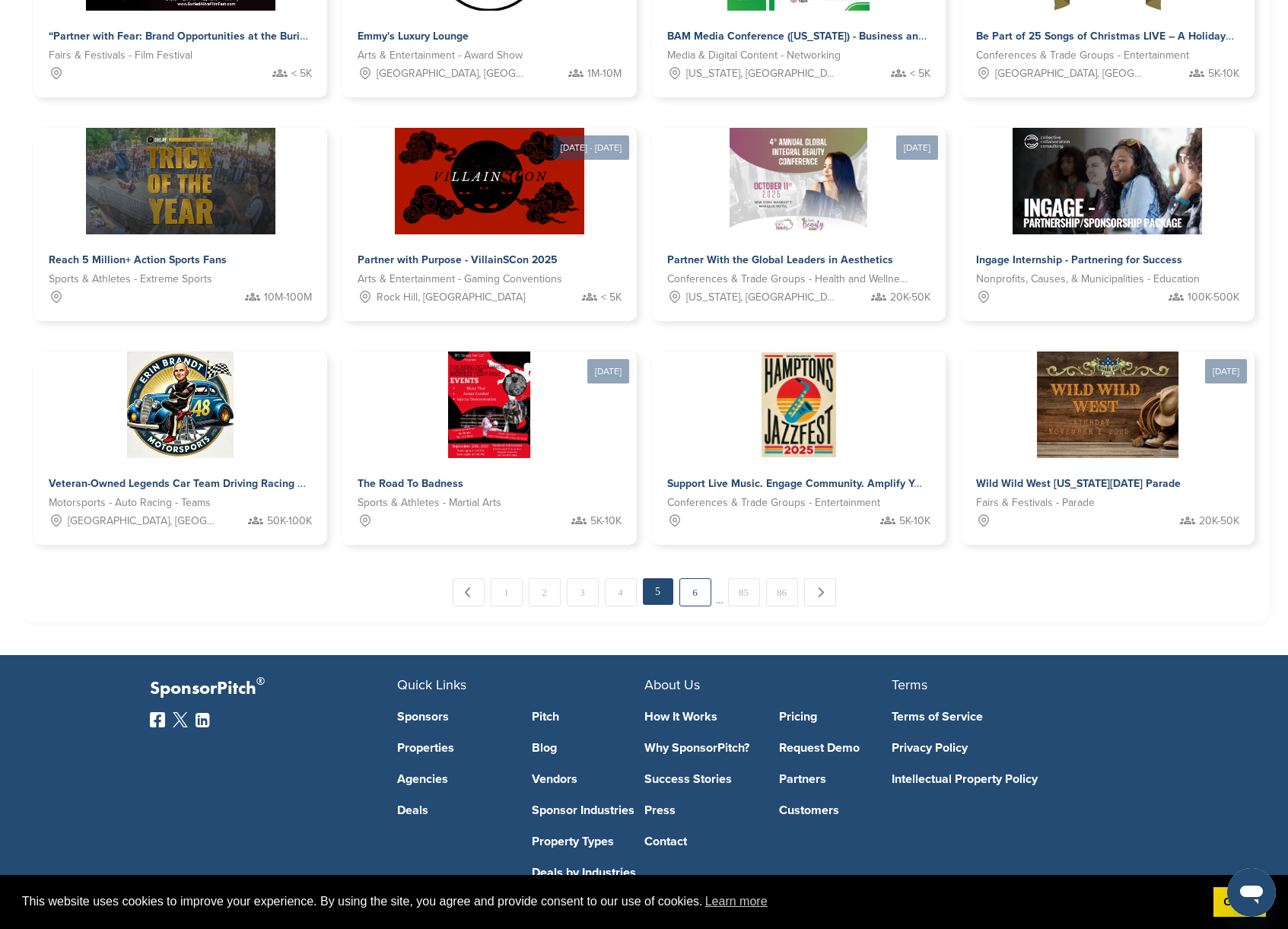
click at [695, 597] on link "6" at bounding box center [695, 592] width 32 height 28
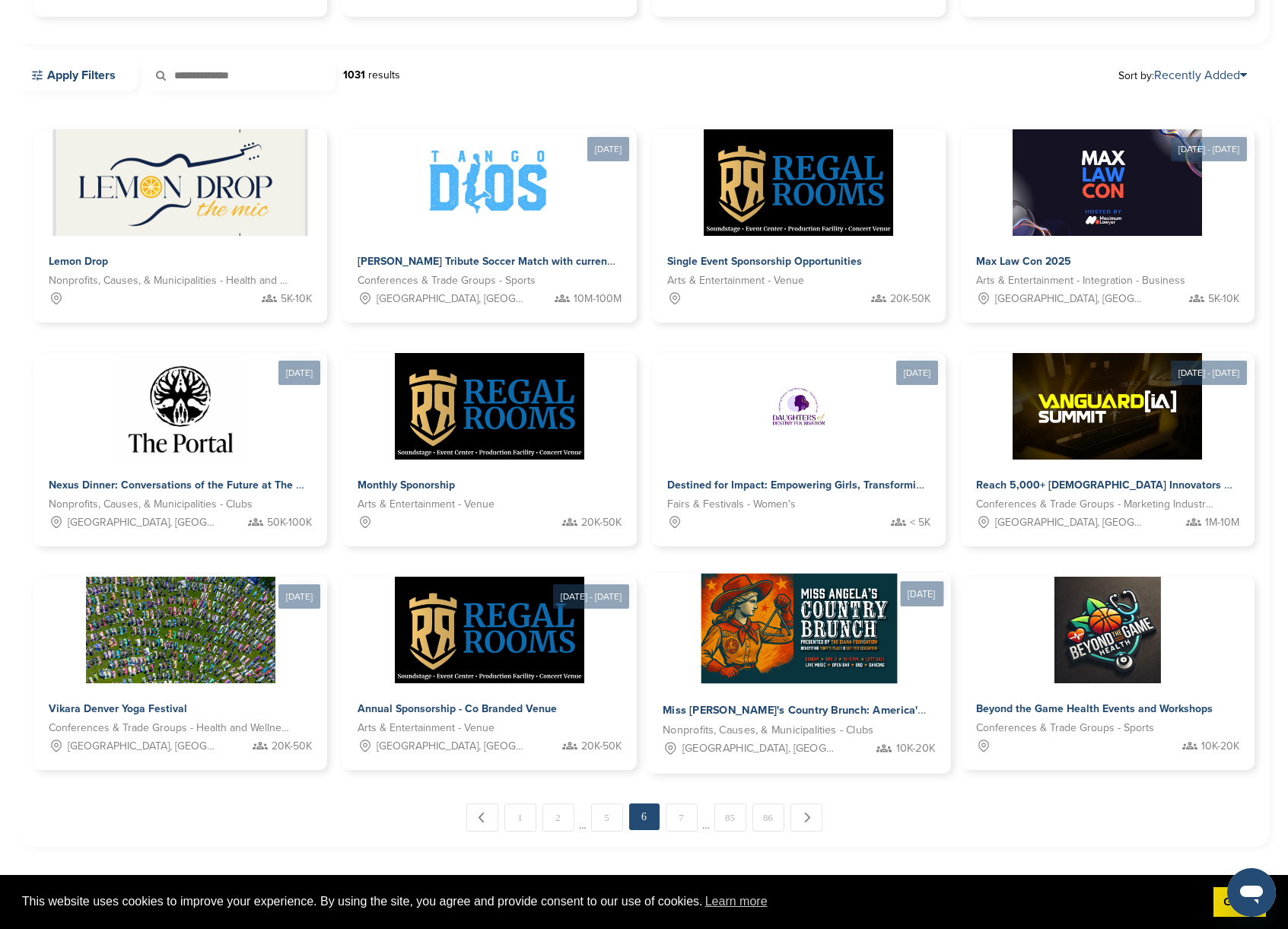
scroll to position [471, 0]
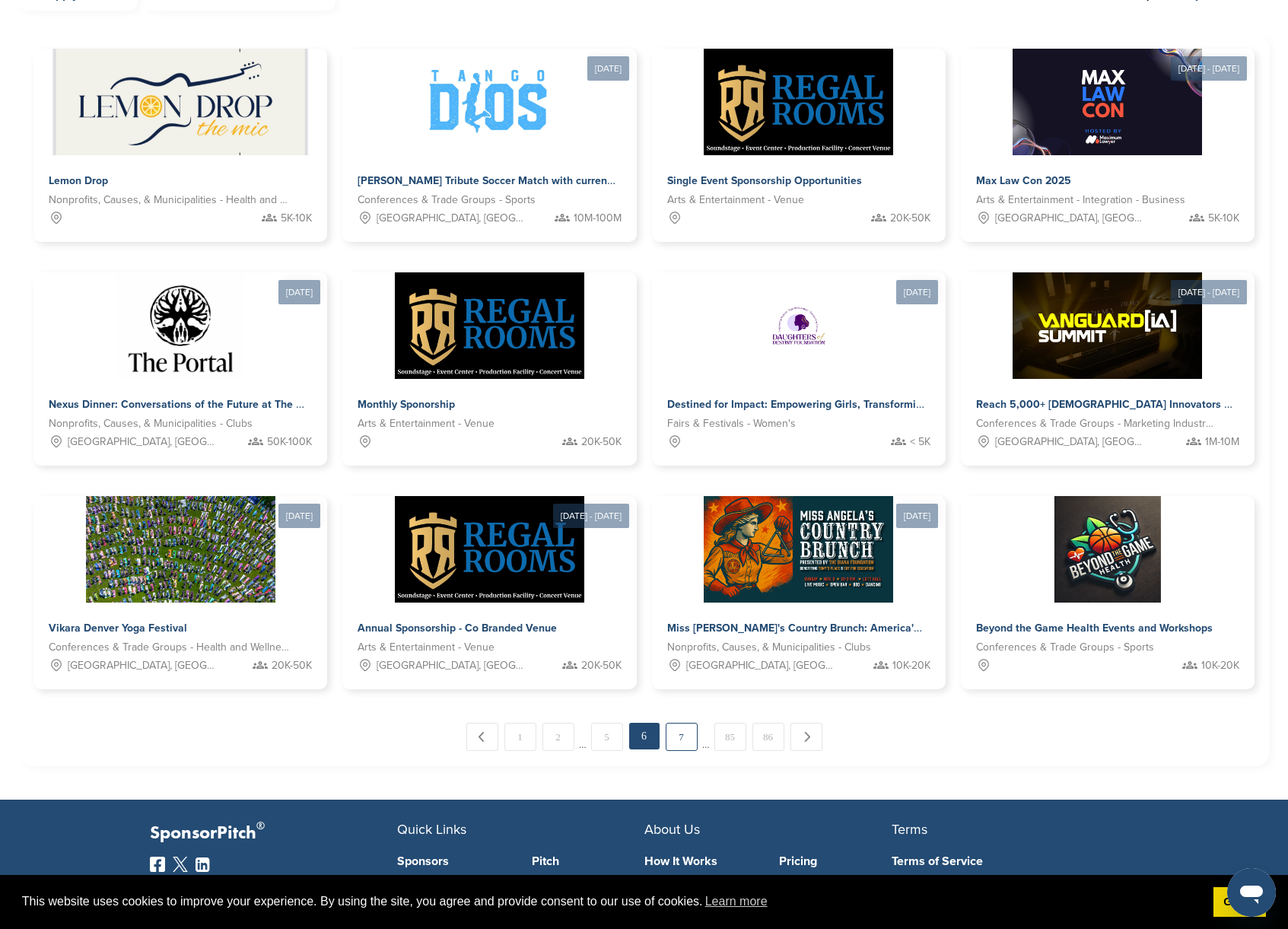
click at [677, 729] on link "7" at bounding box center [681, 736] width 32 height 28
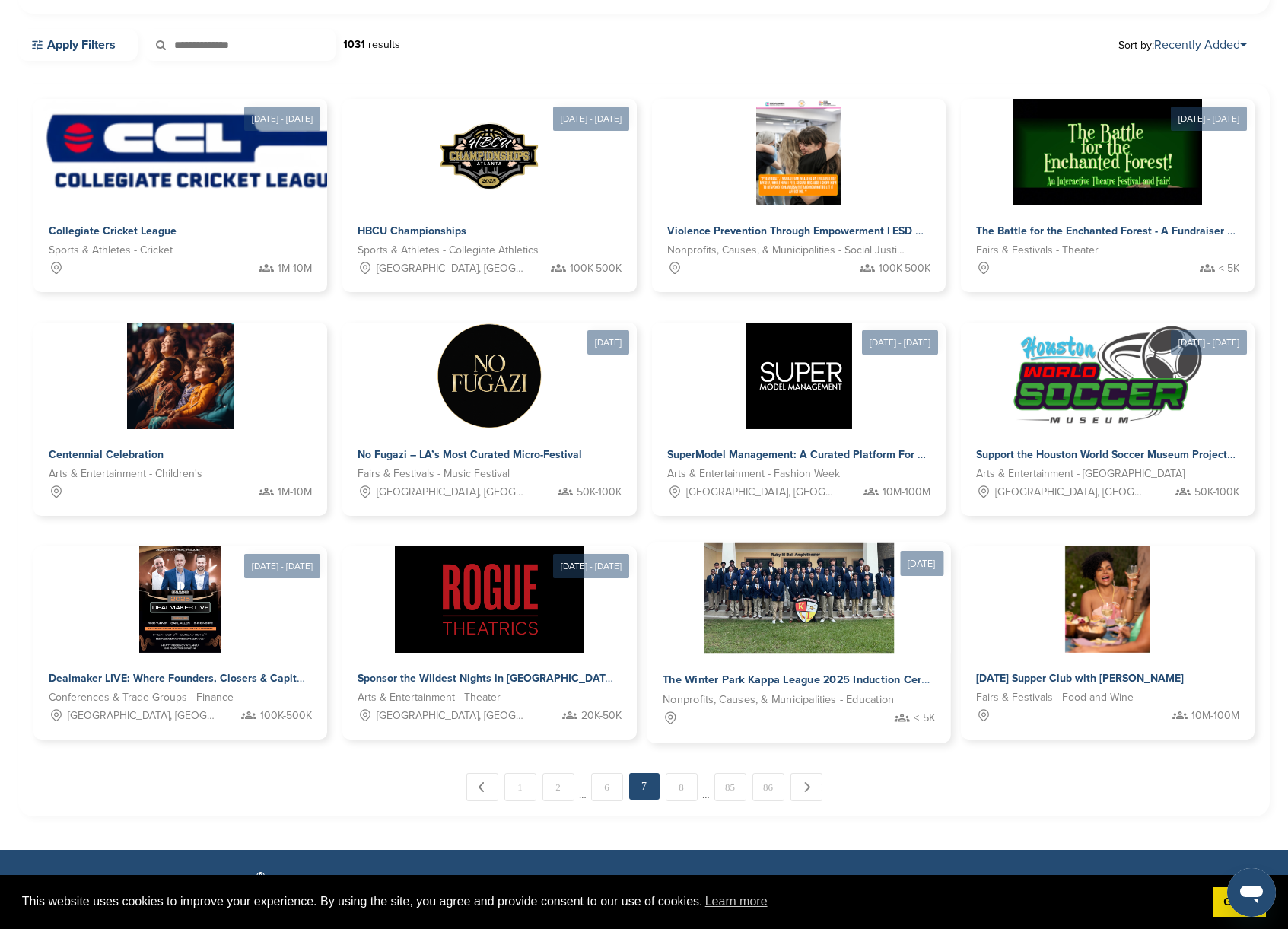
scroll to position [612, 0]
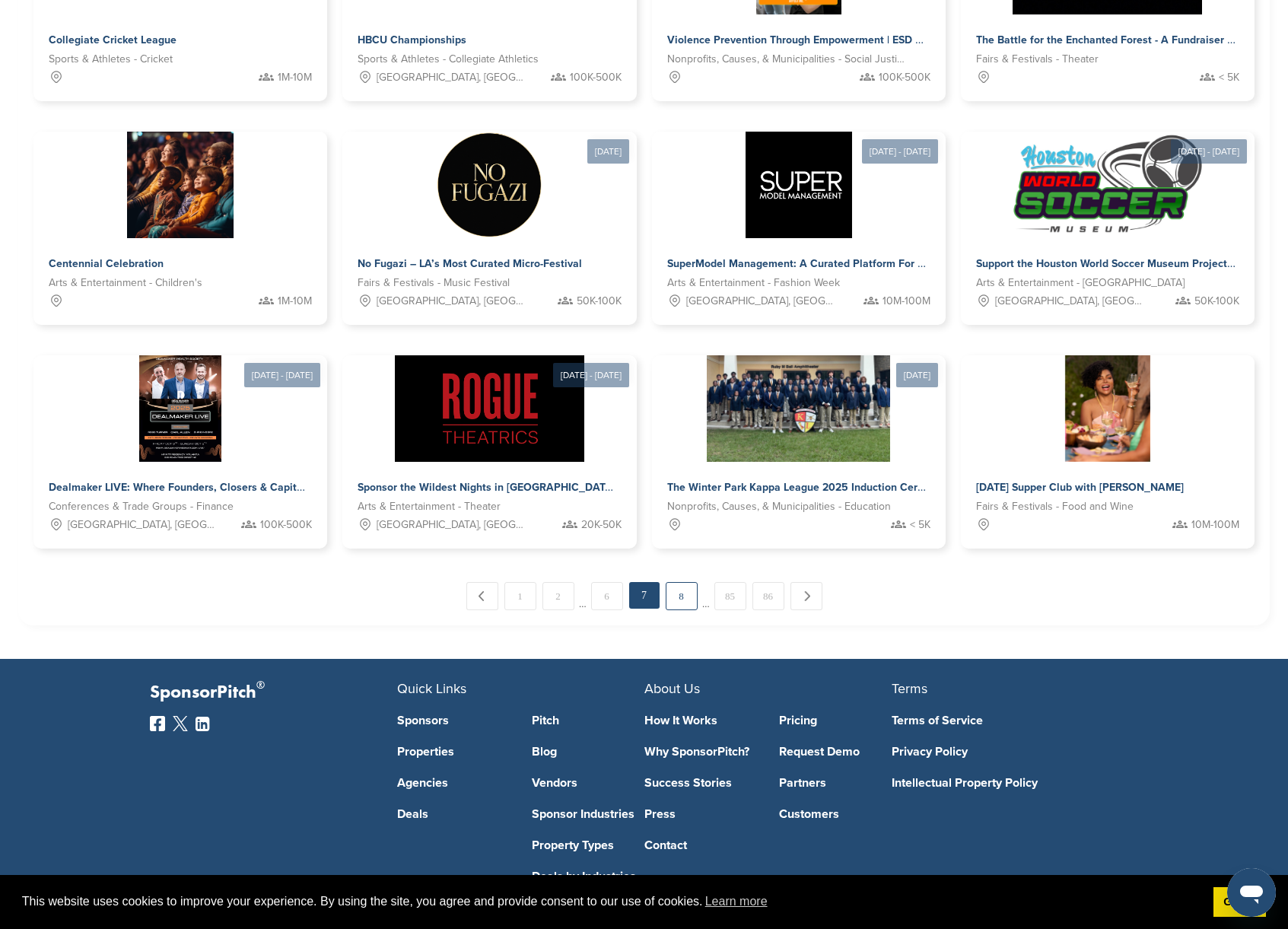
click at [673, 598] on link "8" at bounding box center [681, 596] width 32 height 28
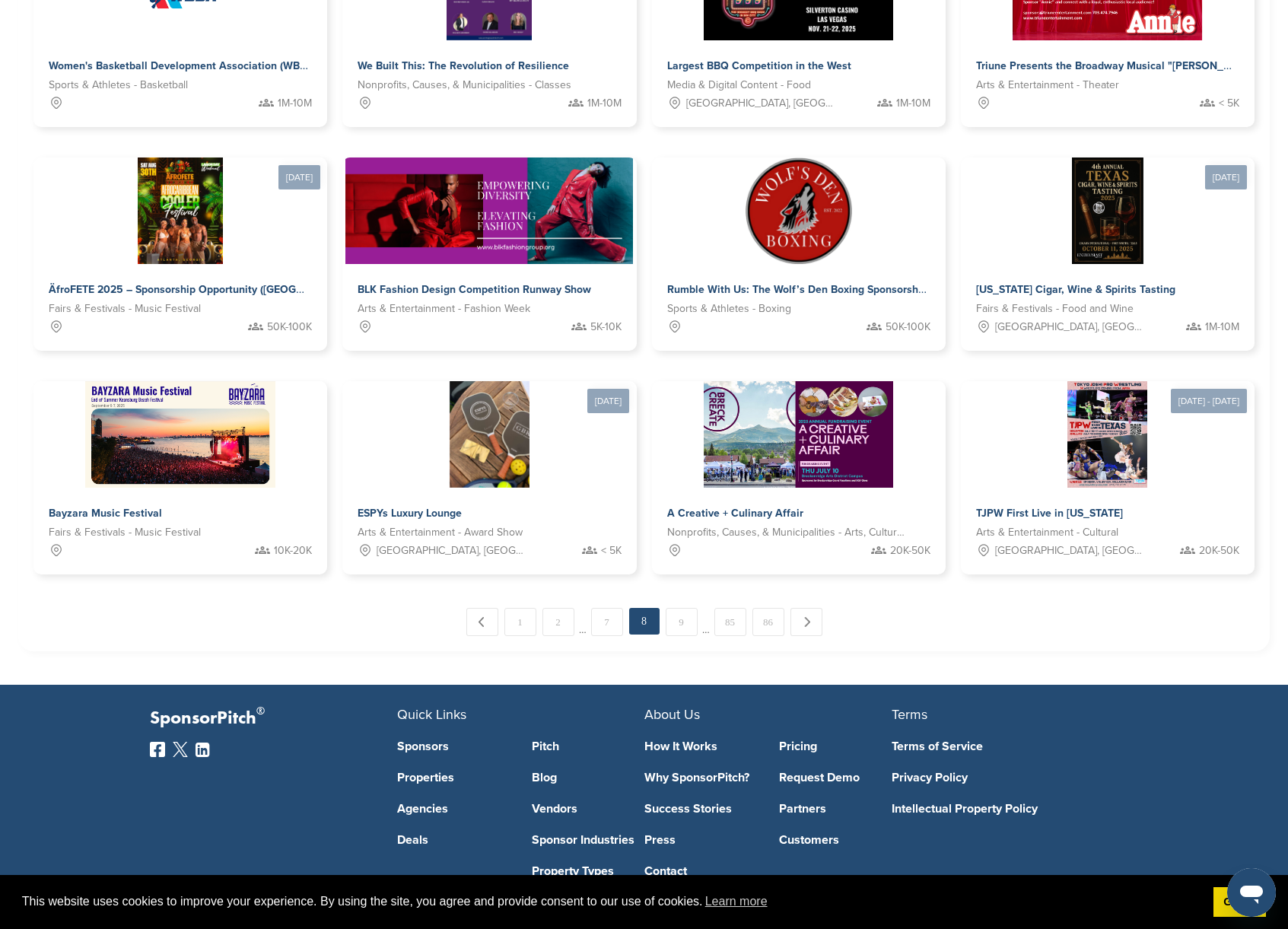
scroll to position [588, 0]
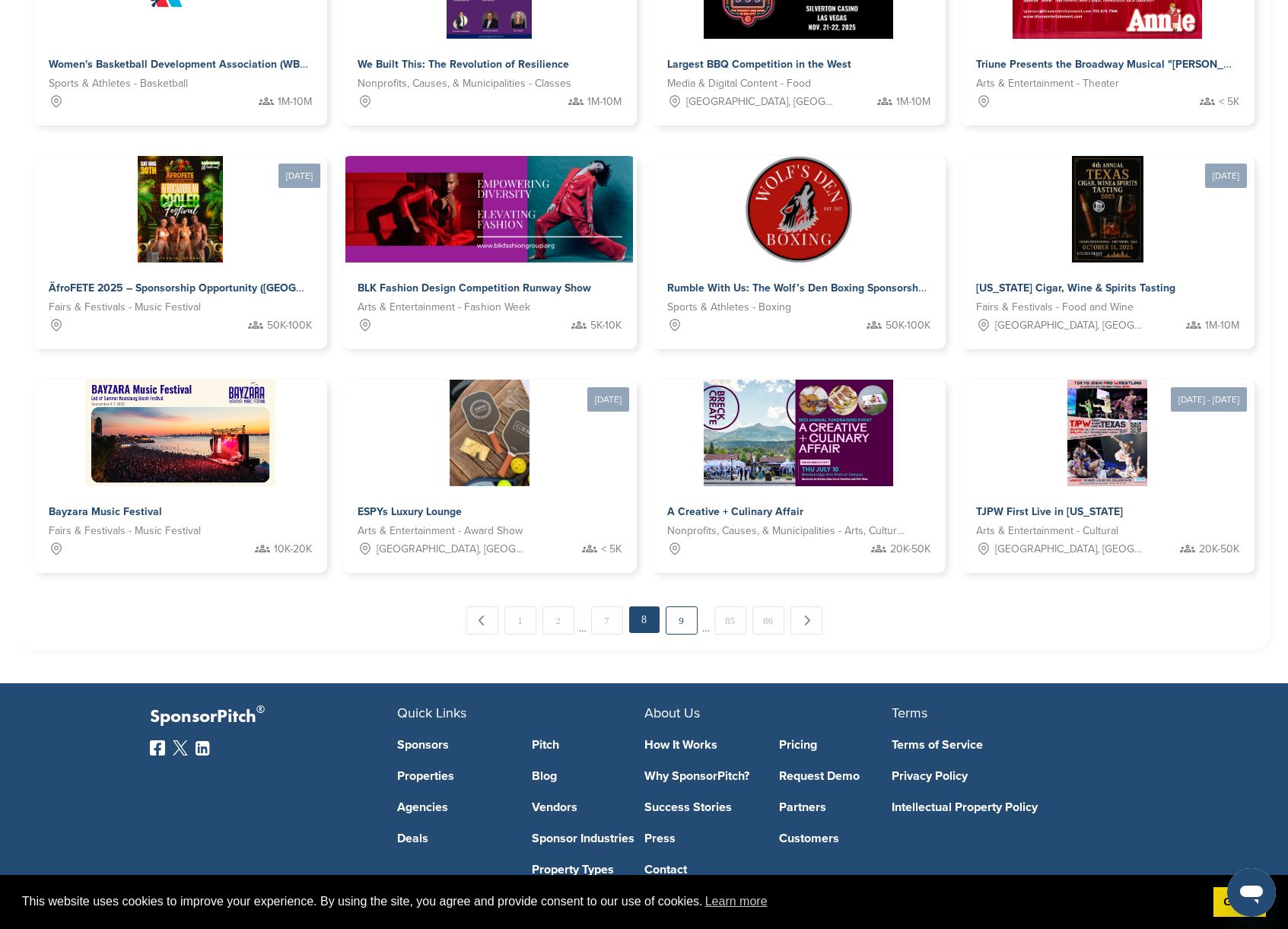
click at [683, 625] on link "9" at bounding box center [681, 620] width 32 height 28
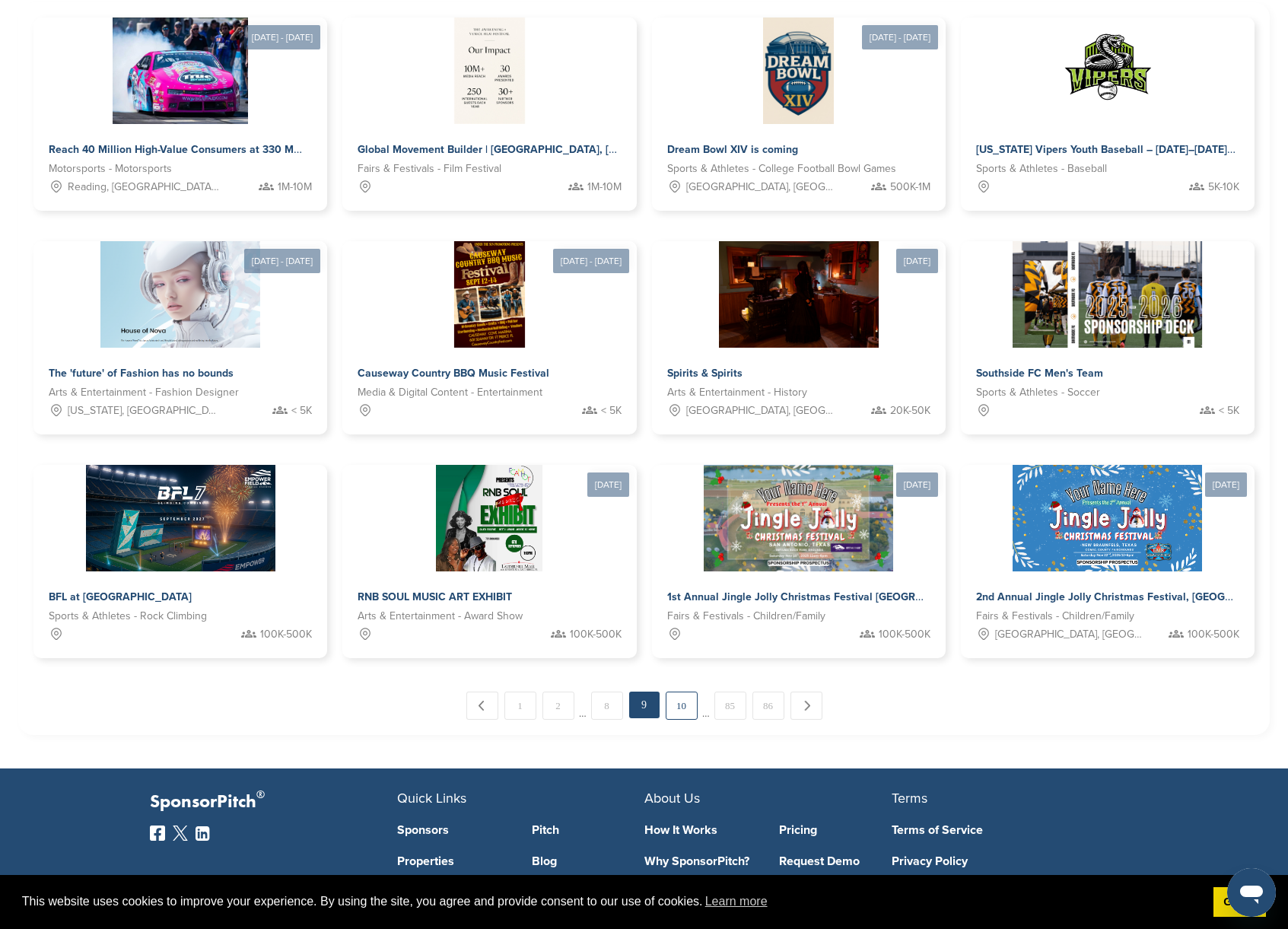
click at [682, 701] on link "10" at bounding box center [681, 705] width 32 height 28
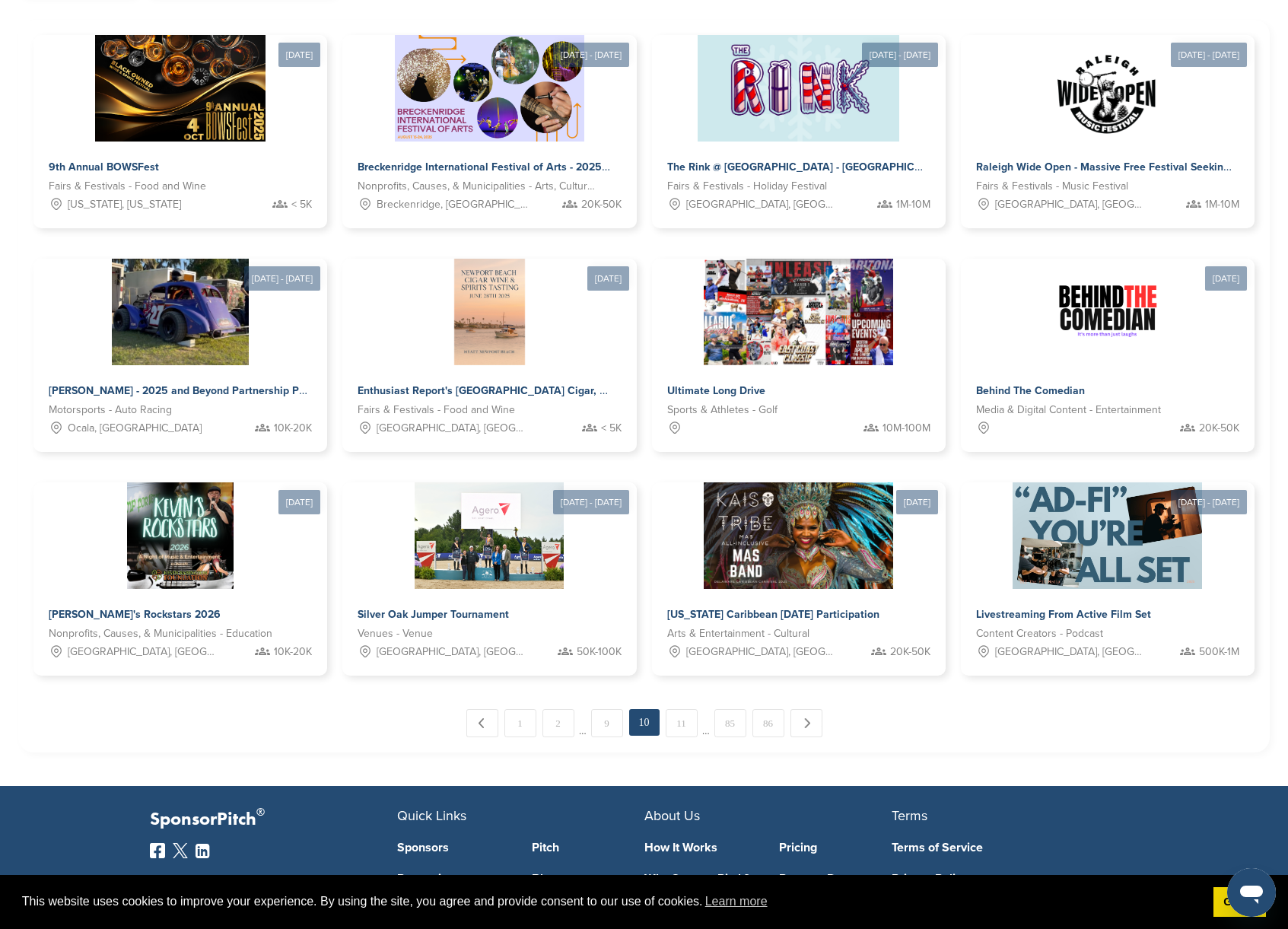
scroll to position [488, 0]
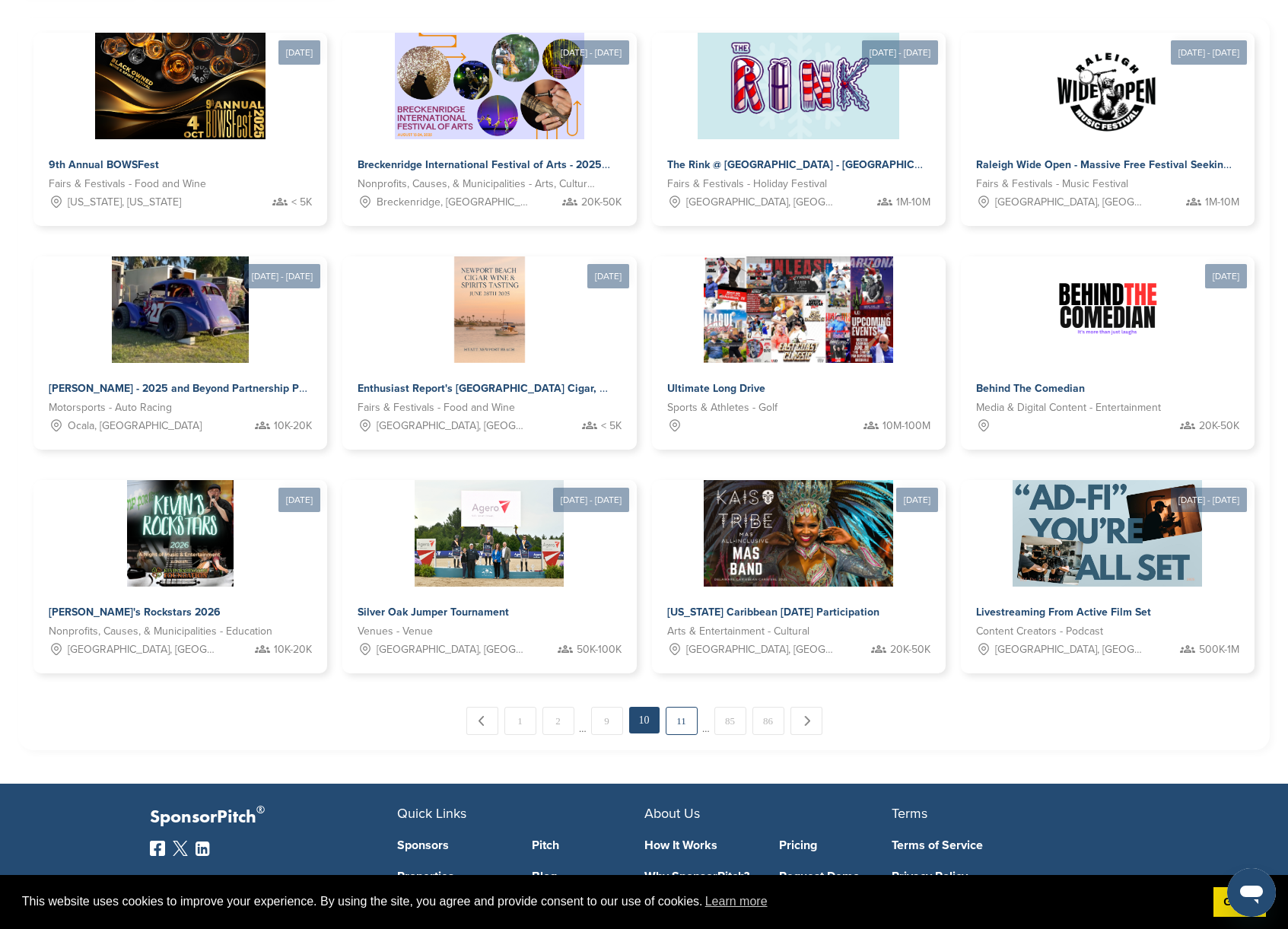
click at [682, 728] on link "11" at bounding box center [681, 720] width 32 height 28
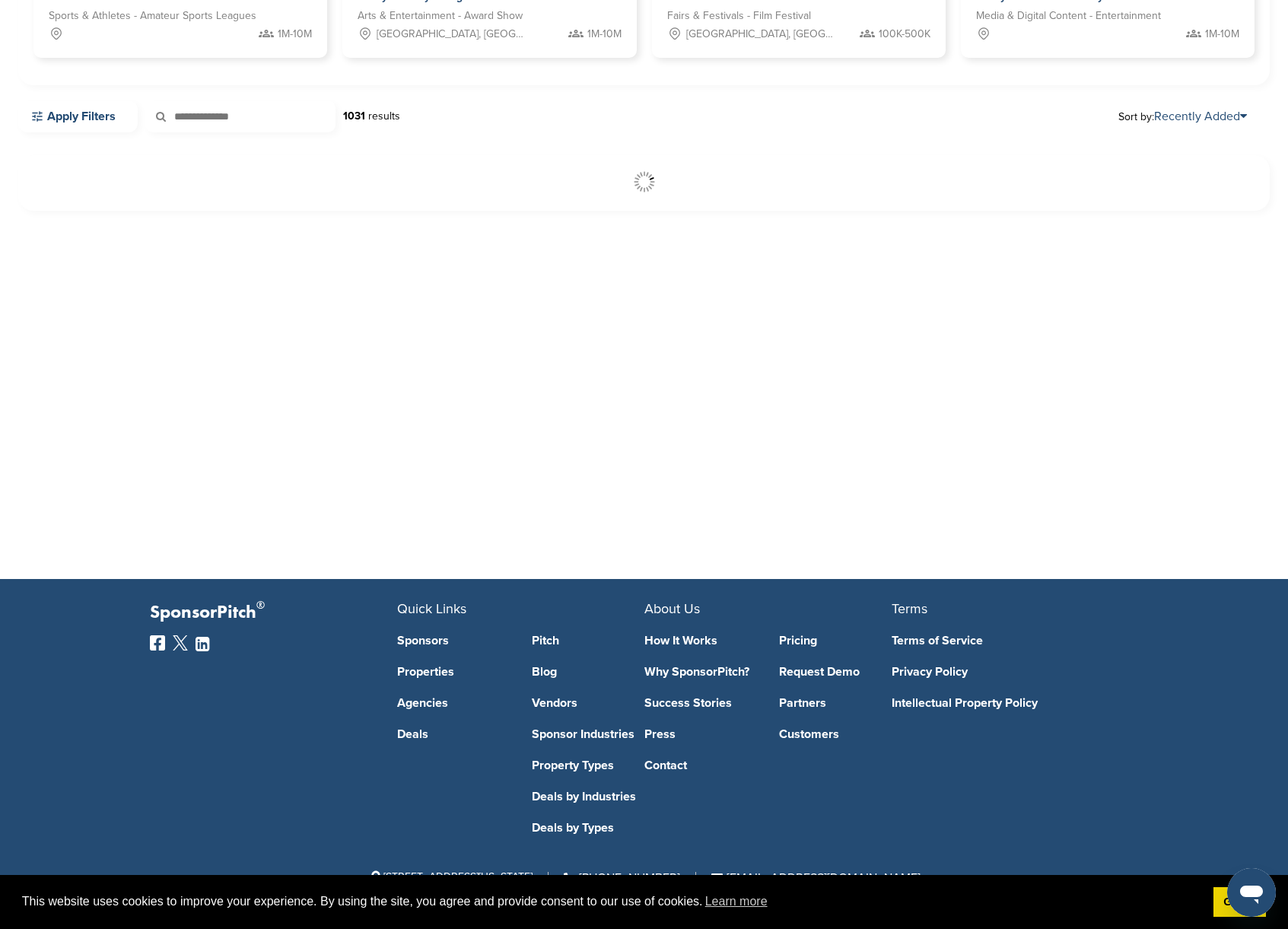
scroll to position [350, 0]
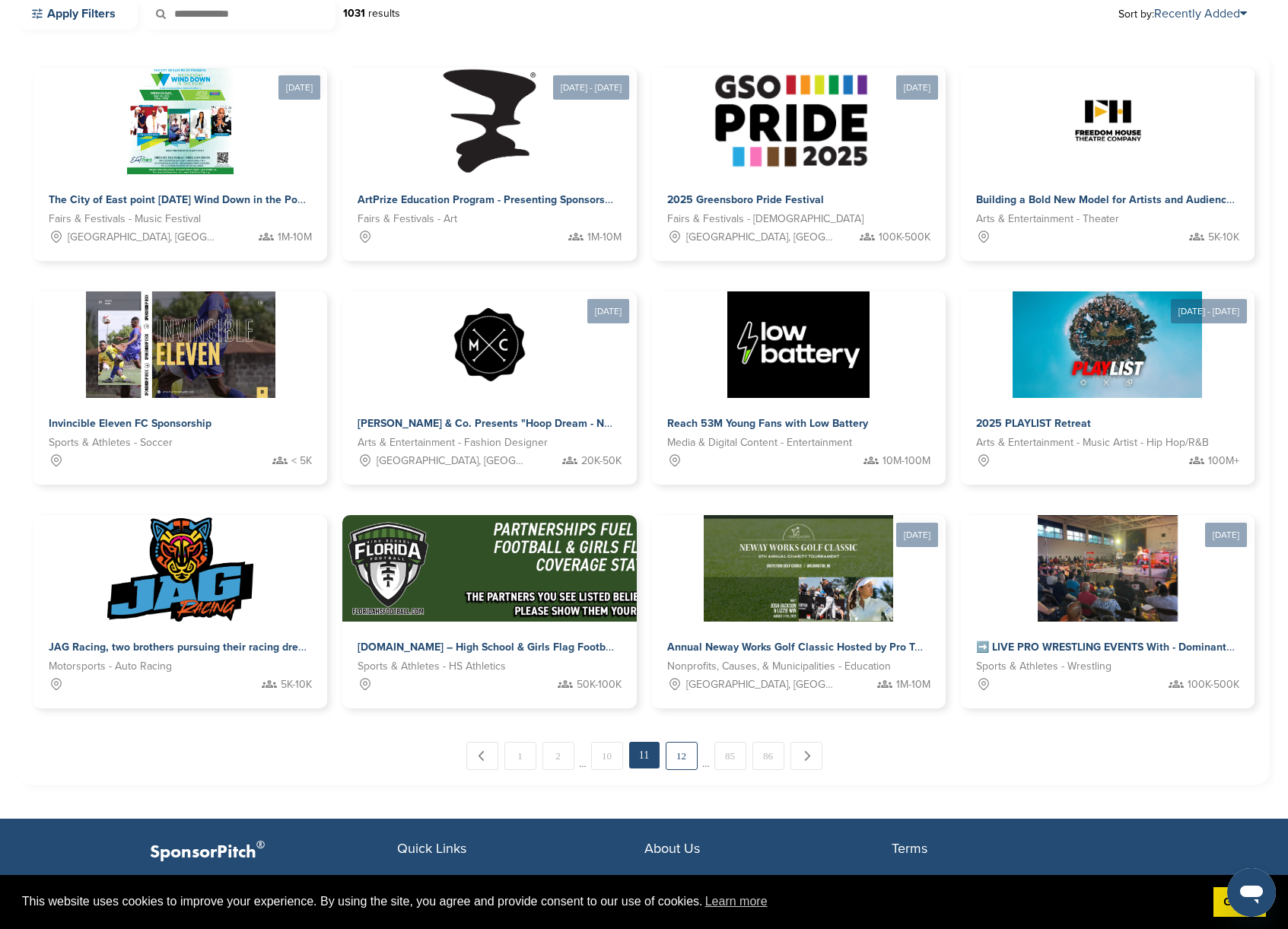
click at [680, 755] on link "12" at bounding box center [681, 756] width 32 height 28
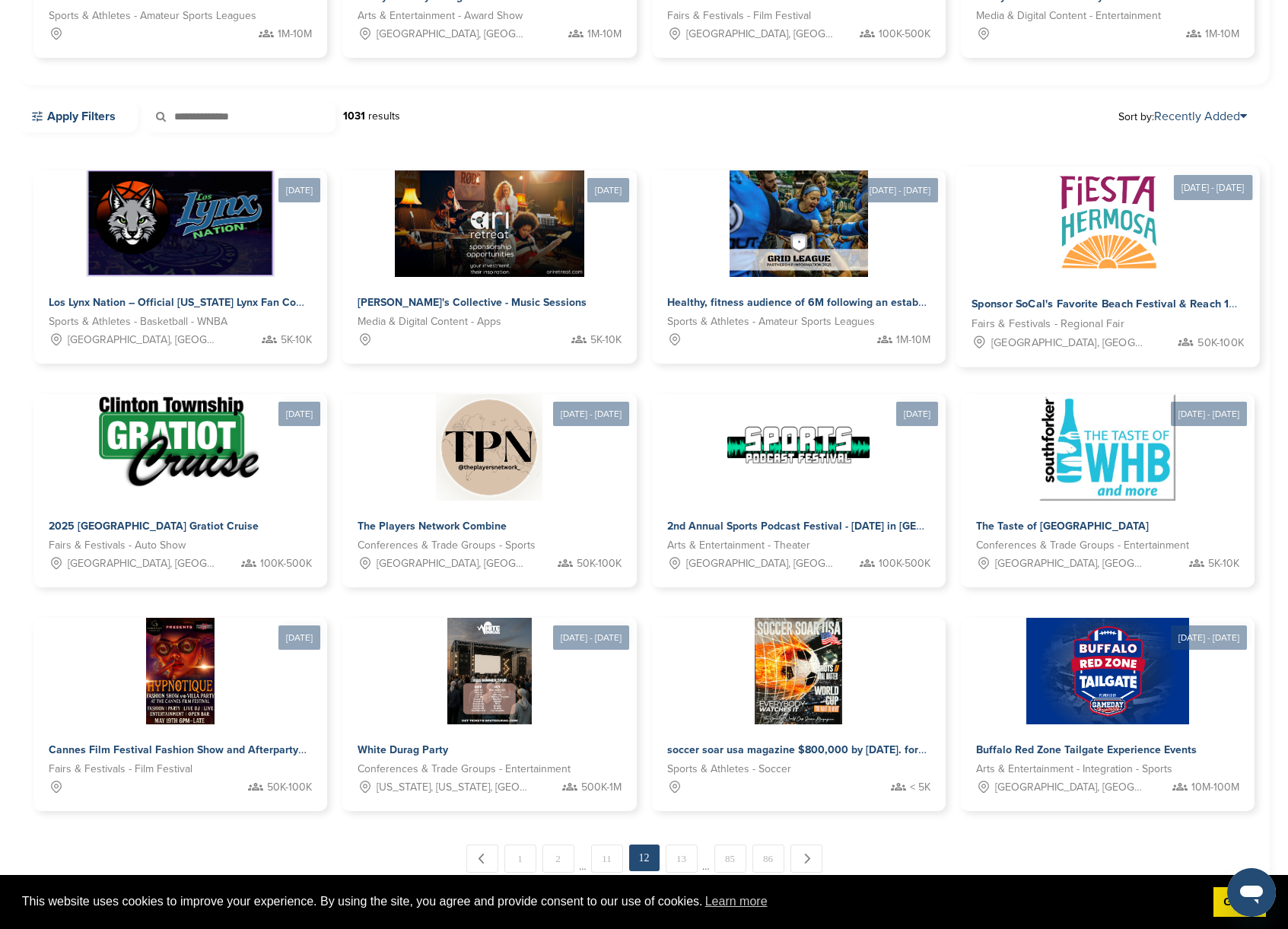
click at [1053, 252] on img at bounding box center [1107, 222] width 110 height 110
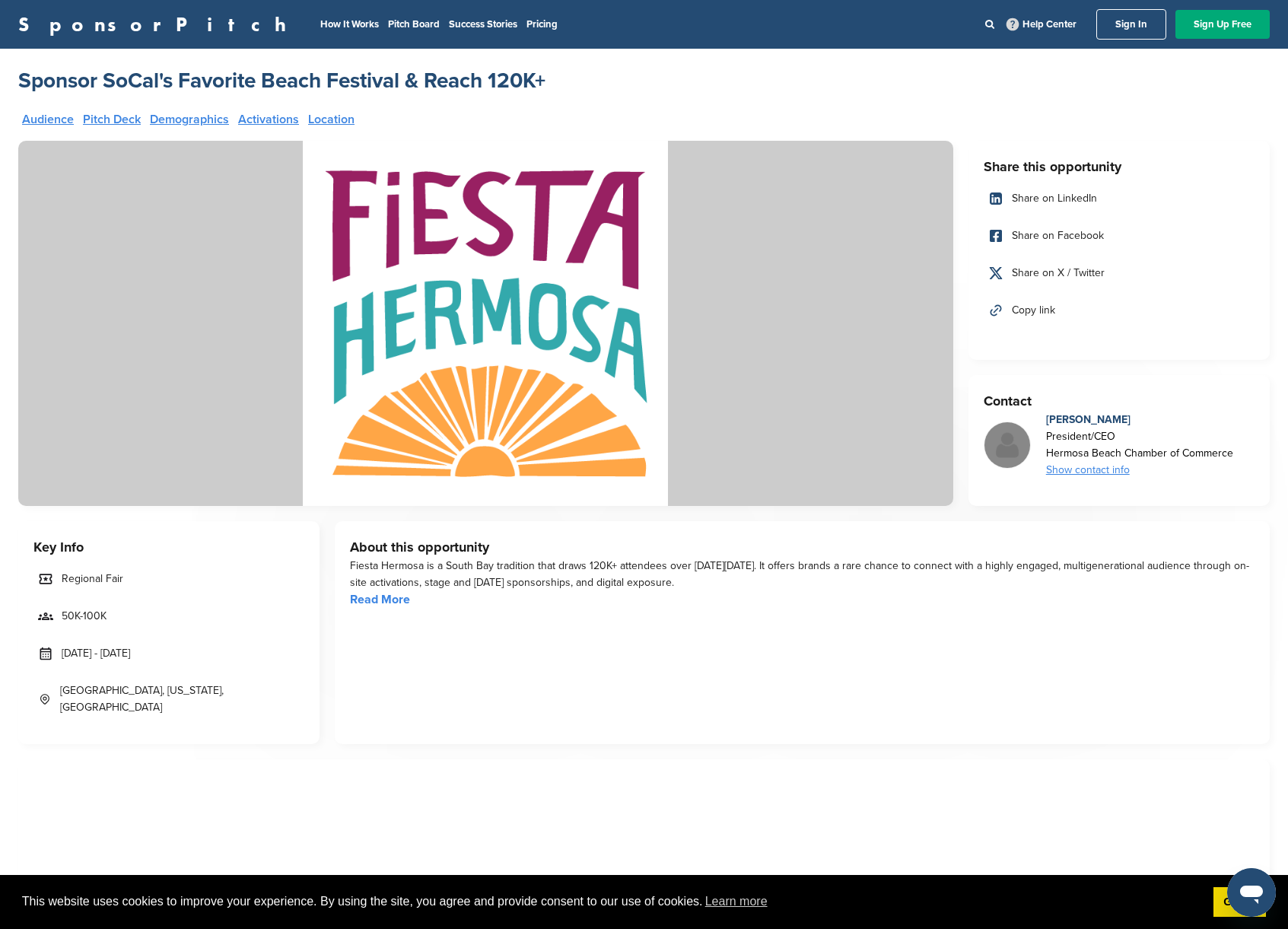
click at [115, 116] on link "Pitch Deck" at bounding box center [112, 119] width 58 height 12
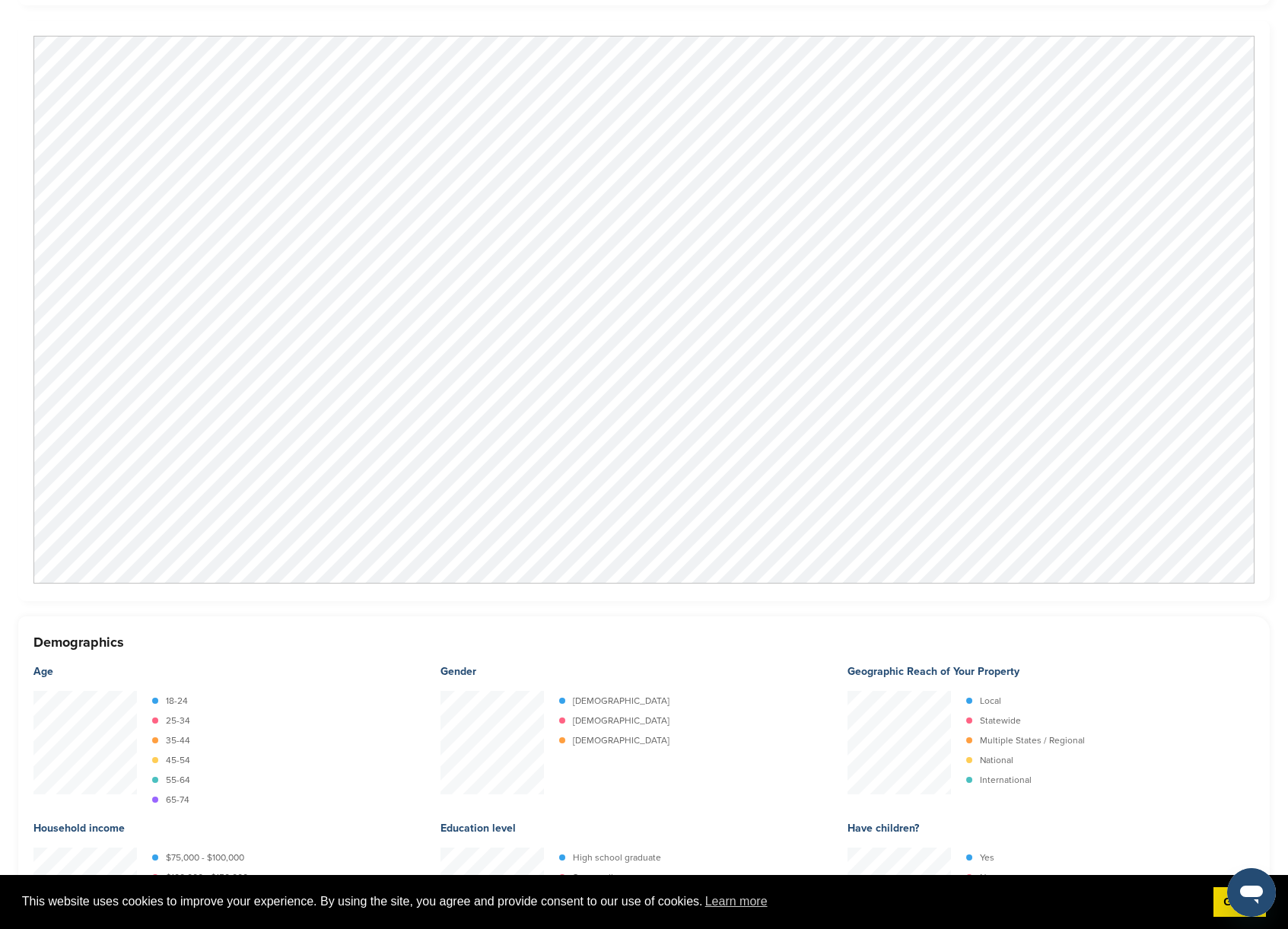
scroll to position [1761, 0]
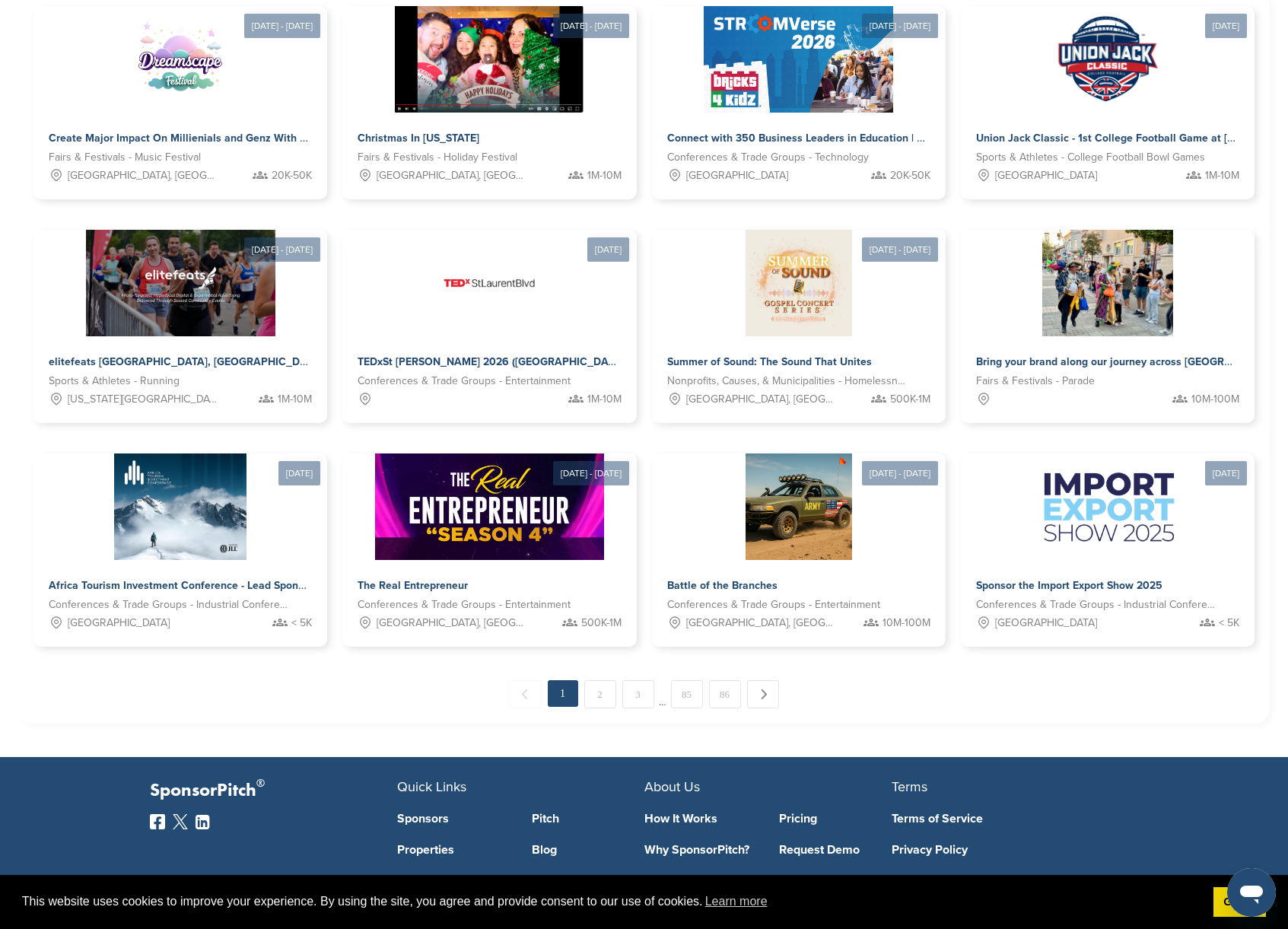
scroll to position [514, 0]
